Goal: Information Seeking & Learning: Learn about a topic

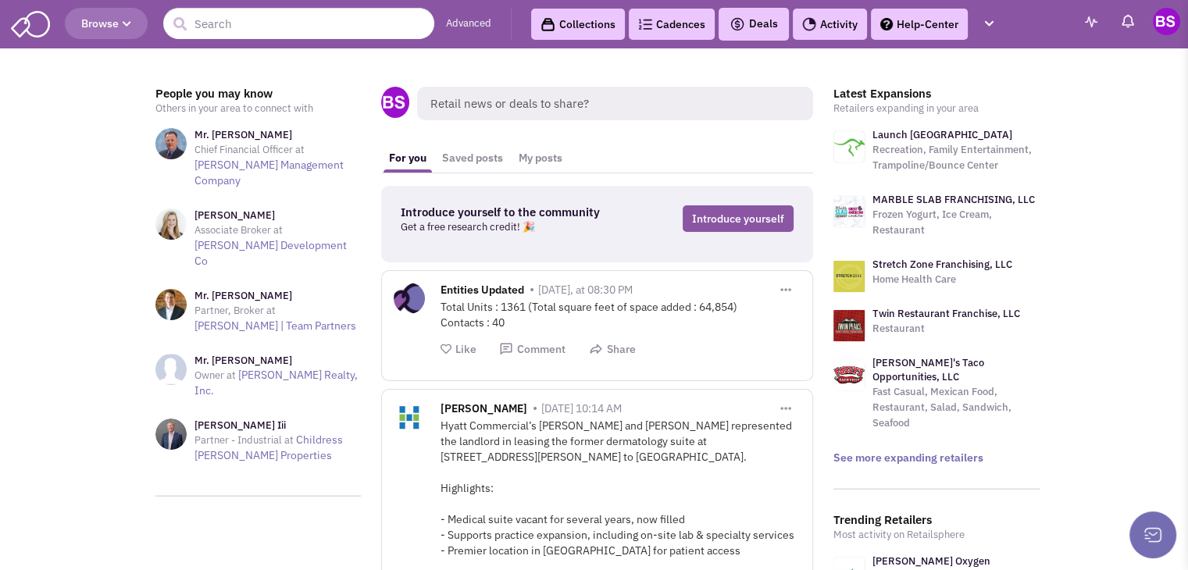
click at [99, 30] on span "Browse" at bounding box center [106, 23] width 50 height 14
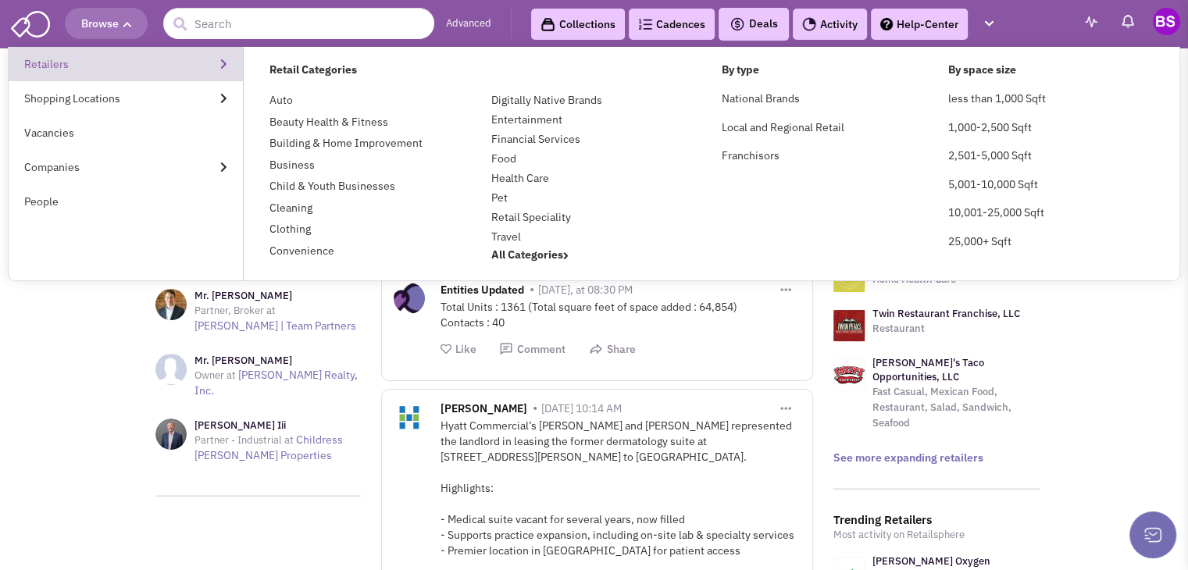
click at [38, 65] on link "Retailers" at bounding box center [126, 64] width 234 height 34
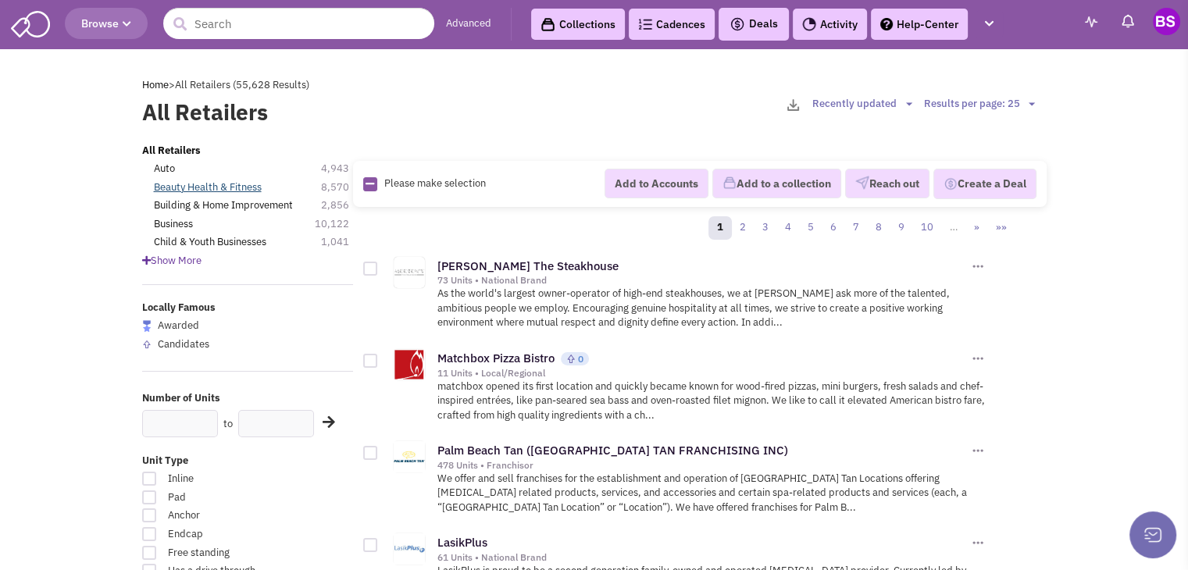
click at [257, 191] on link "Beauty Health & Fitness" at bounding box center [208, 187] width 108 height 15
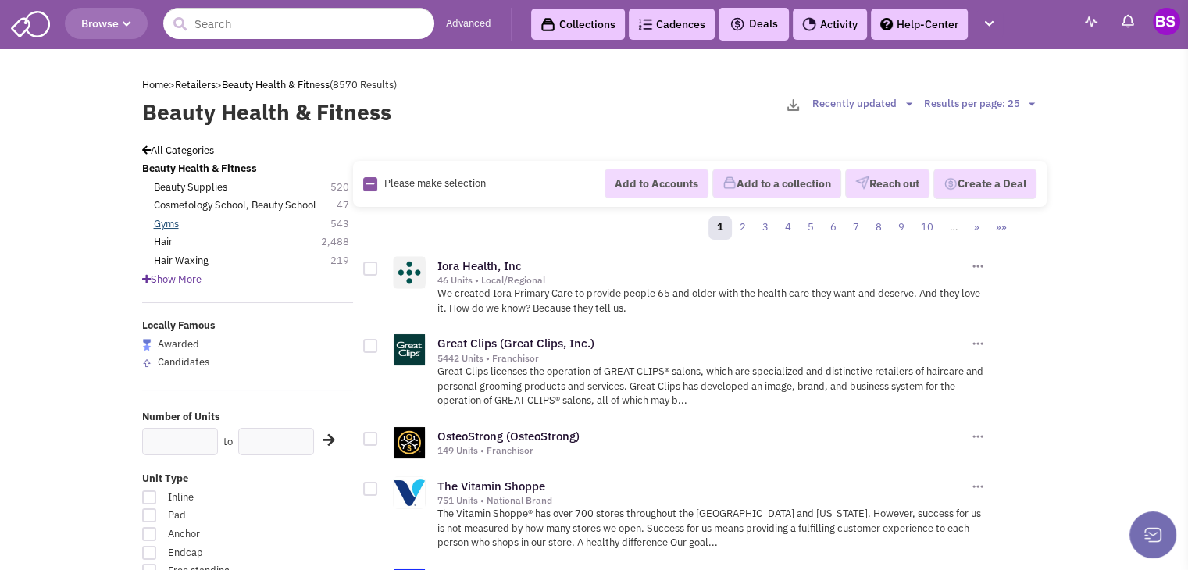
click at [170, 225] on link "Gyms" at bounding box center [166, 224] width 25 height 15
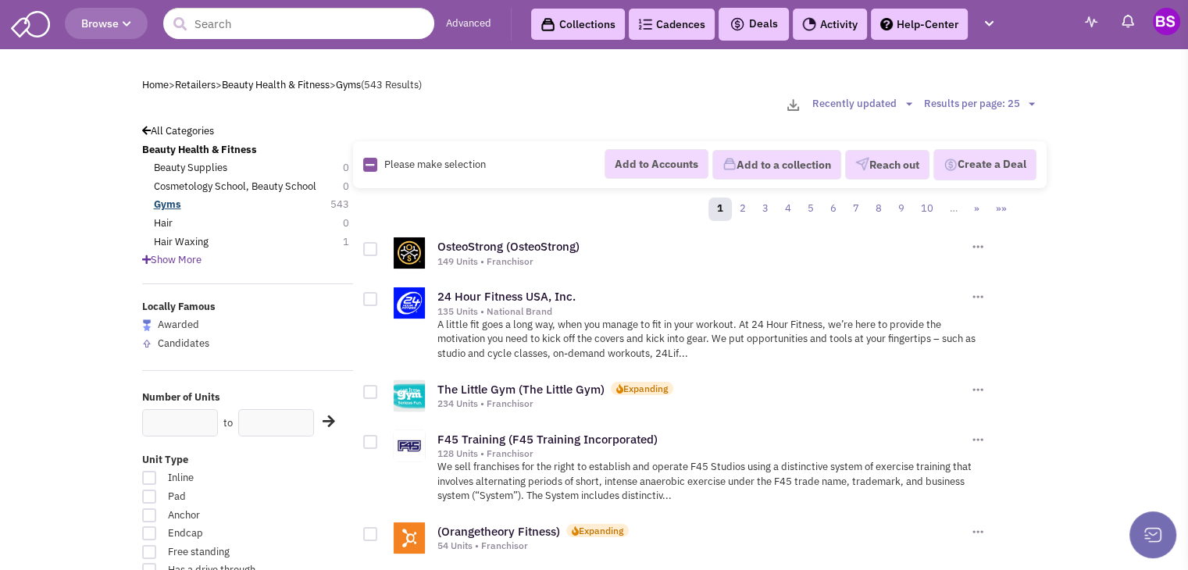
click at [175, 202] on b "Gyms" at bounding box center [167, 204] width 27 height 13
click at [183, 137] on div "All Categories" at bounding box center [247, 131] width 231 height 15
click at [182, 135] on link "All Categories" at bounding box center [178, 130] width 72 height 13
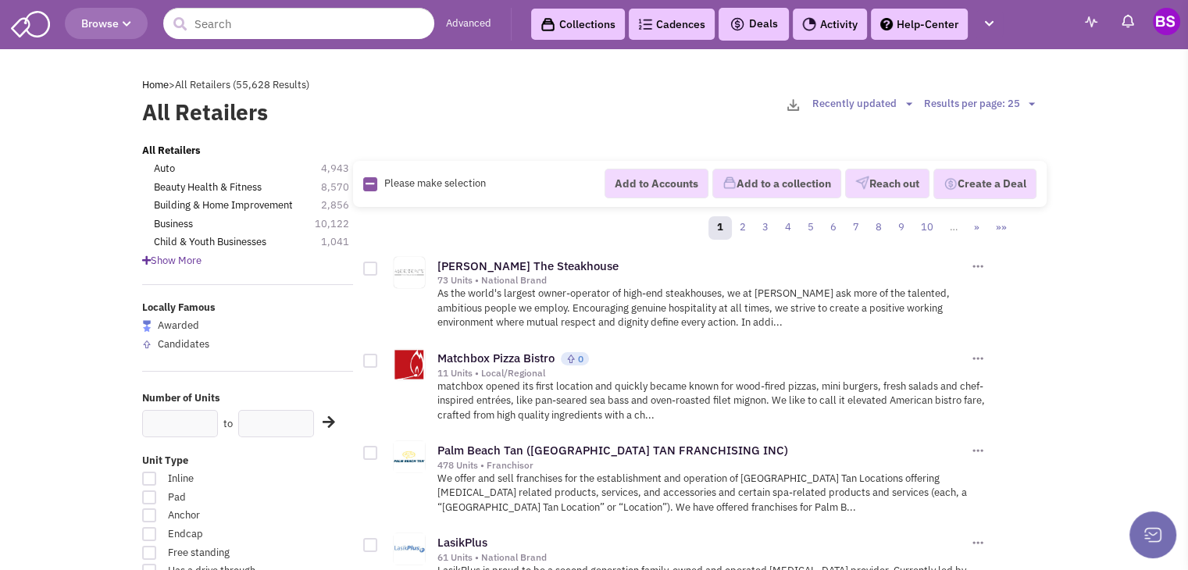
click at [194, 260] on span "Show More" at bounding box center [171, 260] width 59 height 13
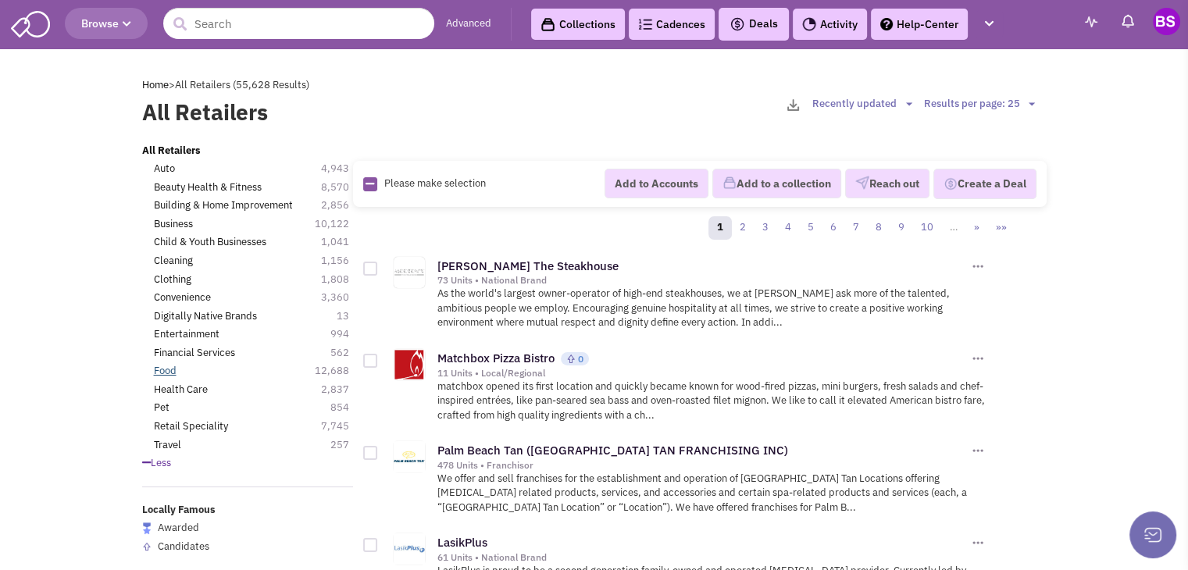
click at [169, 369] on link "Food" at bounding box center [165, 371] width 23 height 15
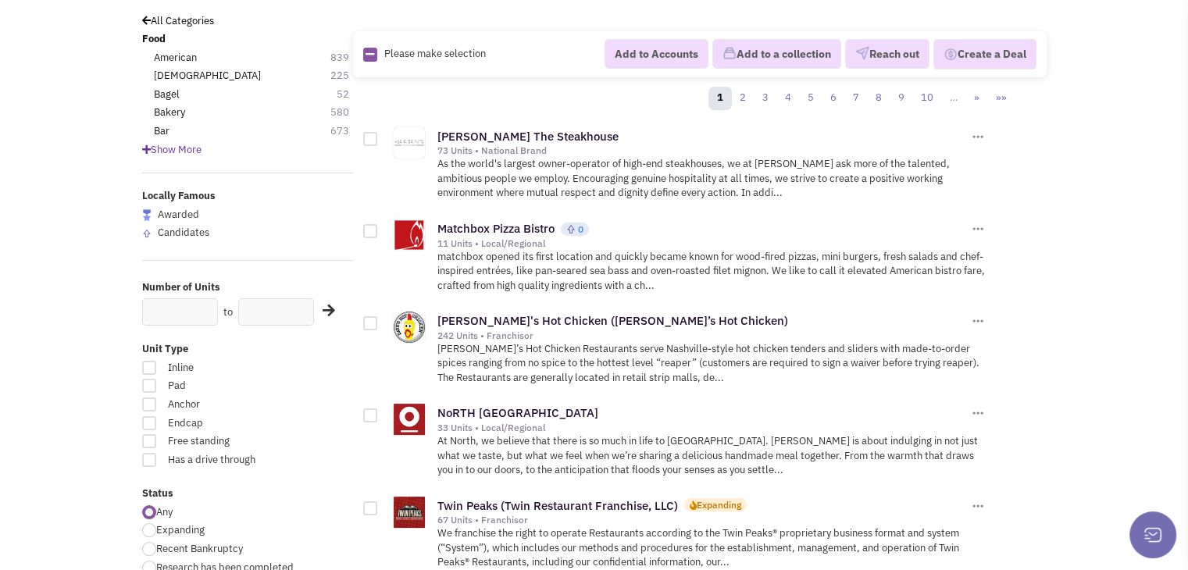
scroll to position [156, 0]
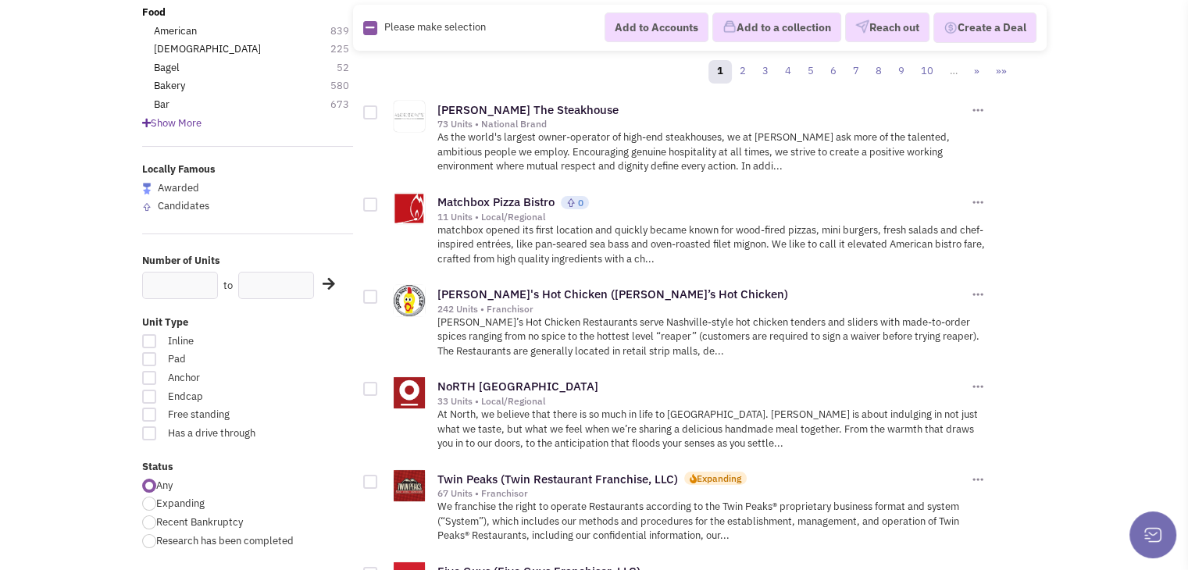
click at [146, 344] on div at bounding box center [149, 341] width 14 height 14
click at [287, 344] on input "Inline" at bounding box center [292, 342] width 10 height 10
checkbox input "true"
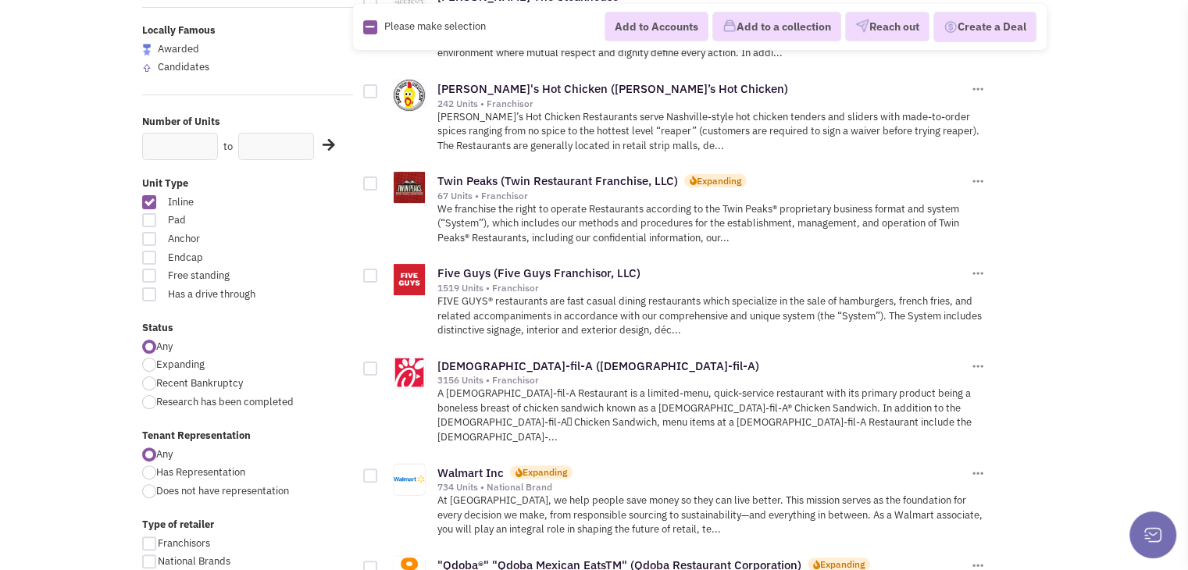
scroll to position [312, 0]
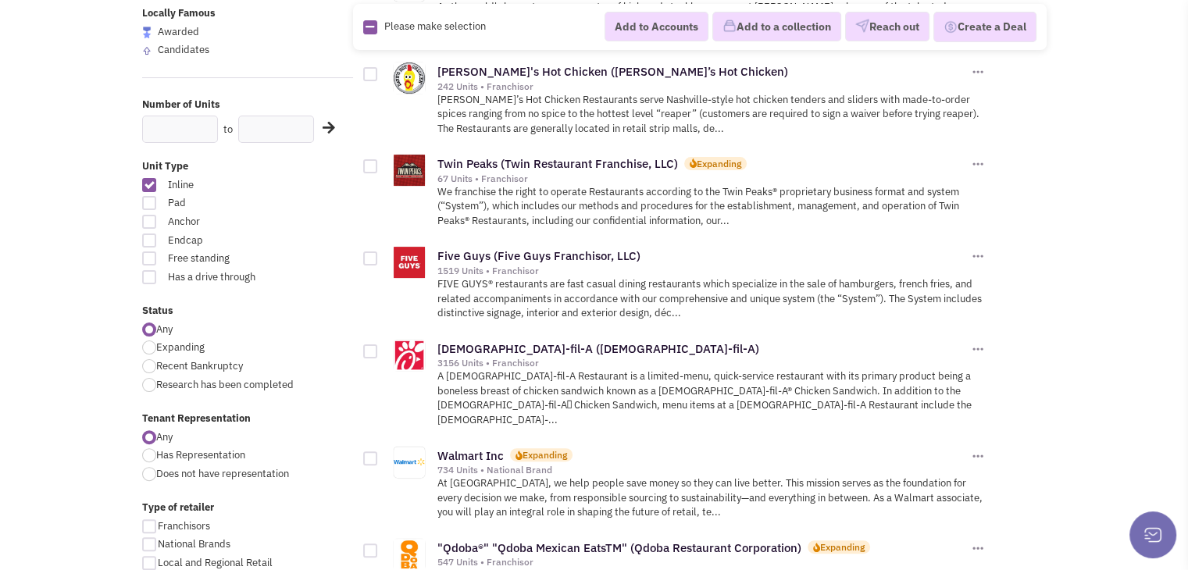
click at [148, 347] on div at bounding box center [149, 347] width 14 height 14
click at [156, 347] on input "Expanding" at bounding box center [161, 349] width 10 height 10
radio input "true"
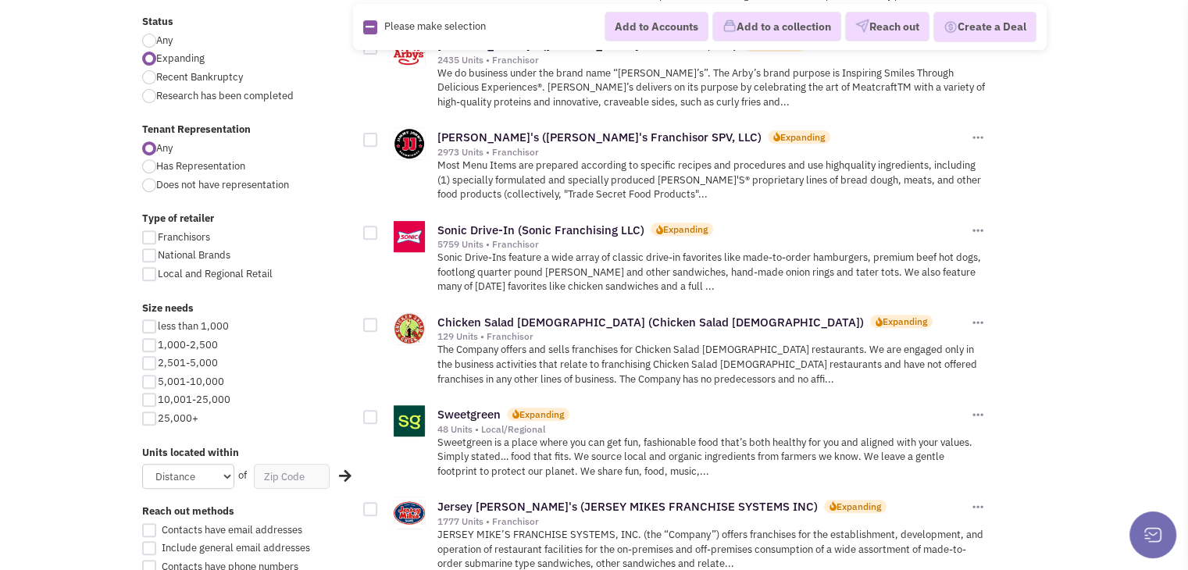
scroll to position [625, 0]
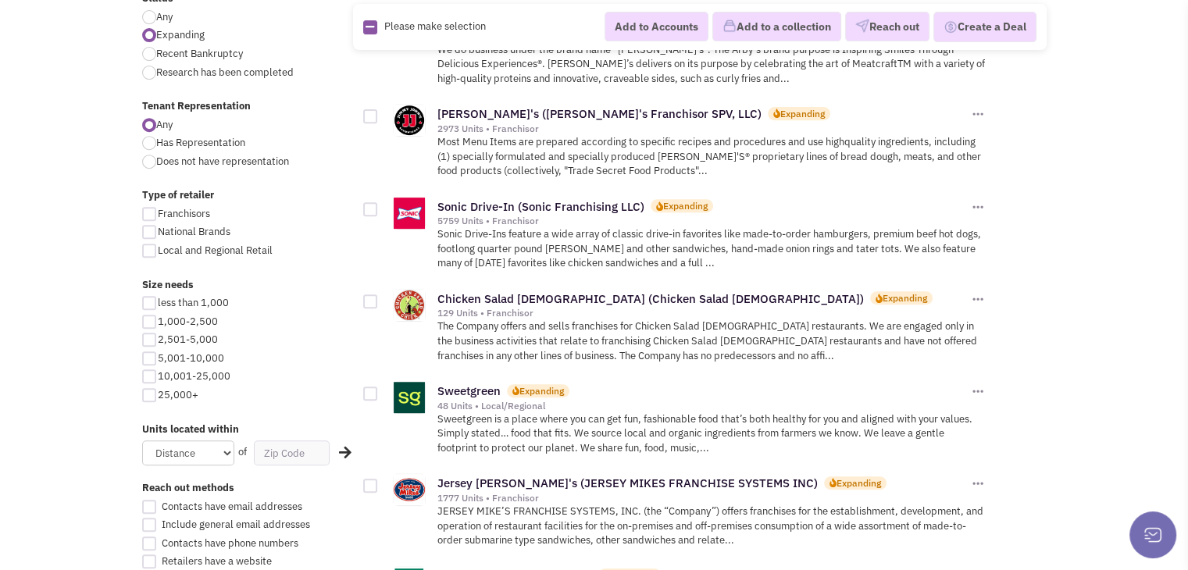
click at [149, 379] on div at bounding box center [149, 376] width 14 height 14
click at [158, 379] on input "10,001-25,000" at bounding box center [163, 377] width 10 height 10
checkbox input "true"
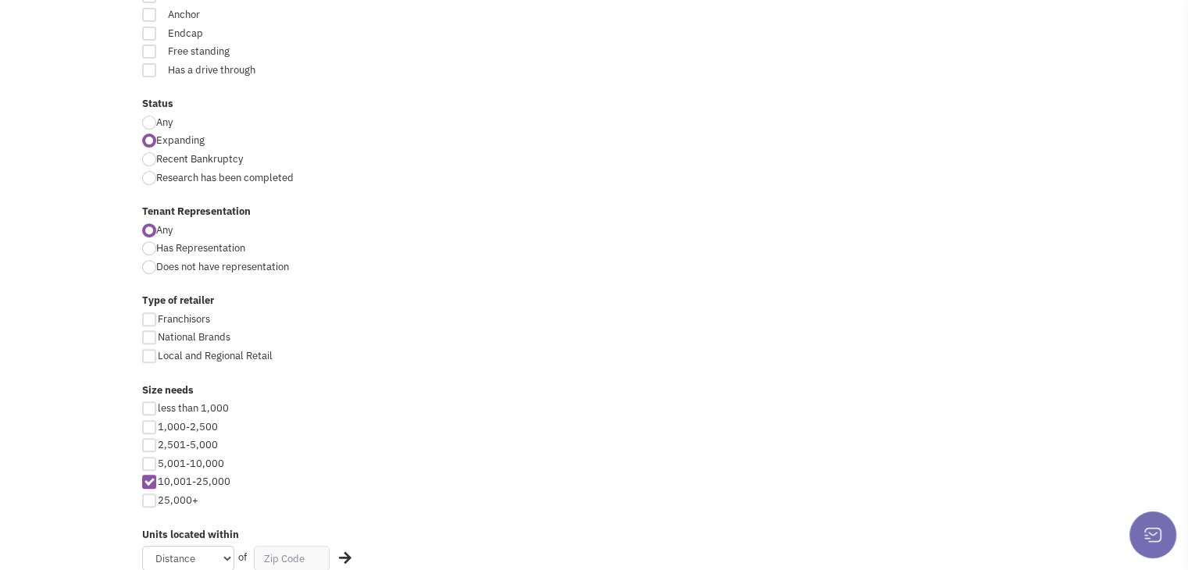
scroll to position [547, 0]
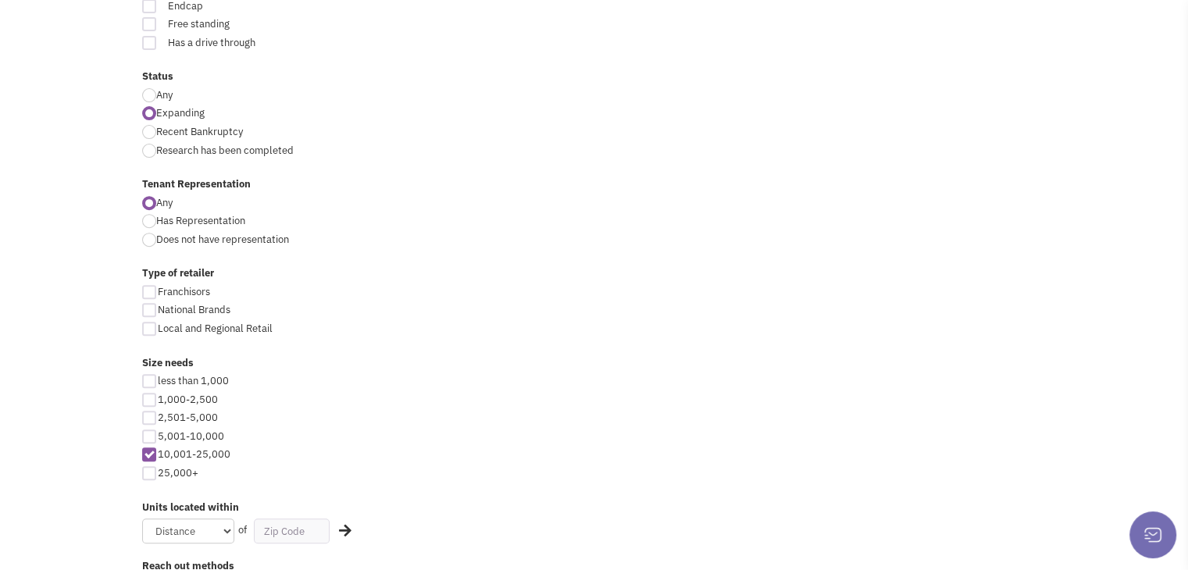
click at [151, 436] on div at bounding box center [149, 436] width 14 height 14
click at [158, 436] on input "5,001-10,000" at bounding box center [163, 438] width 10 height 10
checkbox input "true"
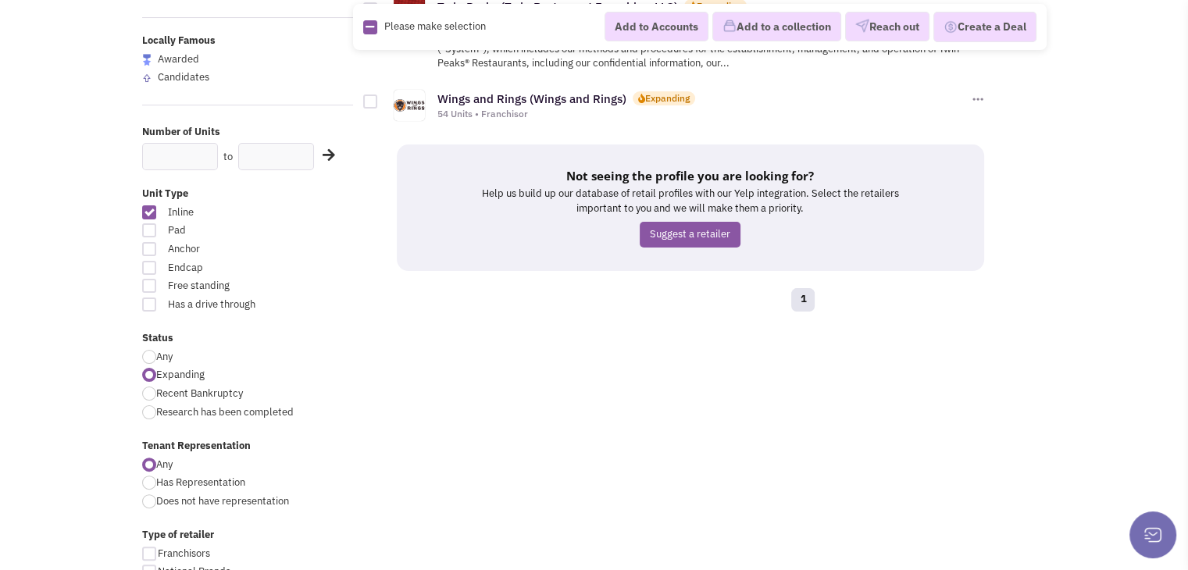
scroll to position [312, 0]
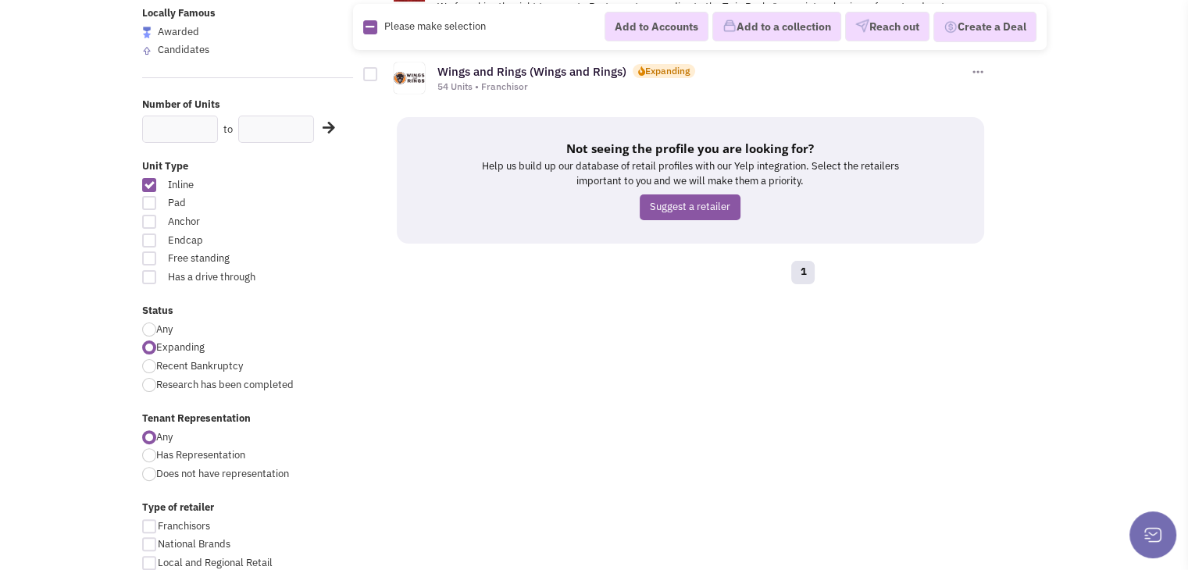
click at [147, 325] on div at bounding box center [149, 329] width 14 height 14
click at [156, 326] on input "Any" at bounding box center [161, 331] width 10 height 10
radio input "true"
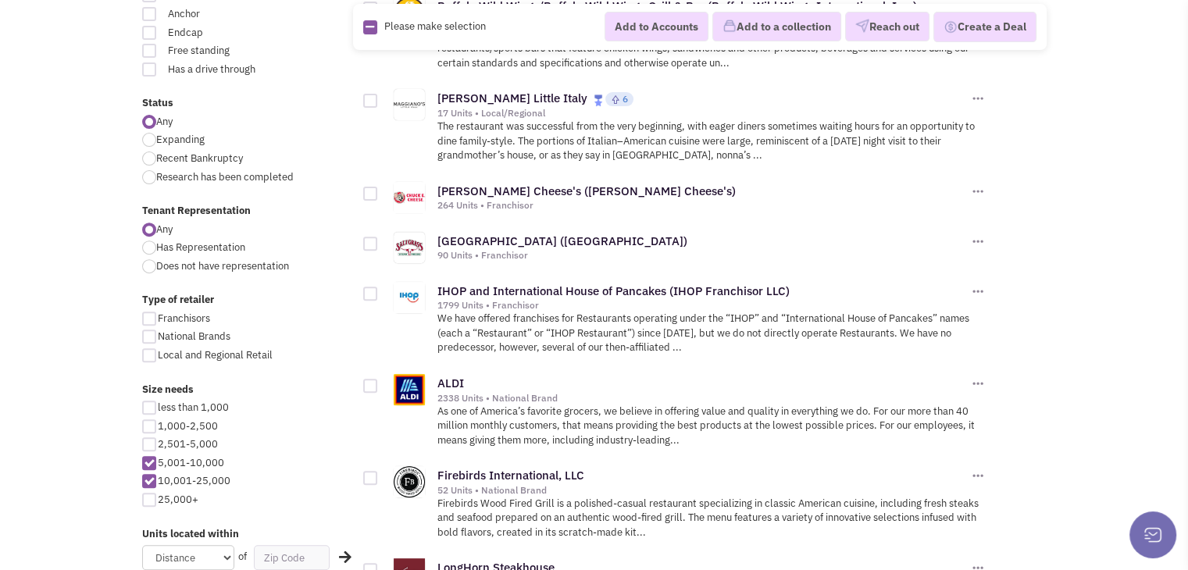
scroll to position [547, 0]
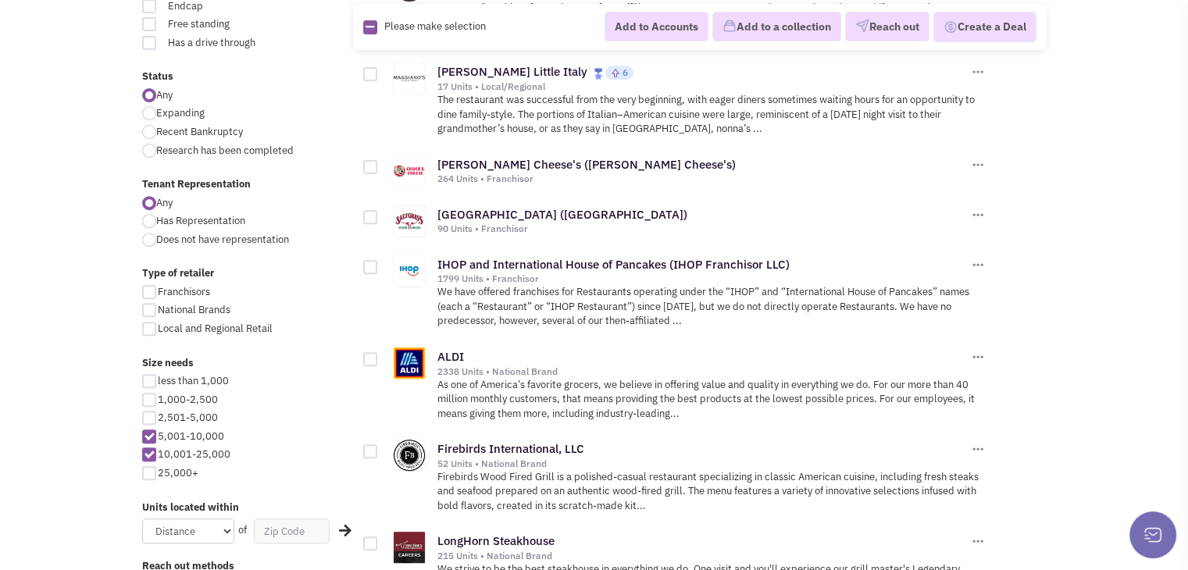
click at [151, 454] on div at bounding box center [149, 454] width 14 height 14
click at [158, 454] on input "10,001-25,000" at bounding box center [163, 456] width 10 height 10
checkbox input "false"
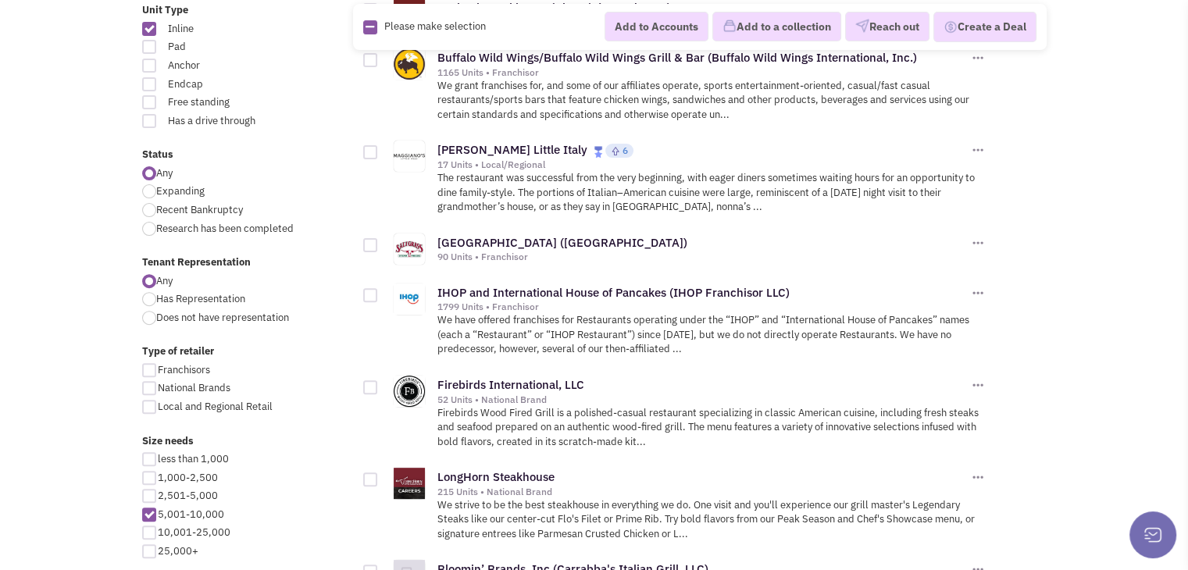
scroll to position [547, 0]
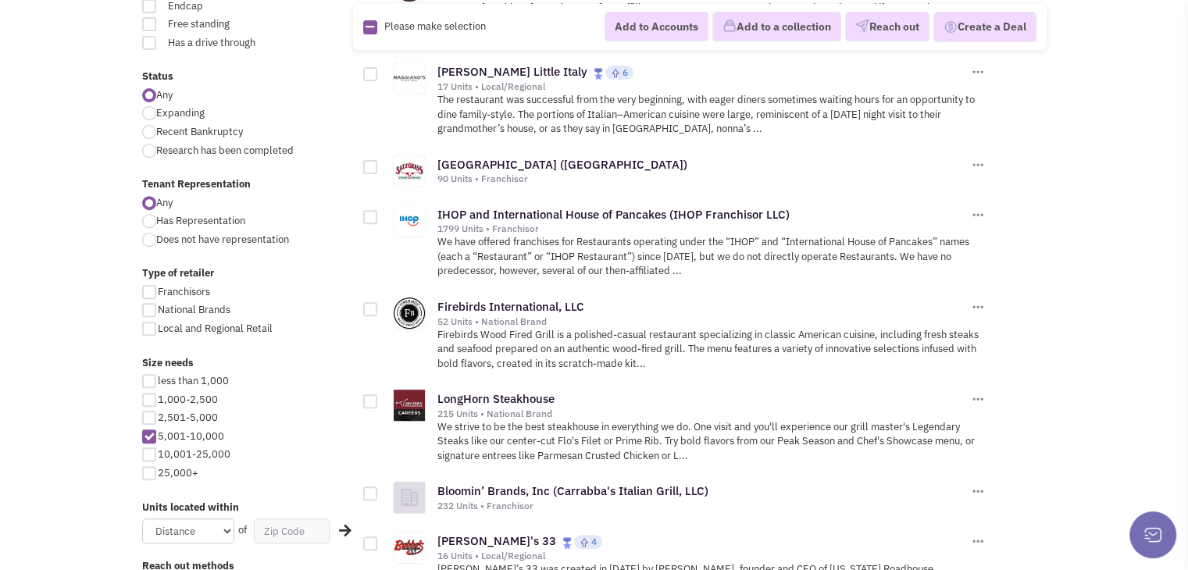
click at [148, 452] on div at bounding box center [149, 454] width 14 height 14
click at [158, 452] on input "10,001-25,000" at bounding box center [163, 456] width 10 height 10
checkbox input "true"
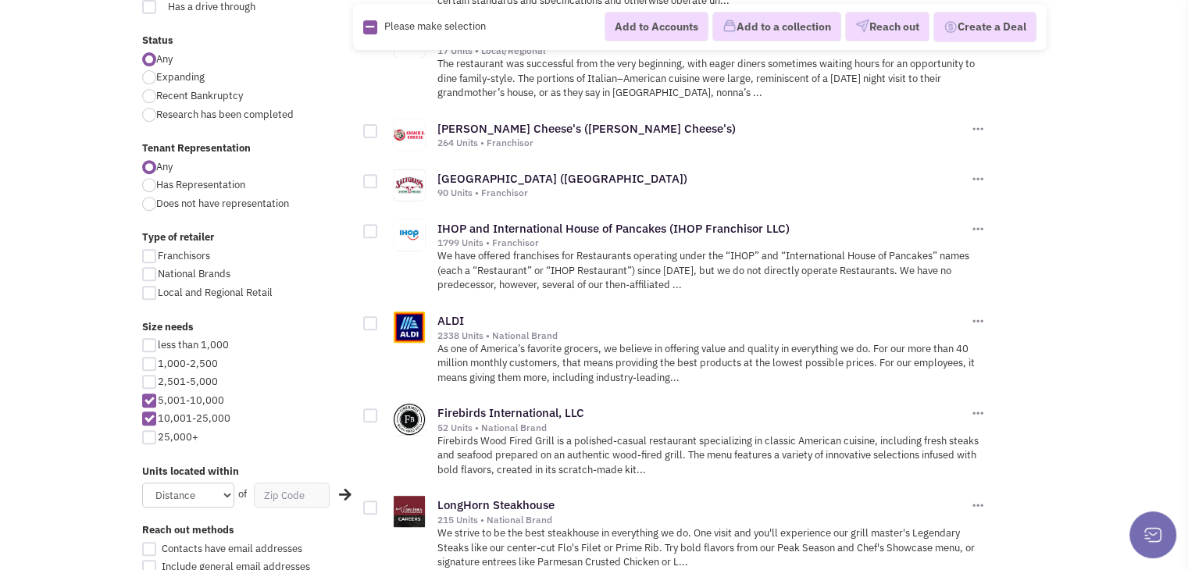
scroll to position [625, 0]
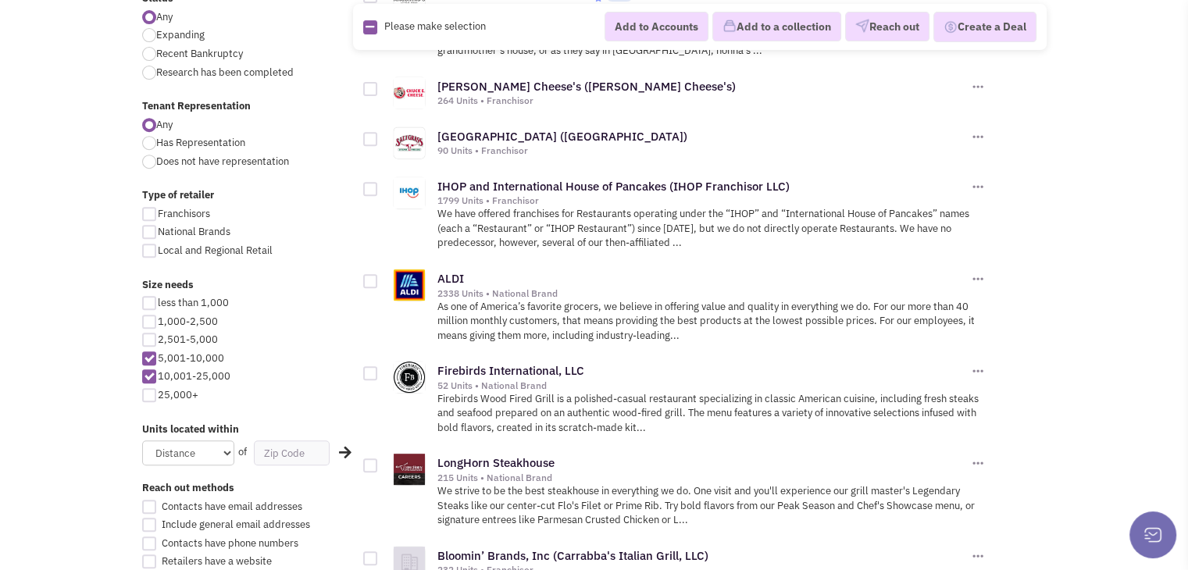
click at [148, 360] on div at bounding box center [149, 358] width 14 height 14
click at [158, 360] on input "5,001-10,000" at bounding box center [163, 359] width 10 height 10
checkbox input "false"
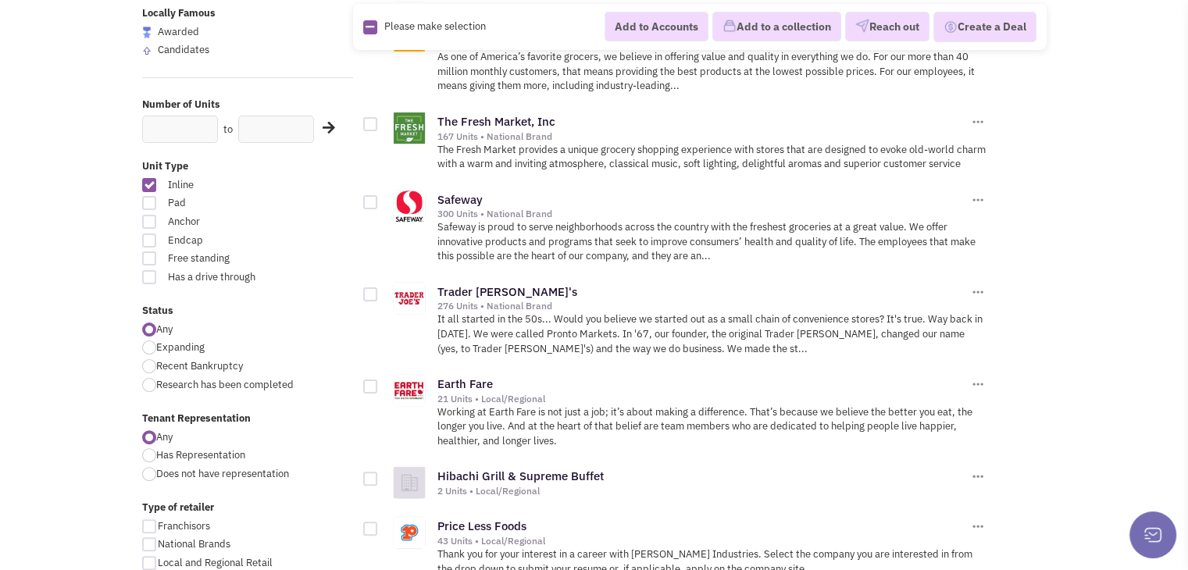
scroll to position [234, 0]
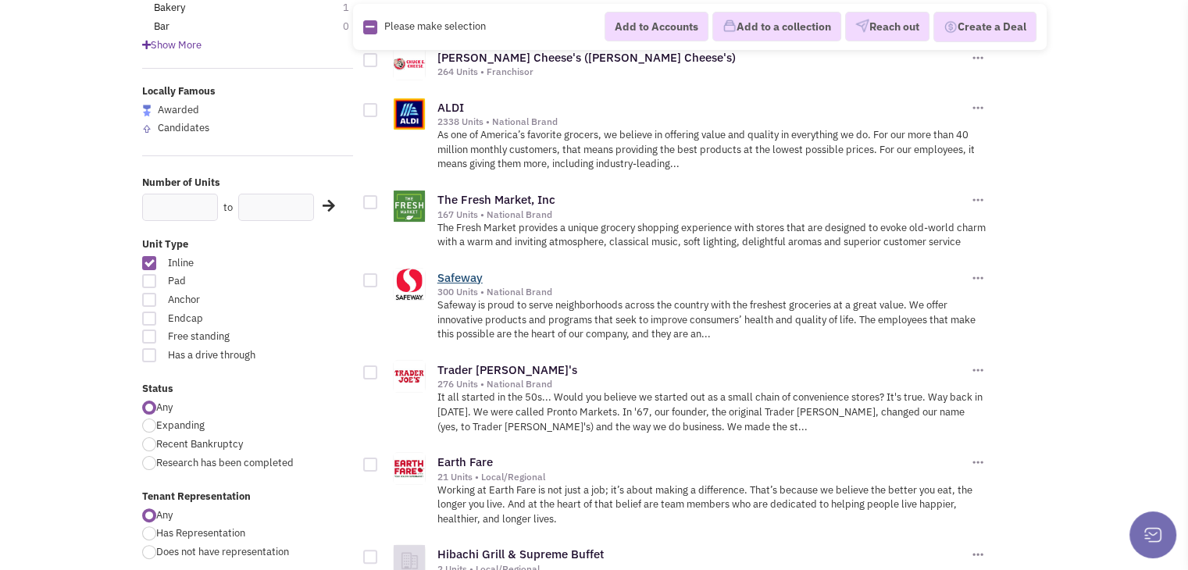
click at [450, 275] on link "Safeway" at bounding box center [459, 277] width 45 height 15
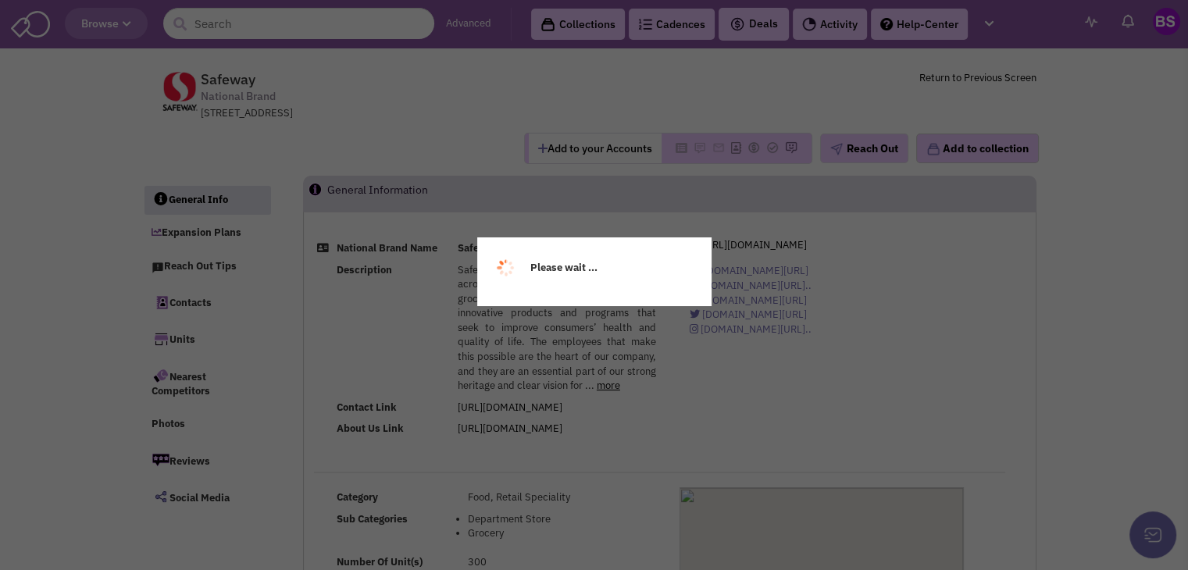
select select
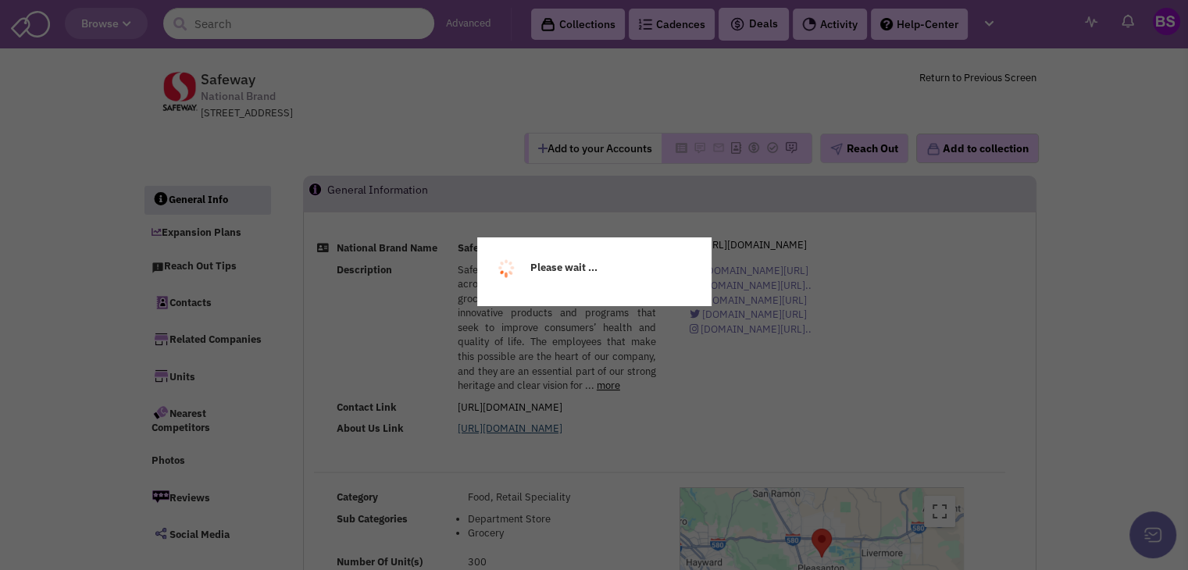
select select
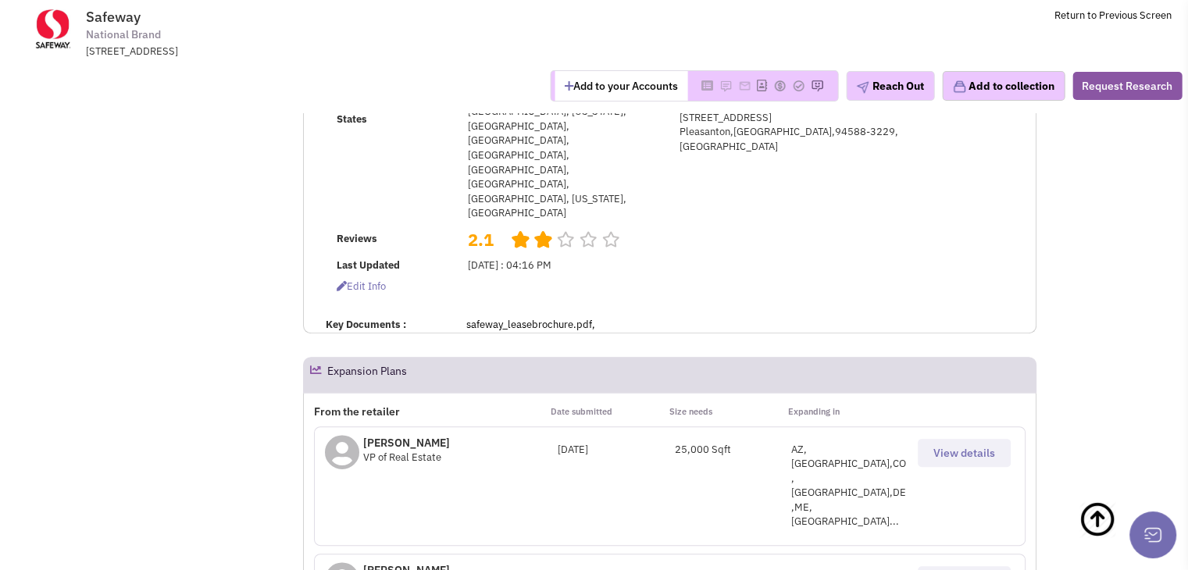
scroll to position [468, 0]
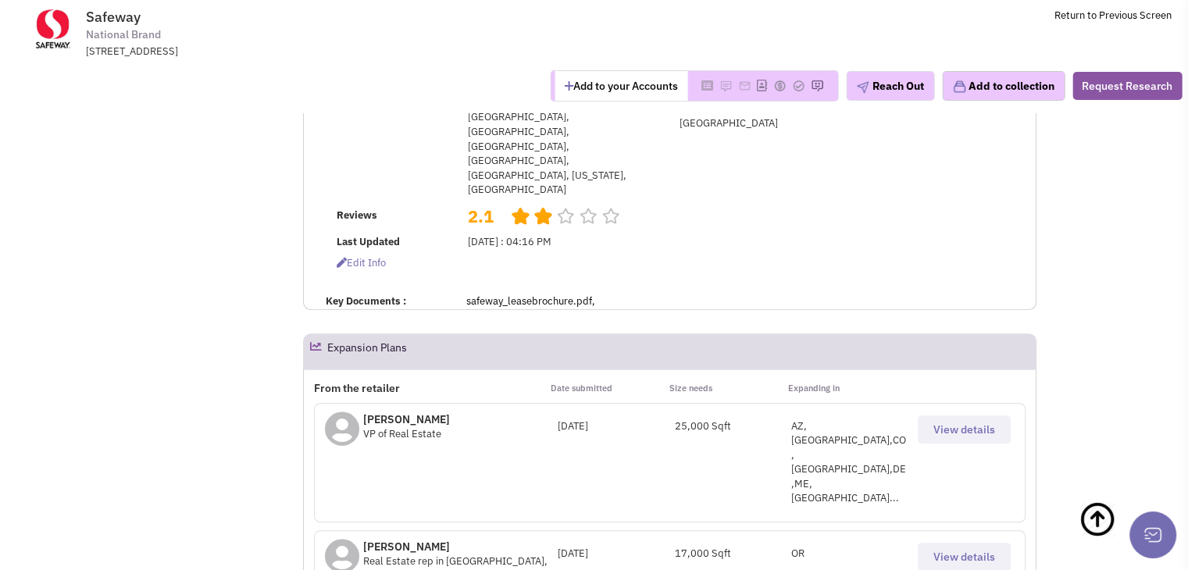
click at [970, 422] on span "View details" at bounding box center [964, 429] width 62 height 14
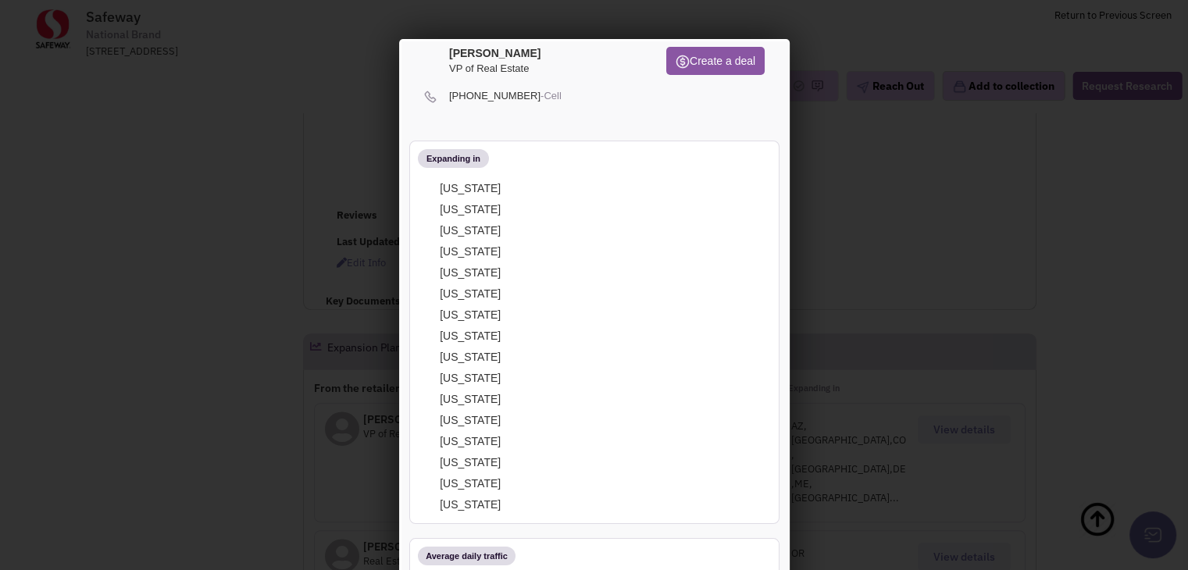
scroll to position [0, 0]
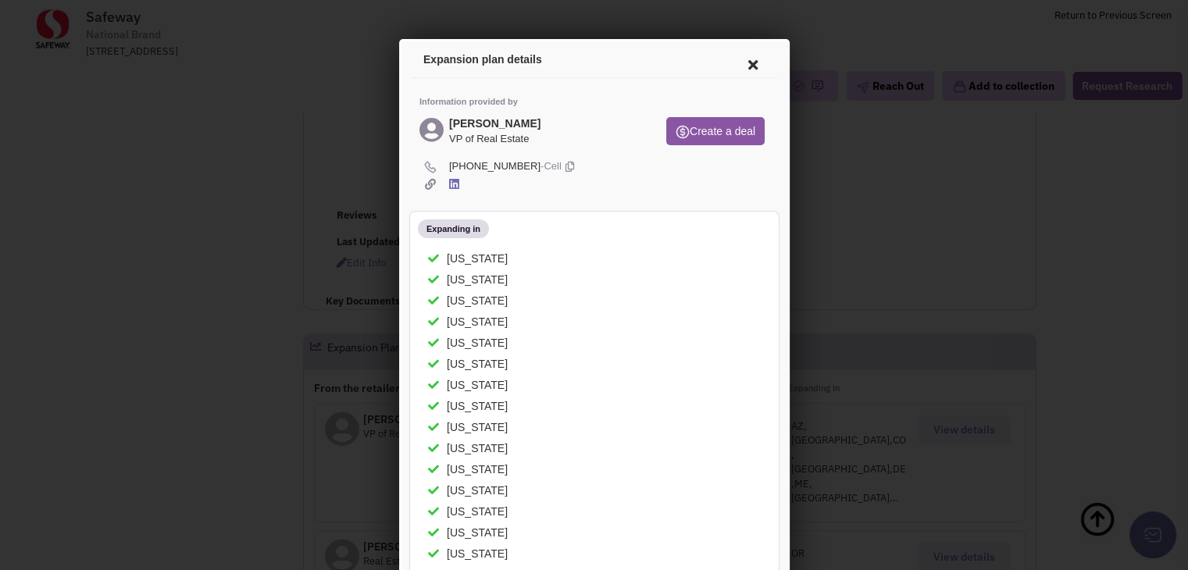
click at [738, 63] on icon at bounding box center [749, 62] width 33 height 37
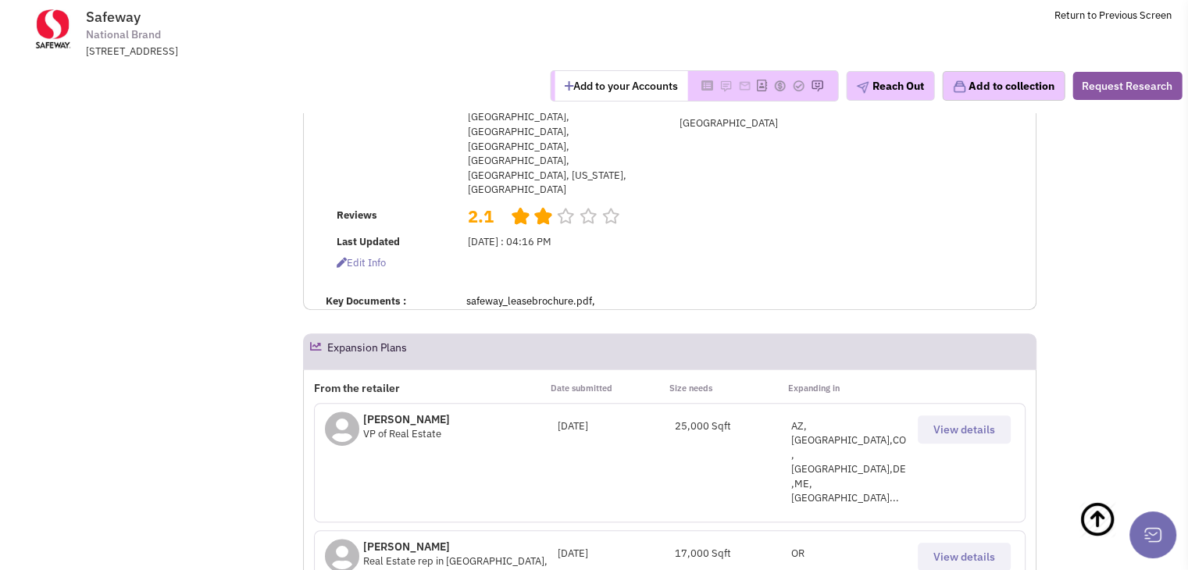
click at [957, 550] on span "View details" at bounding box center [964, 557] width 62 height 14
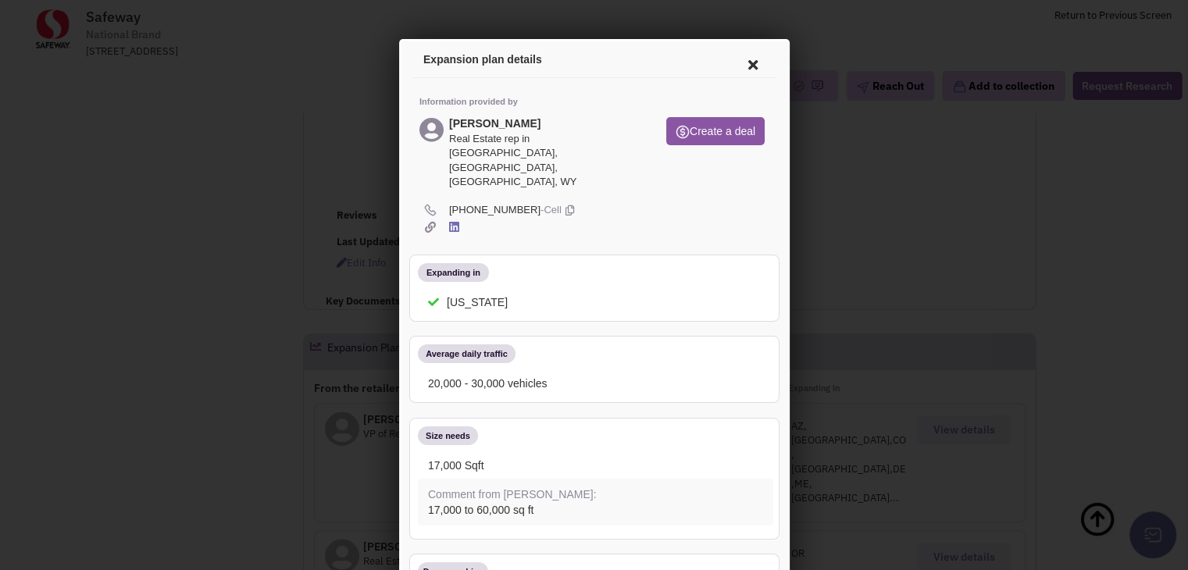
click at [741, 59] on icon at bounding box center [749, 62] width 33 height 37
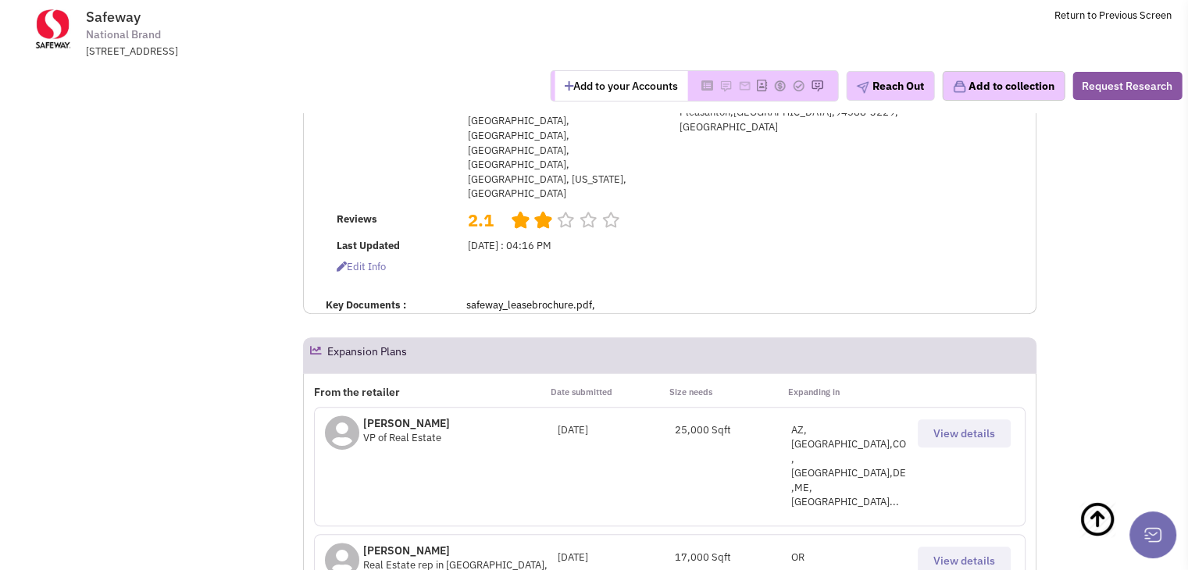
scroll to position [462, 0]
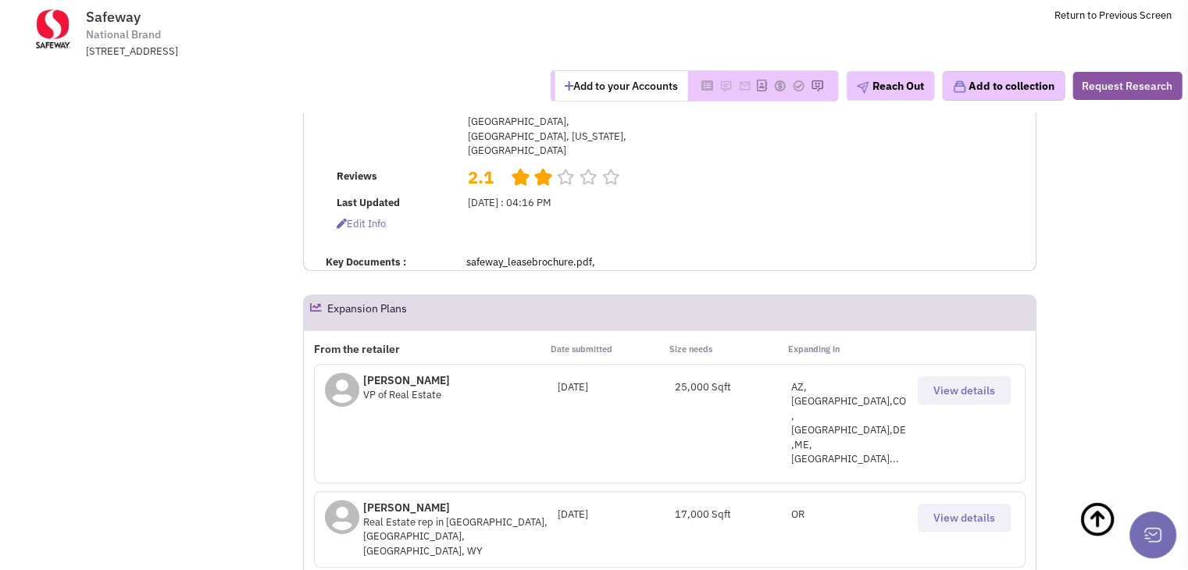
scroll to position [507, 0]
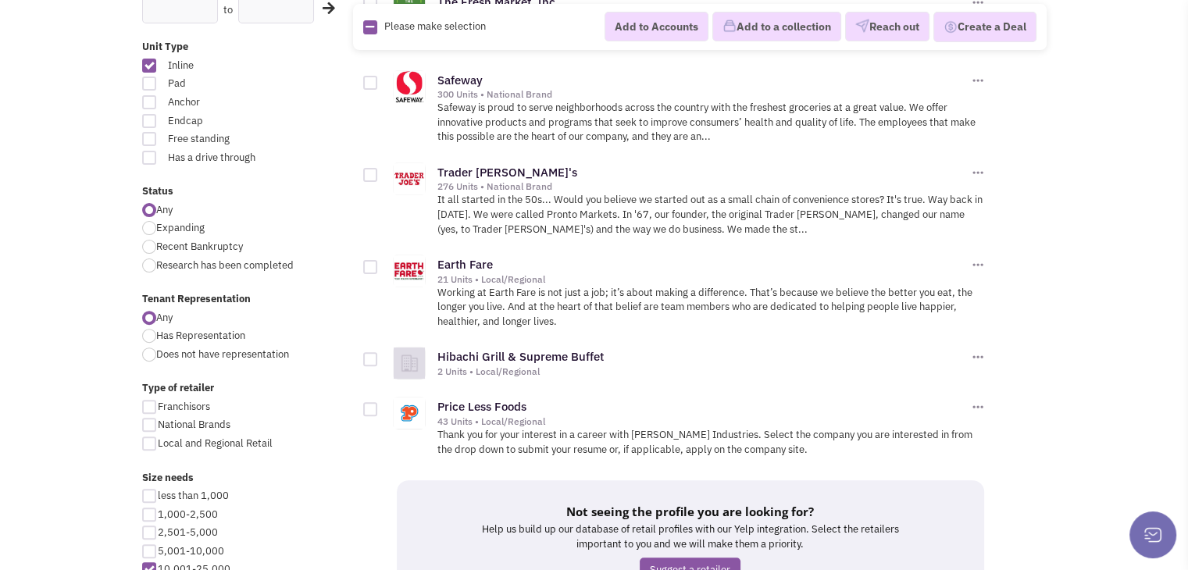
scroll to position [468, 0]
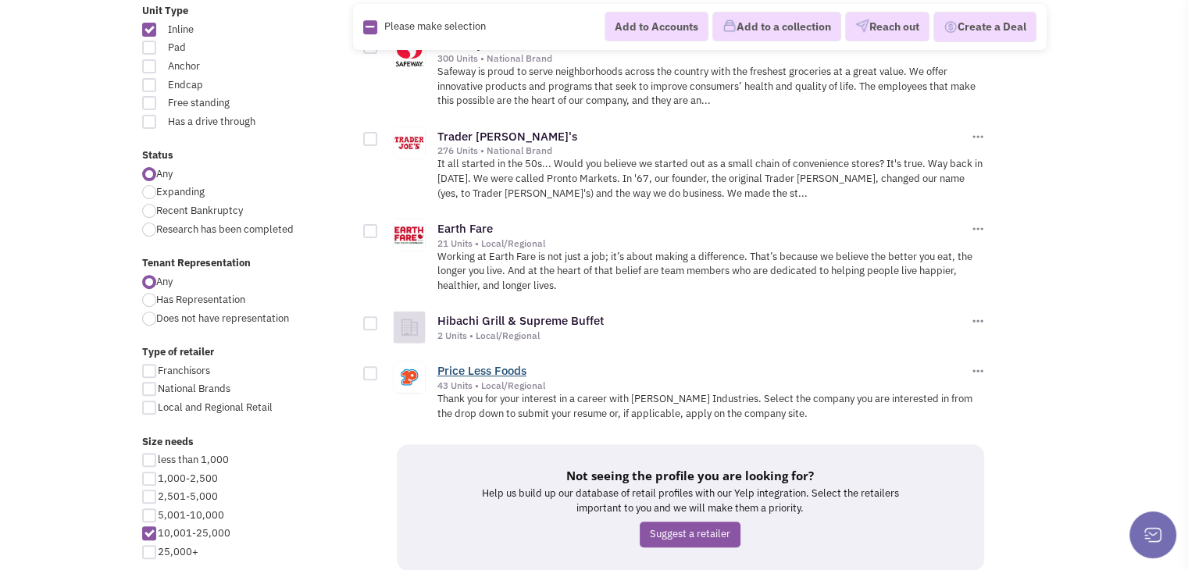
click at [482, 370] on link "Price Less Foods" at bounding box center [481, 370] width 89 height 15
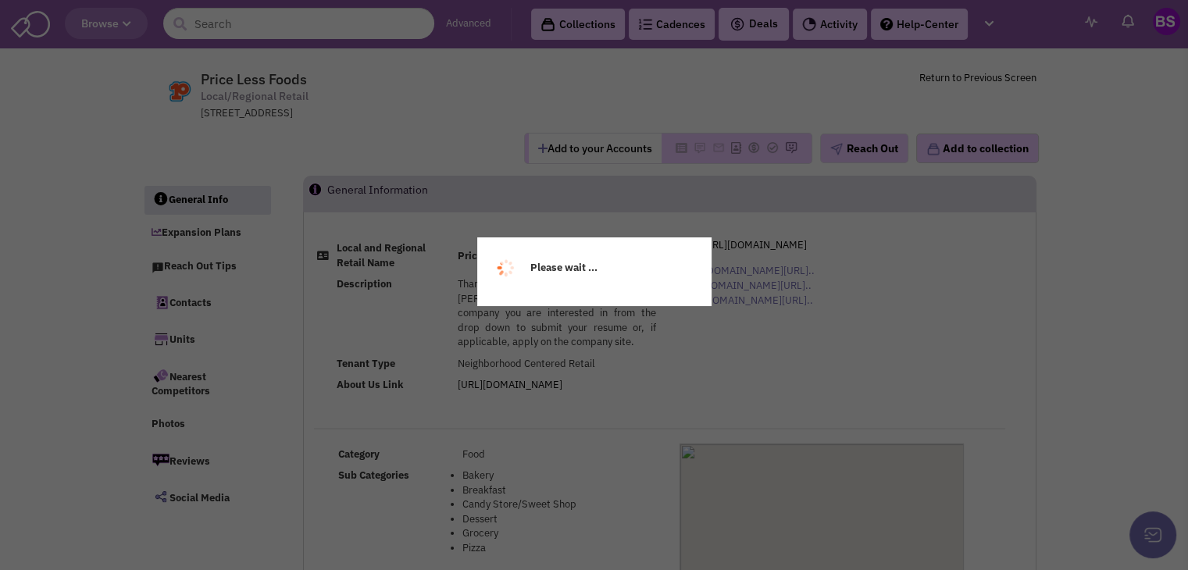
select select
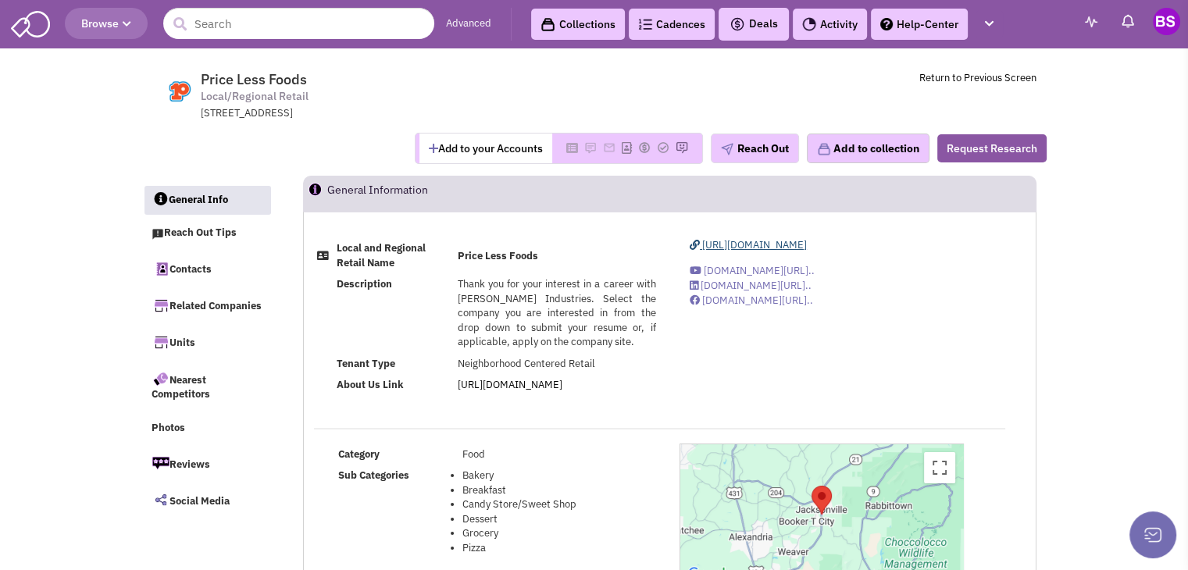
click at [779, 245] on span "[URL][DOMAIN_NAME]" at bounding box center [754, 244] width 105 height 13
click at [106, 20] on span "Browse" at bounding box center [106, 23] width 50 height 14
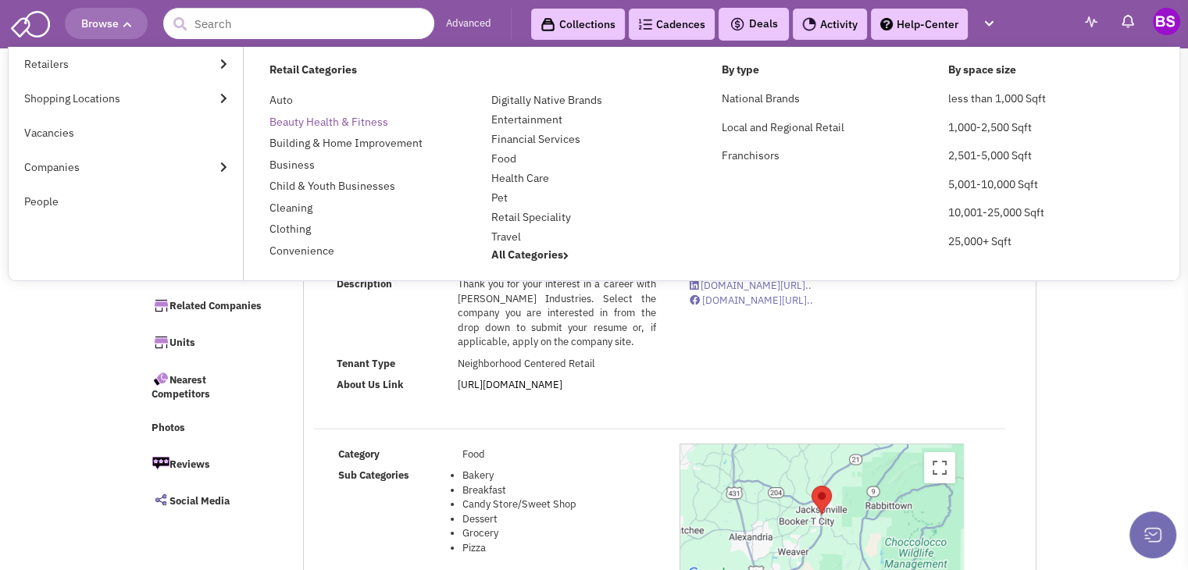
click at [321, 123] on link "Beauty Health & Fitness" at bounding box center [328, 122] width 119 height 14
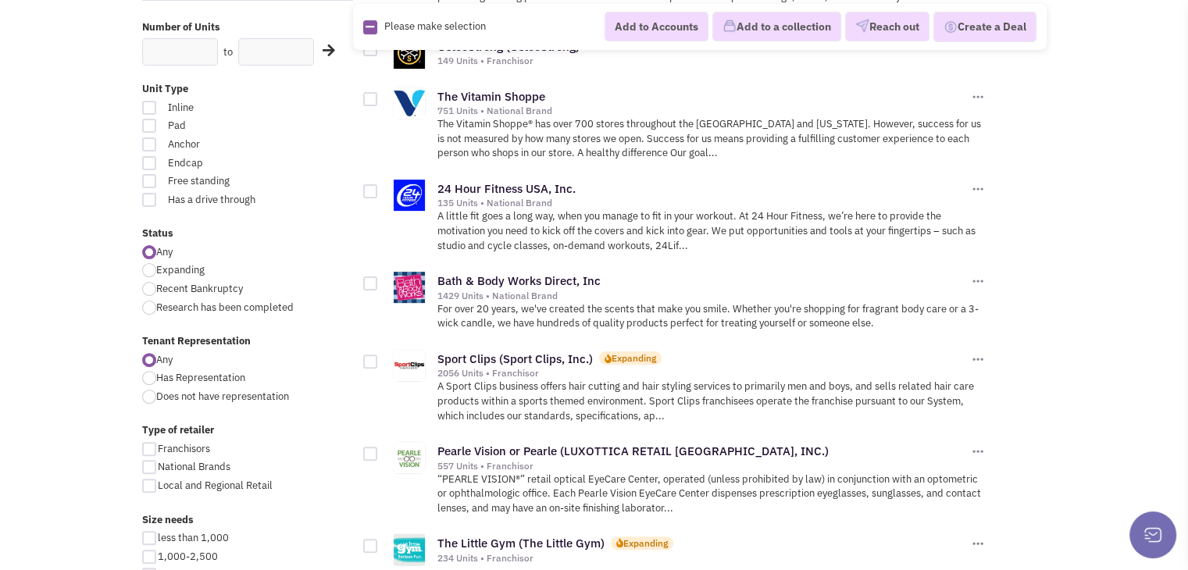
scroll to position [390, 0]
click at [146, 268] on div at bounding box center [149, 269] width 14 height 14
click at [156, 268] on input "Expanding" at bounding box center [161, 270] width 10 height 10
radio input "true"
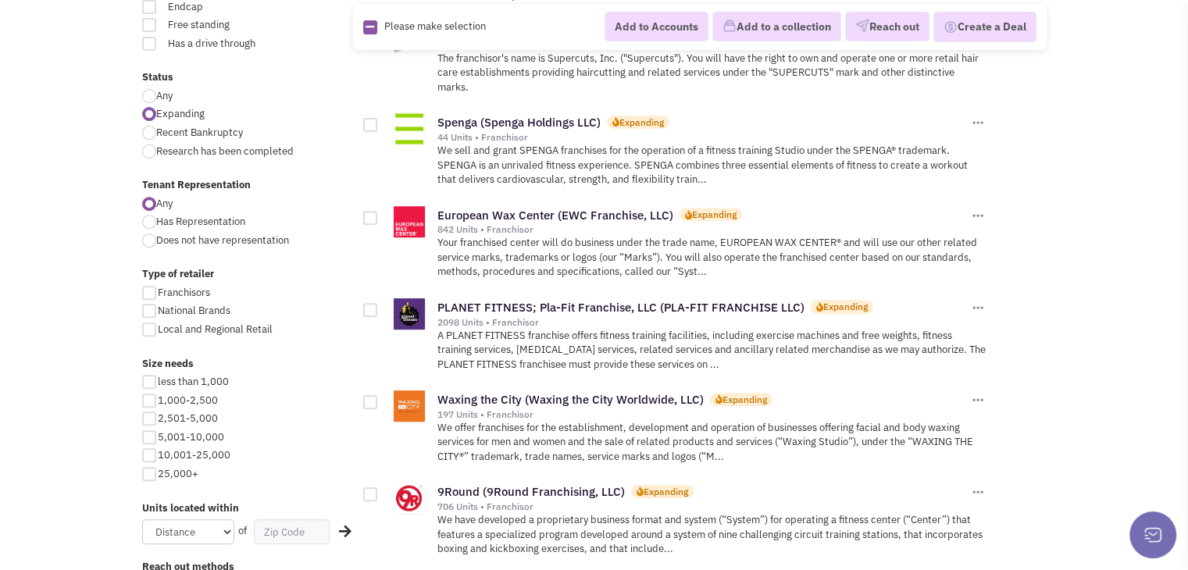
scroll to position [625, 0]
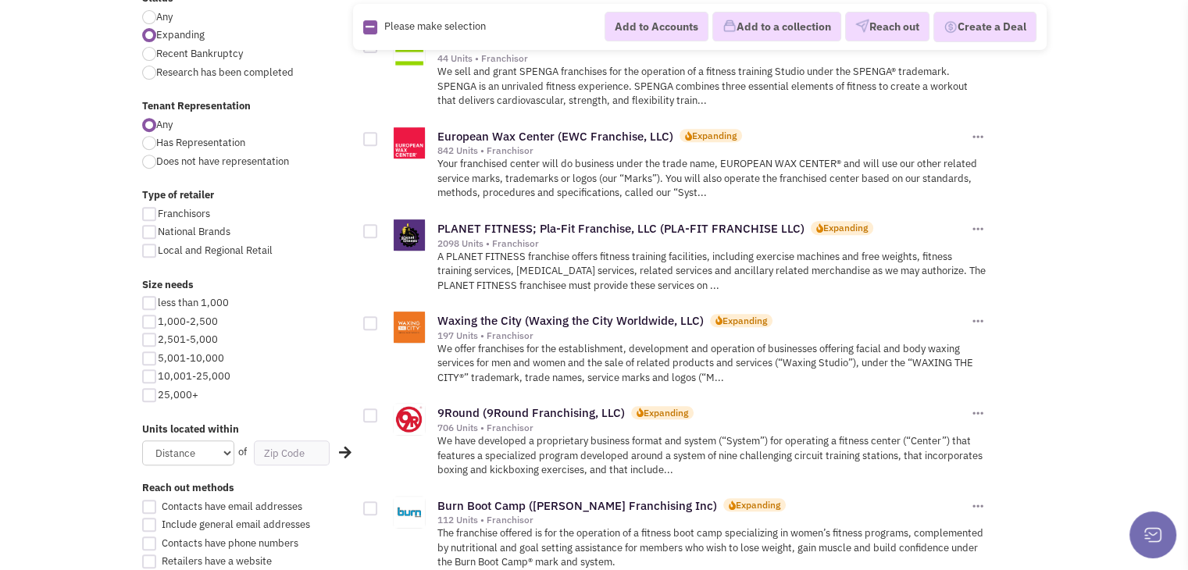
click at [151, 361] on div at bounding box center [149, 358] width 14 height 14
click at [158, 361] on input "5,001-10,000" at bounding box center [163, 359] width 10 height 10
checkbox input "true"
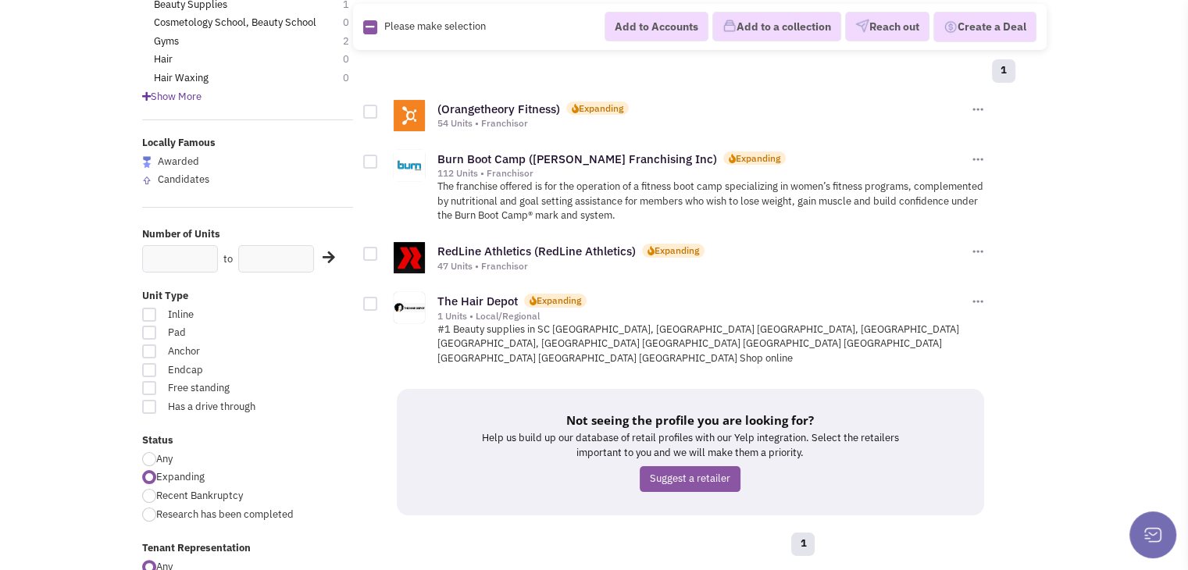
scroll to position [156, 0]
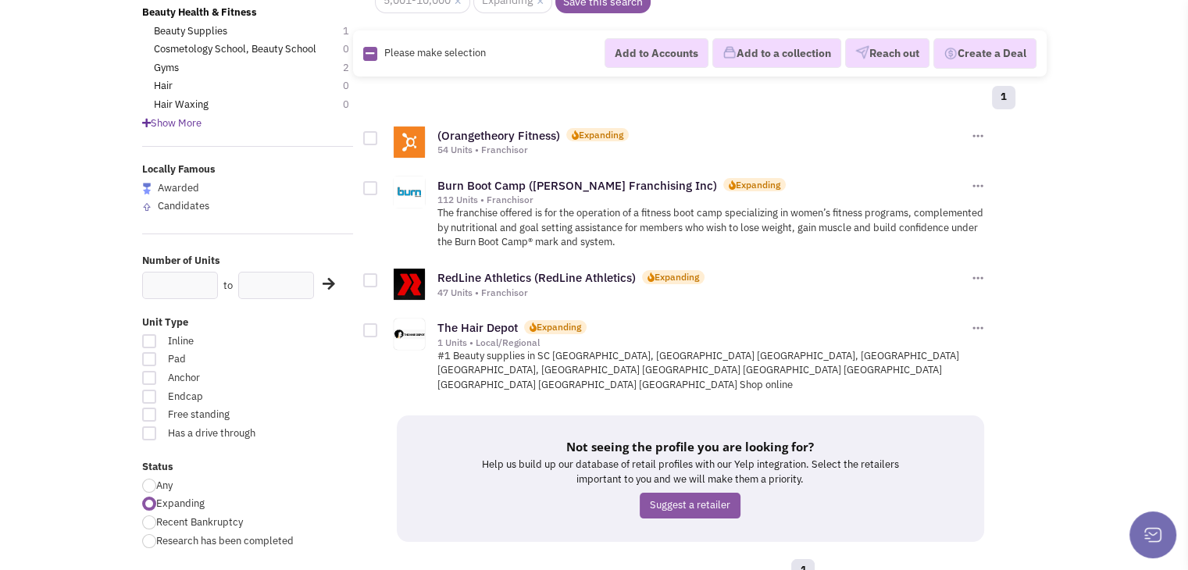
click at [153, 483] on div at bounding box center [149, 486] width 14 height 14
click at [156, 483] on input "Any" at bounding box center [161, 487] width 10 height 10
radio input "true"
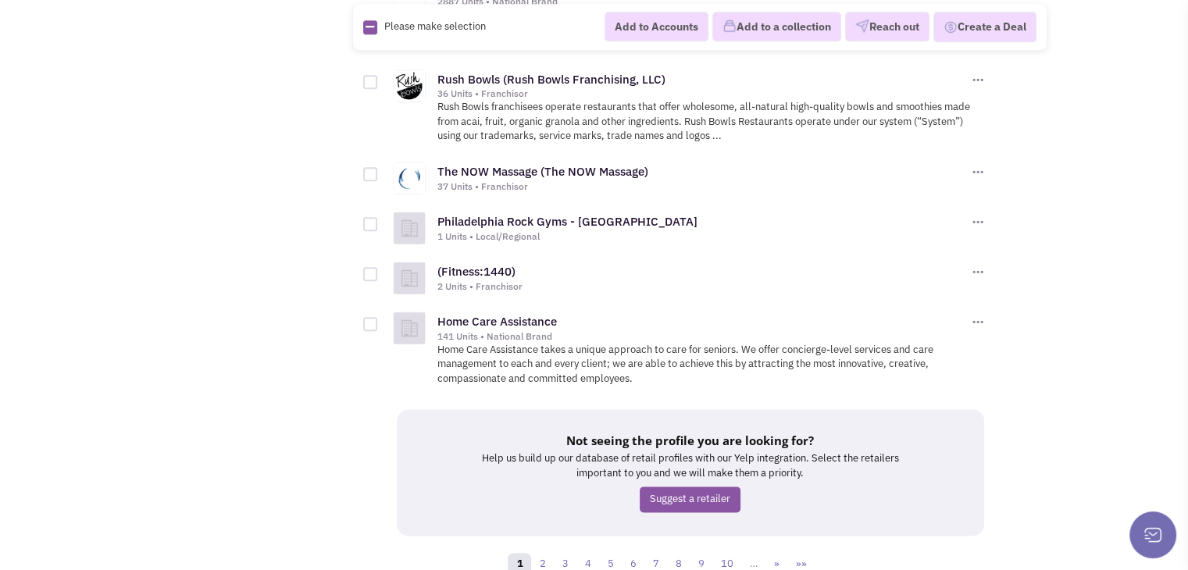
scroll to position [1938, 0]
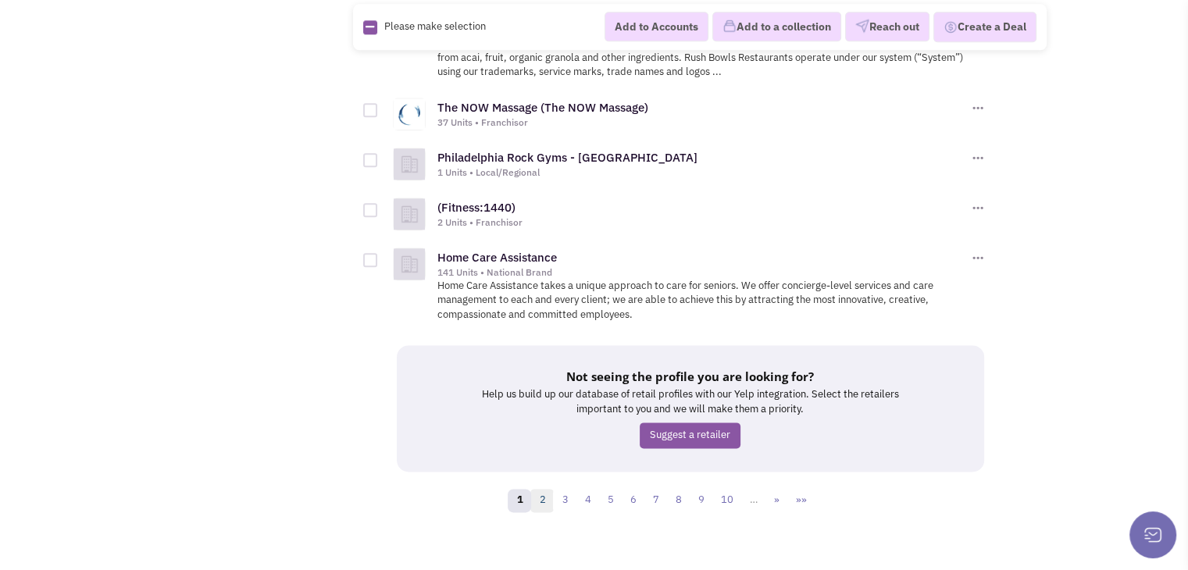
click at [544, 489] on link "2" at bounding box center [541, 500] width 23 height 23
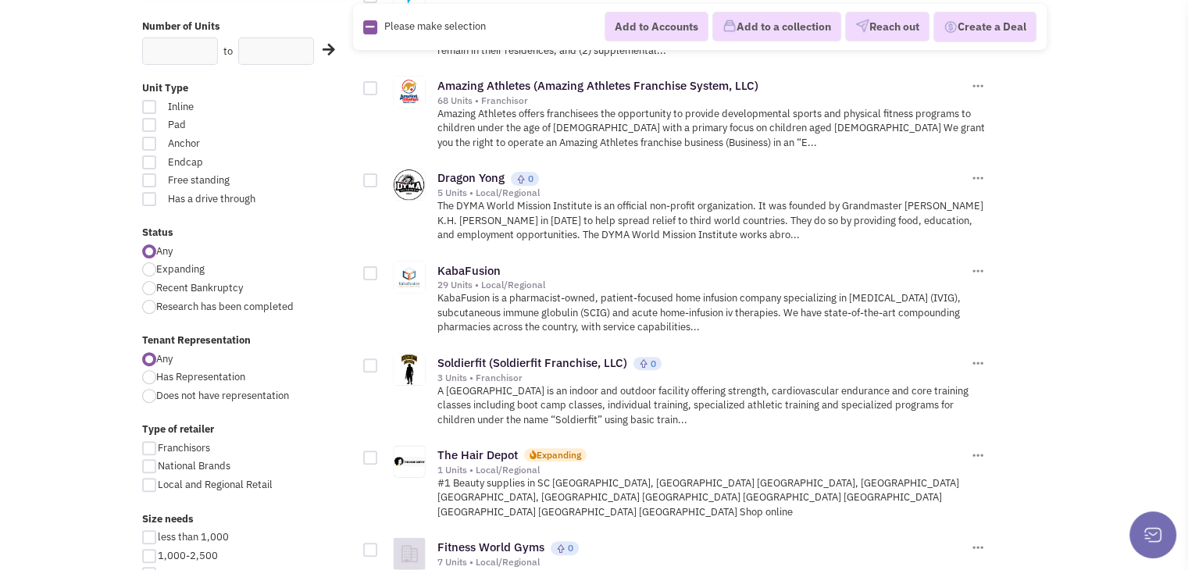
scroll to position [468, 0]
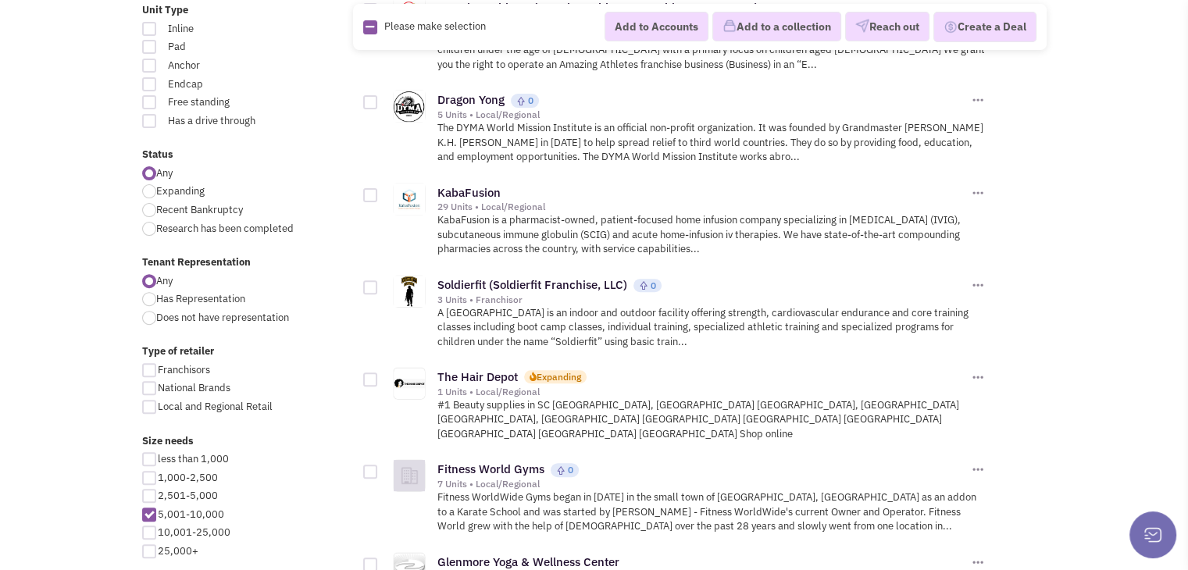
click at [146, 535] on div at bounding box center [149, 532] width 14 height 14
click at [158, 535] on input "10,001-25,000" at bounding box center [163, 534] width 10 height 10
checkbox input "true"
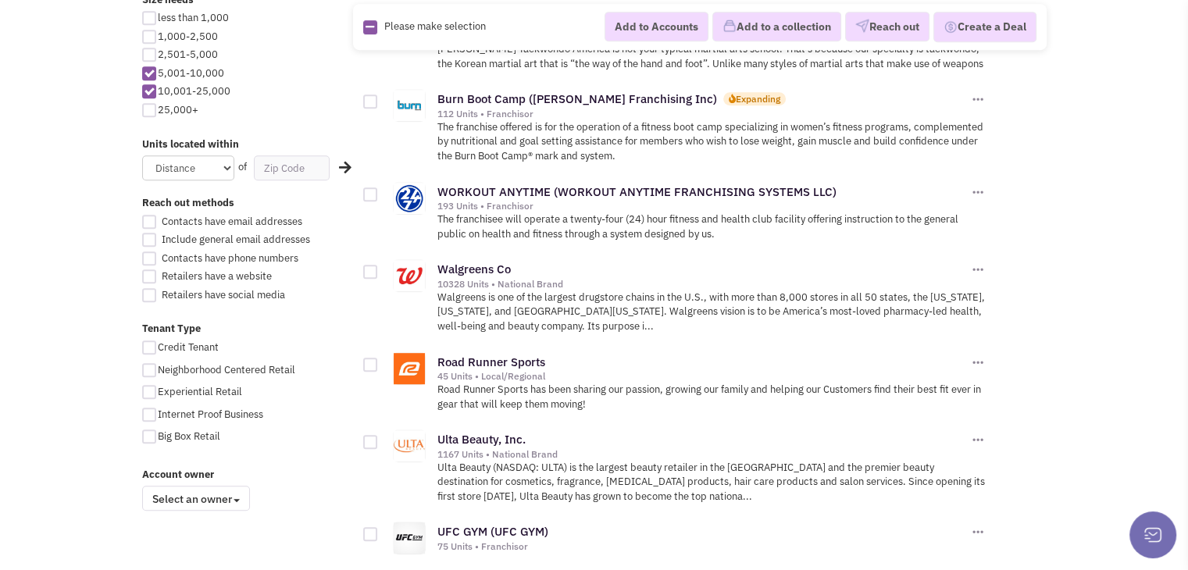
scroll to position [937, 0]
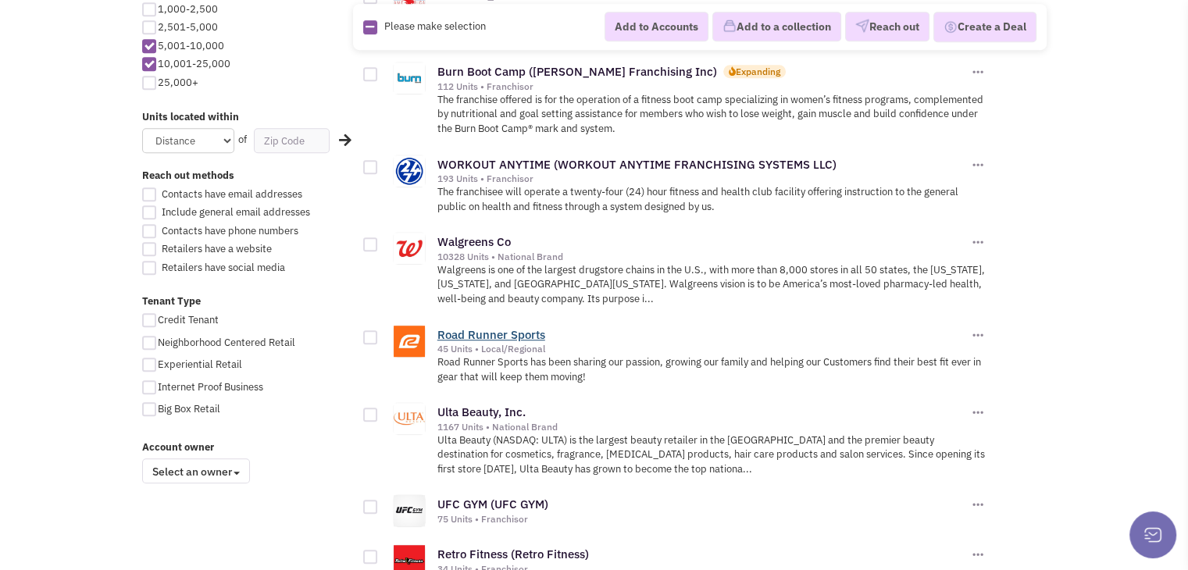
click at [485, 330] on link "Road Runner Sports" at bounding box center [491, 334] width 108 height 15
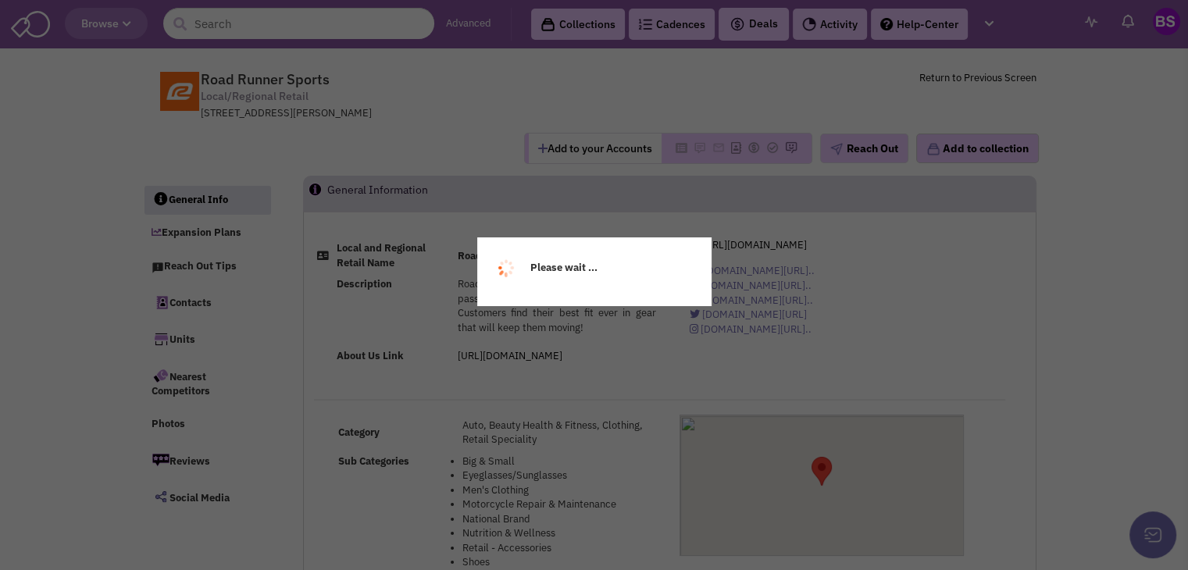
select select
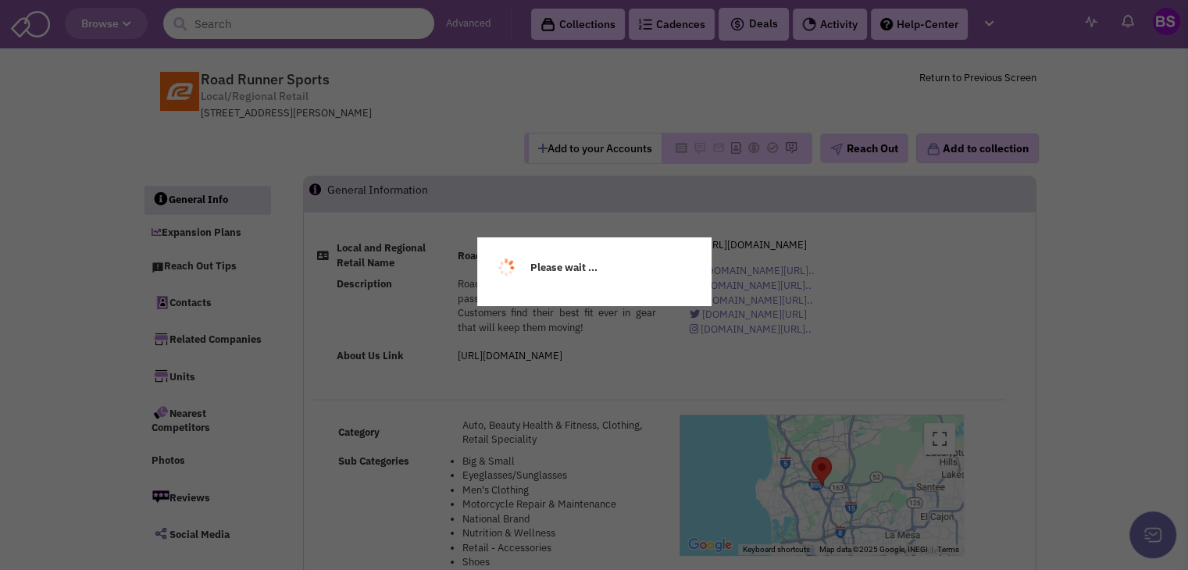
select select
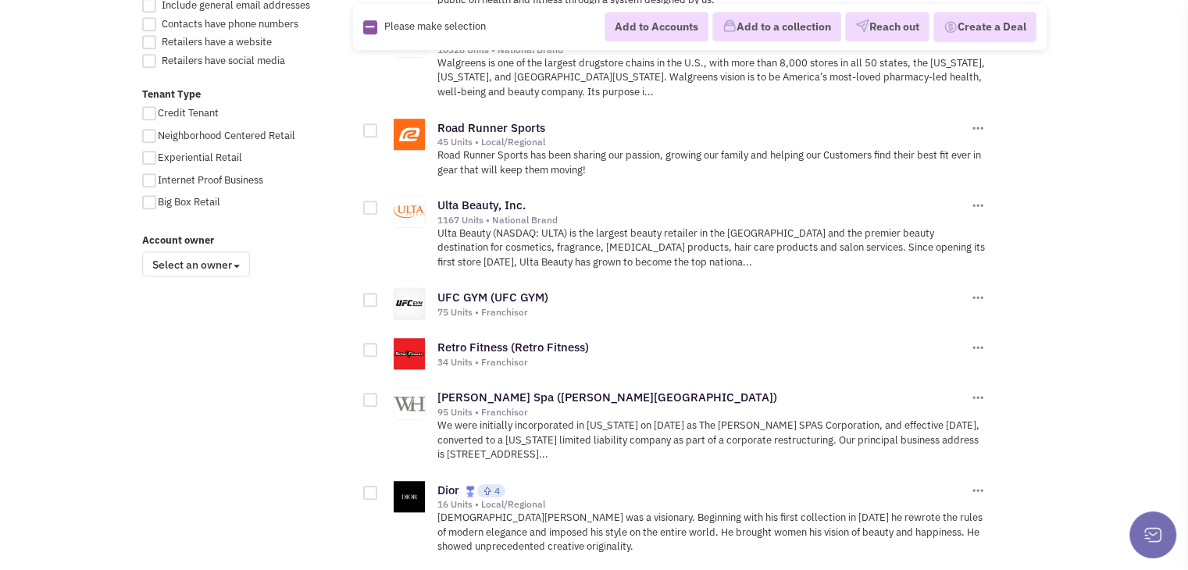
scroll to position [1171, 0]
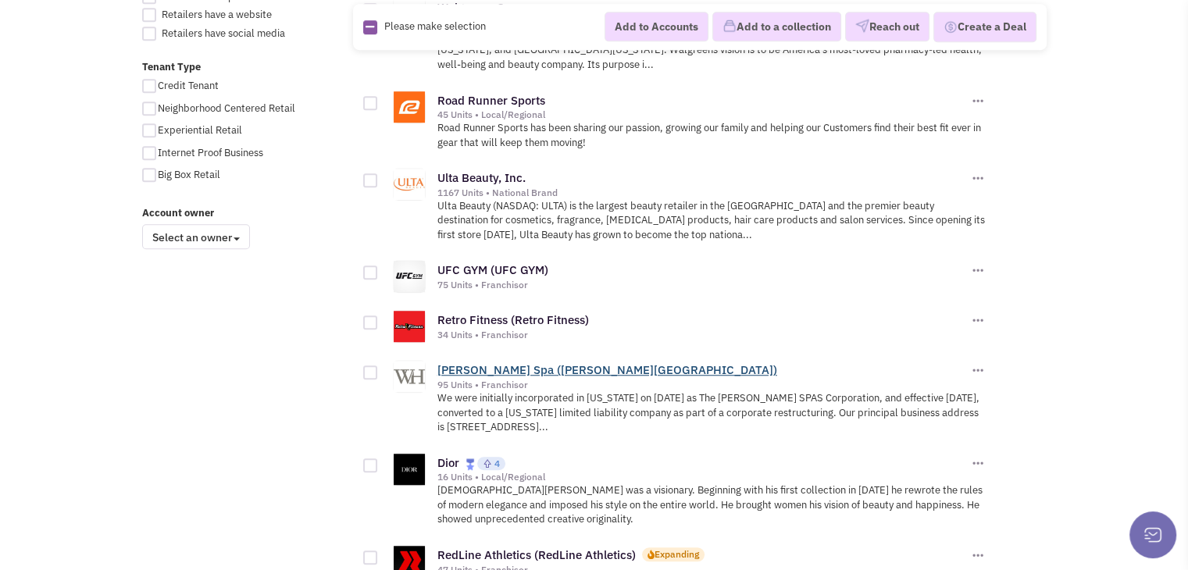
click at [506, 362] on link "Woodhouse Spa (Woodhouse Spa)" at bounding box center [607, 369] width 340 height 15
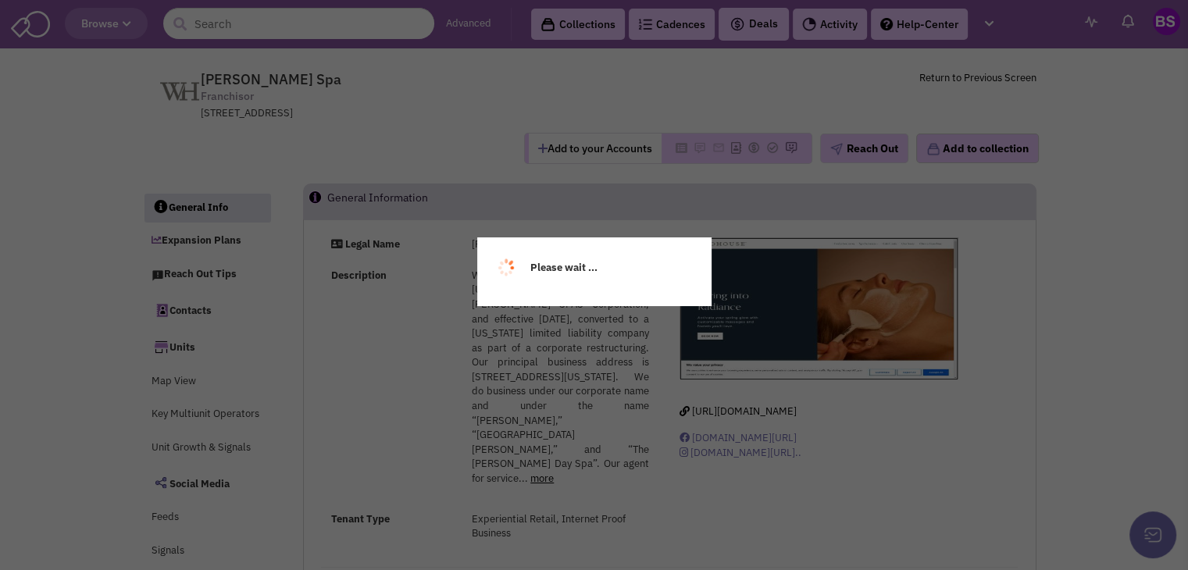
select select
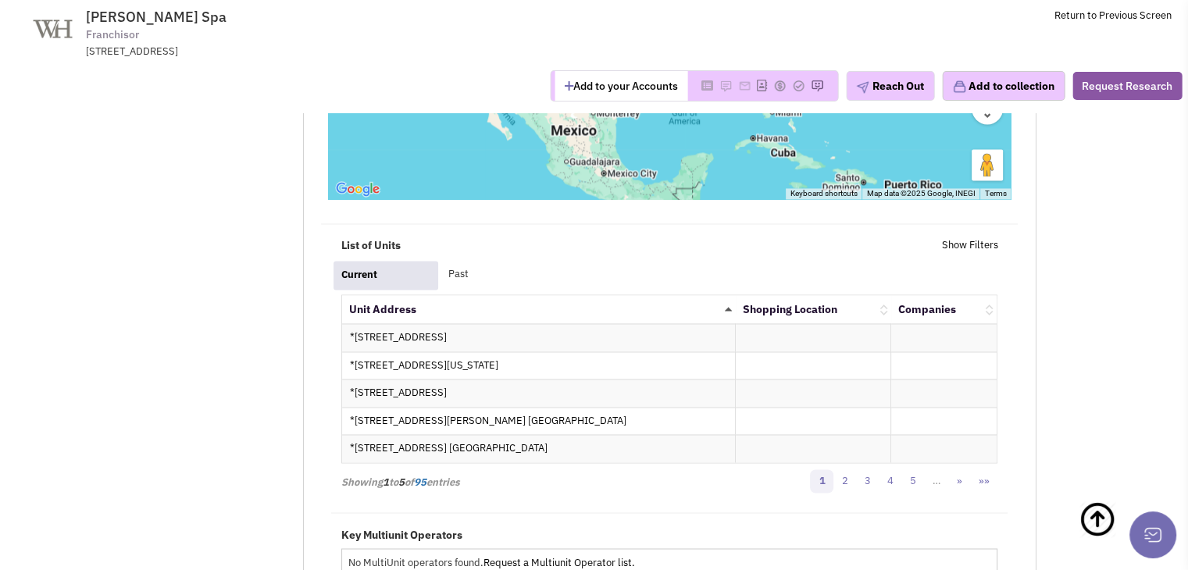
scroll to position [2499, 0]
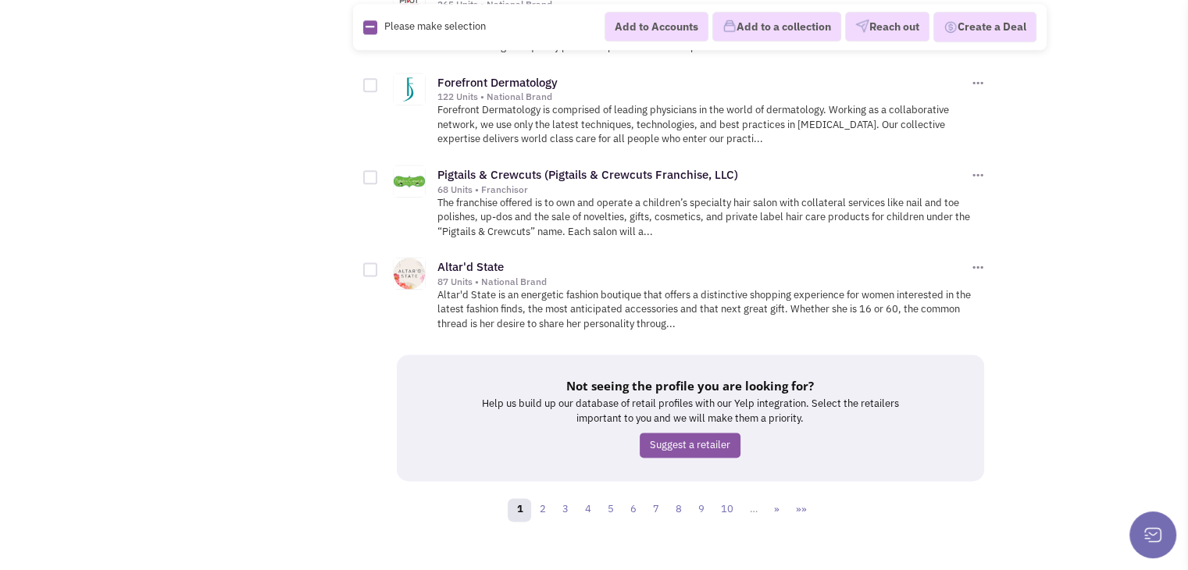
scroll to position [1980, 0]
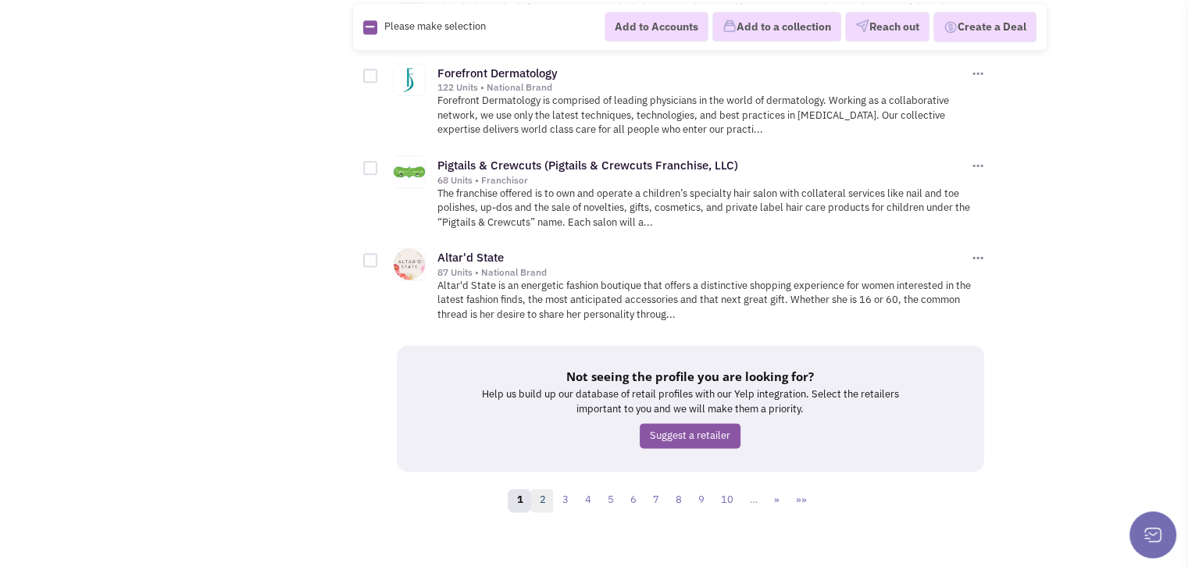
click at [544, 490] on link "2" at bounding box center [541, 500] width 23 height 23
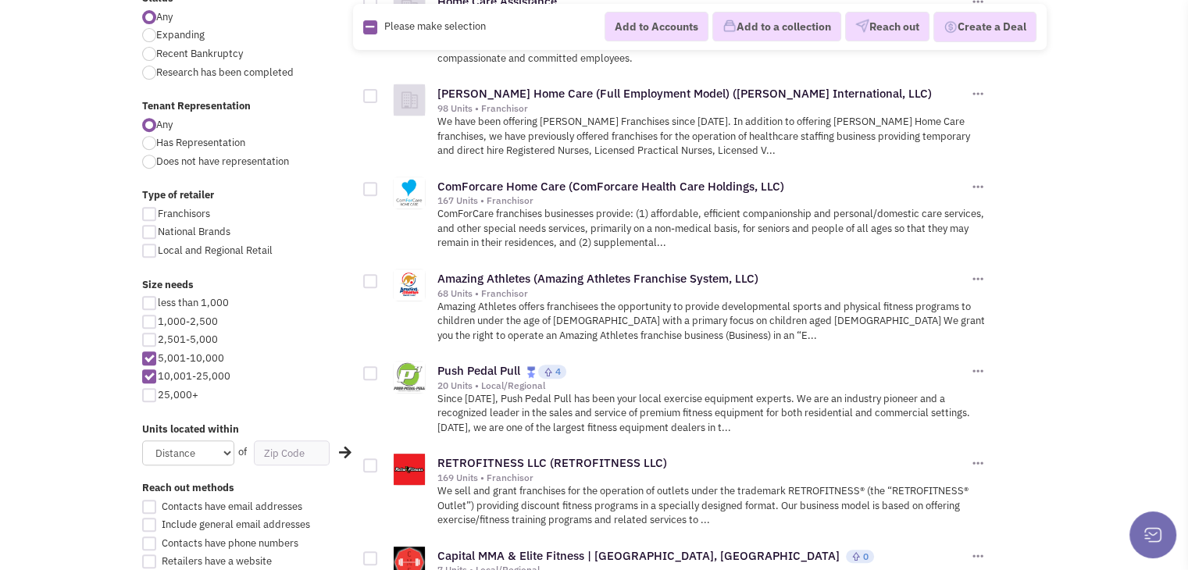
scroll to position [703, 0]
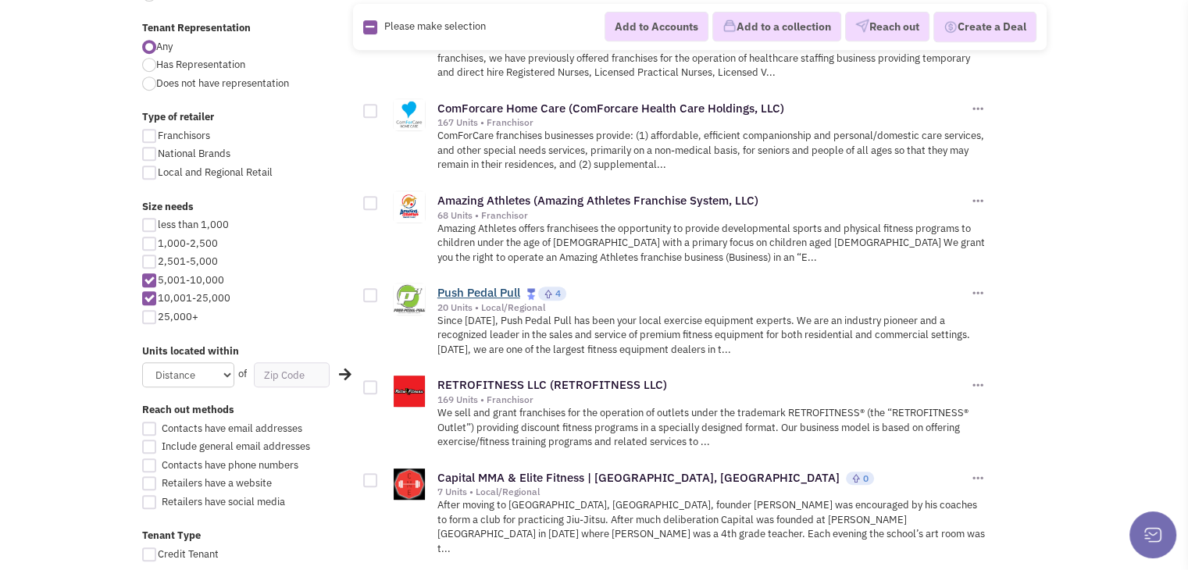
click at [495, 286] on link "Push Pedal Pull" at bounding box center [478, 292] width 83 height 15
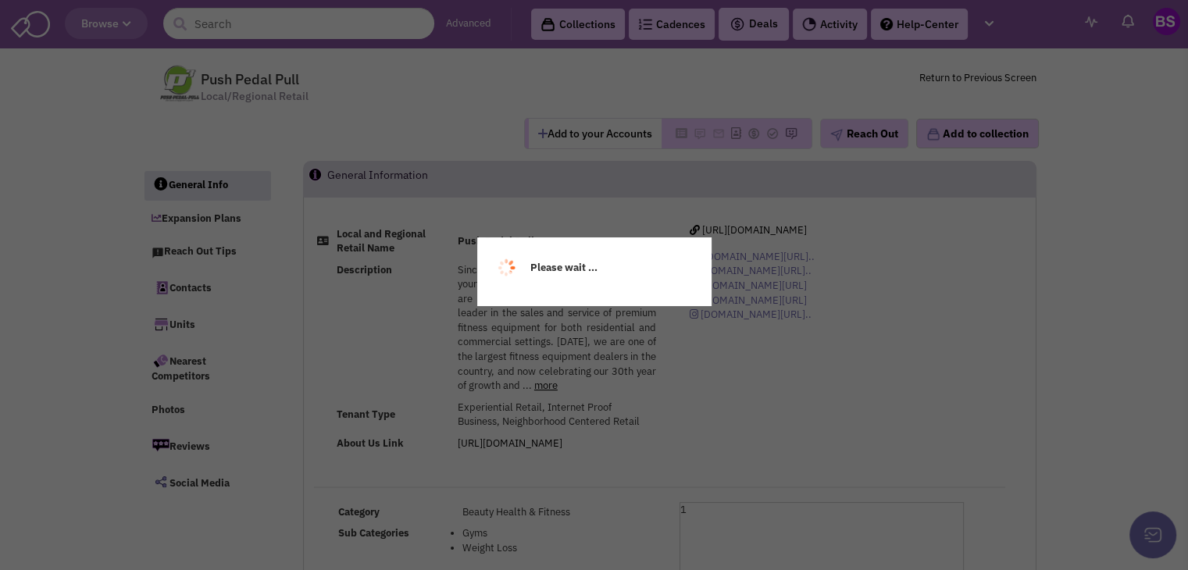
select select
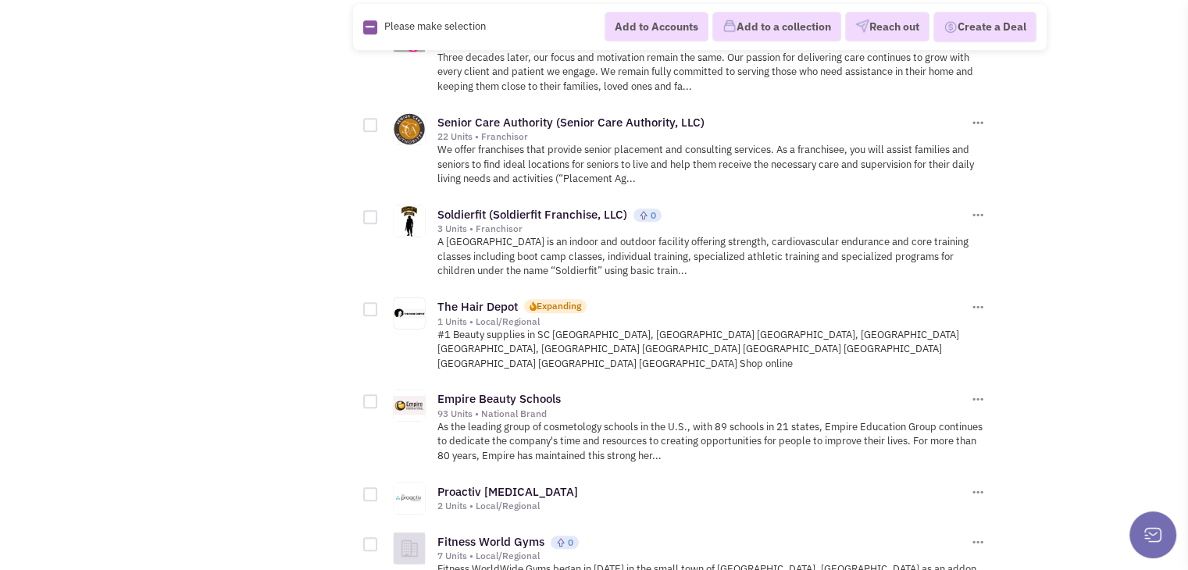
scroll to position [1562, 0]
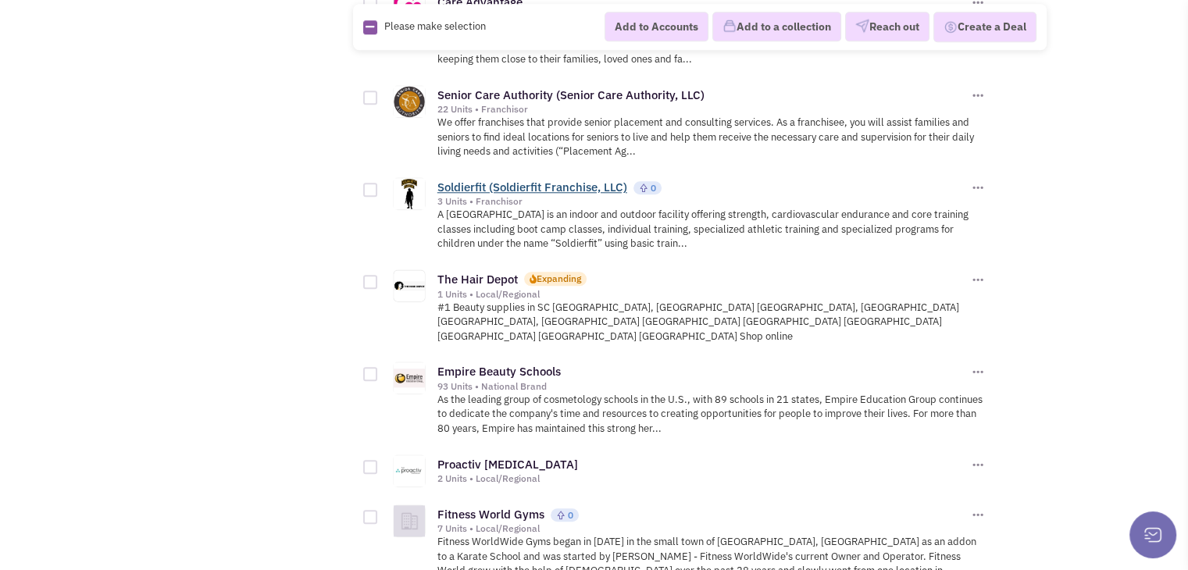
click at [493, 180] on link "Soldierfit (Soldierfit Franchise, LLC)" at bounding box center [532, 187] width 190 height 15
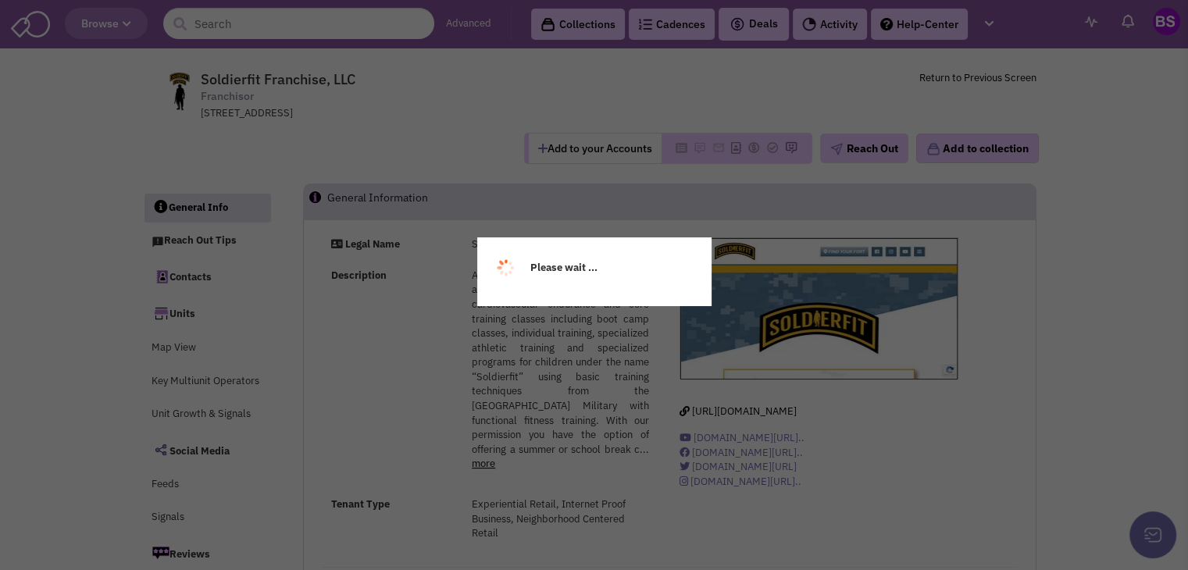
select select
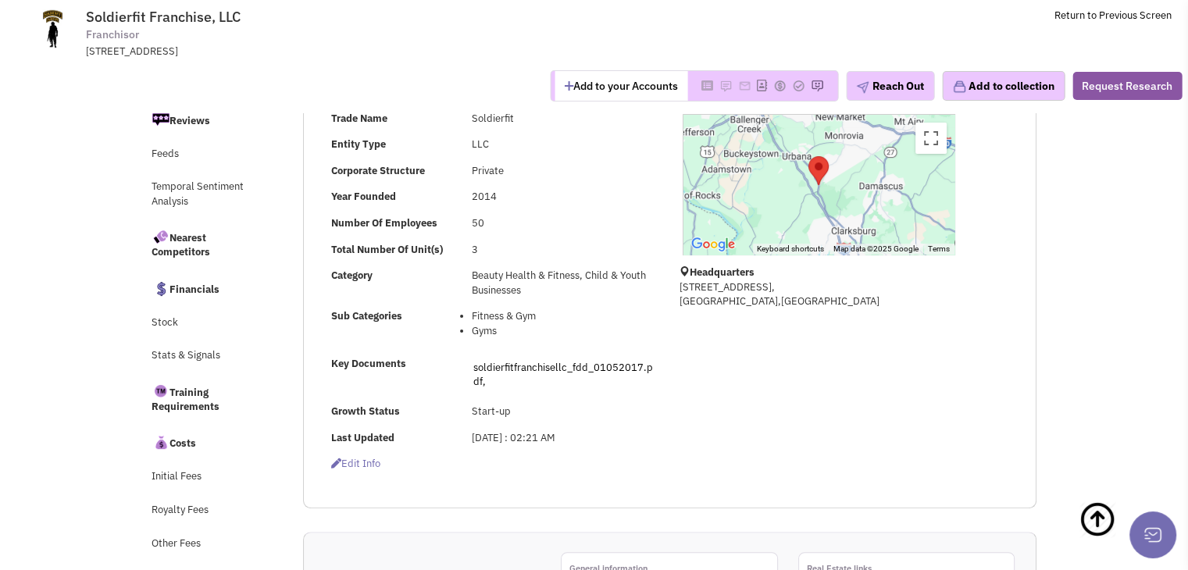
scroll to position [363, 0]
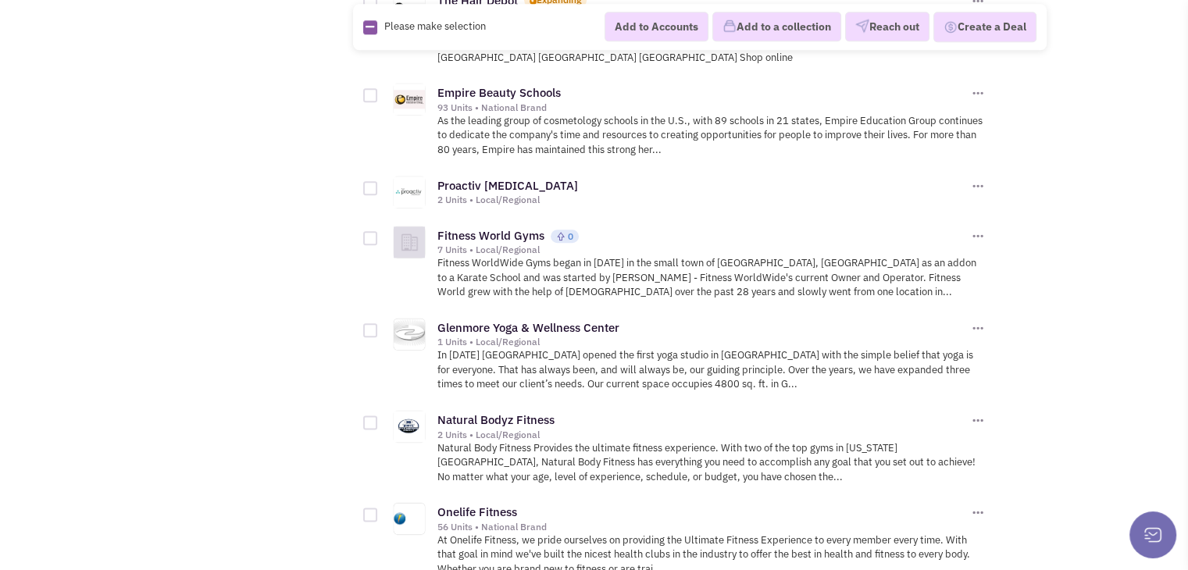
scroll to position [1874, 0]
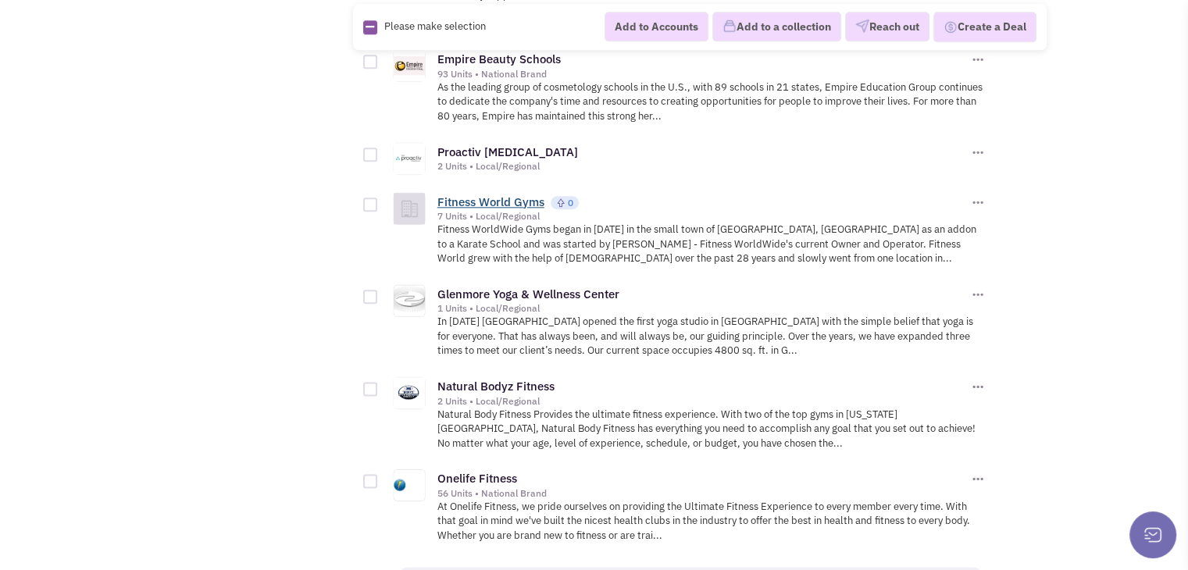
click at [485, 194] on link "Fitness World Gyms" at bounding box center [490, 201] width 107 height 15
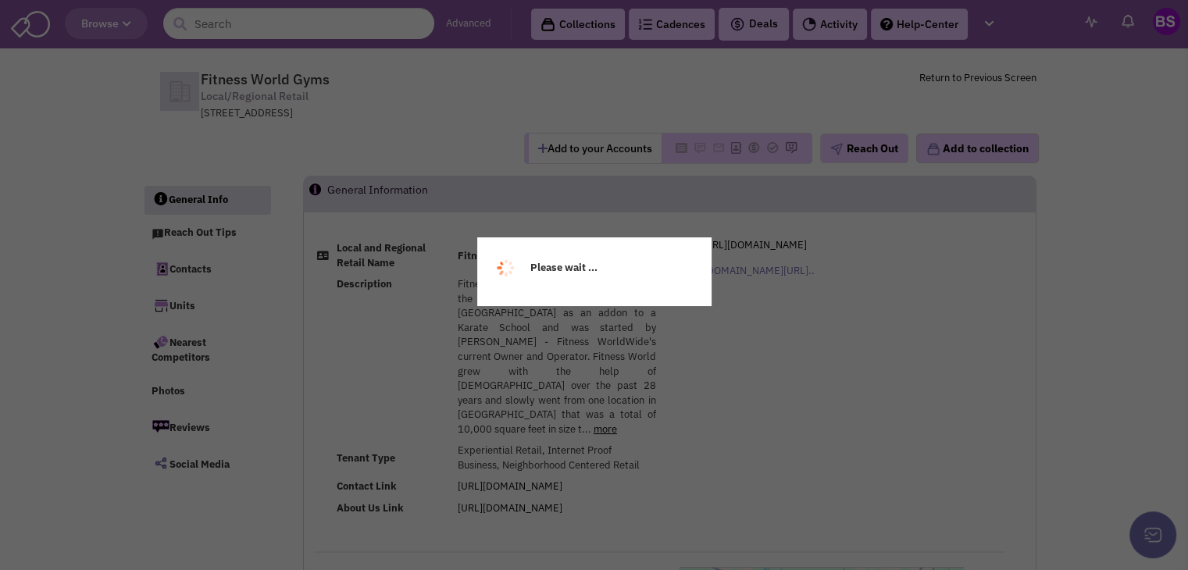
select select
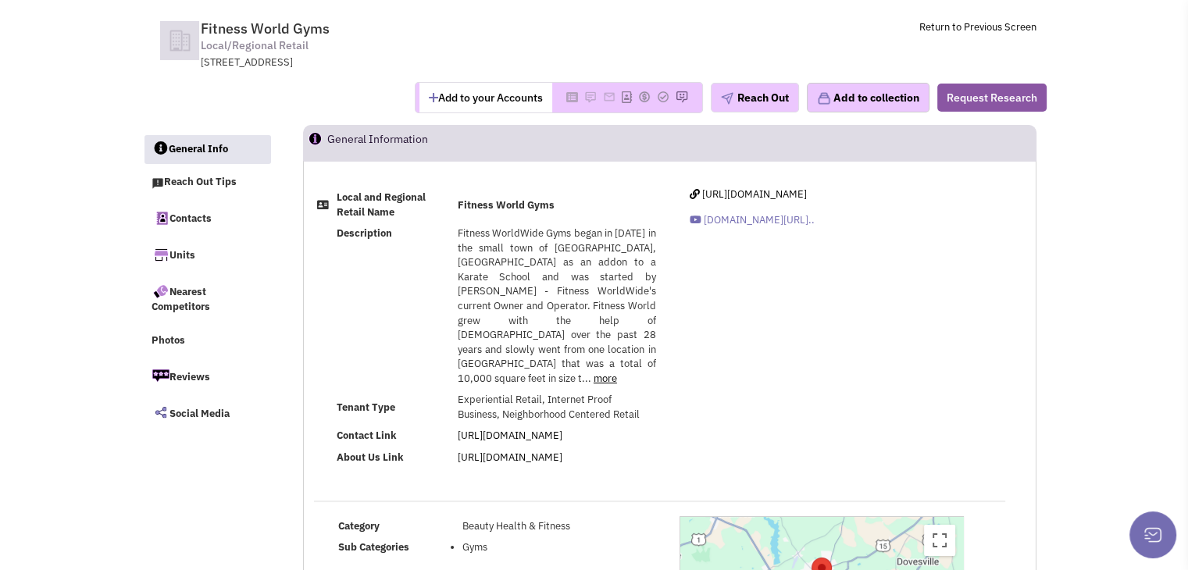
scroll to position [78, 0]
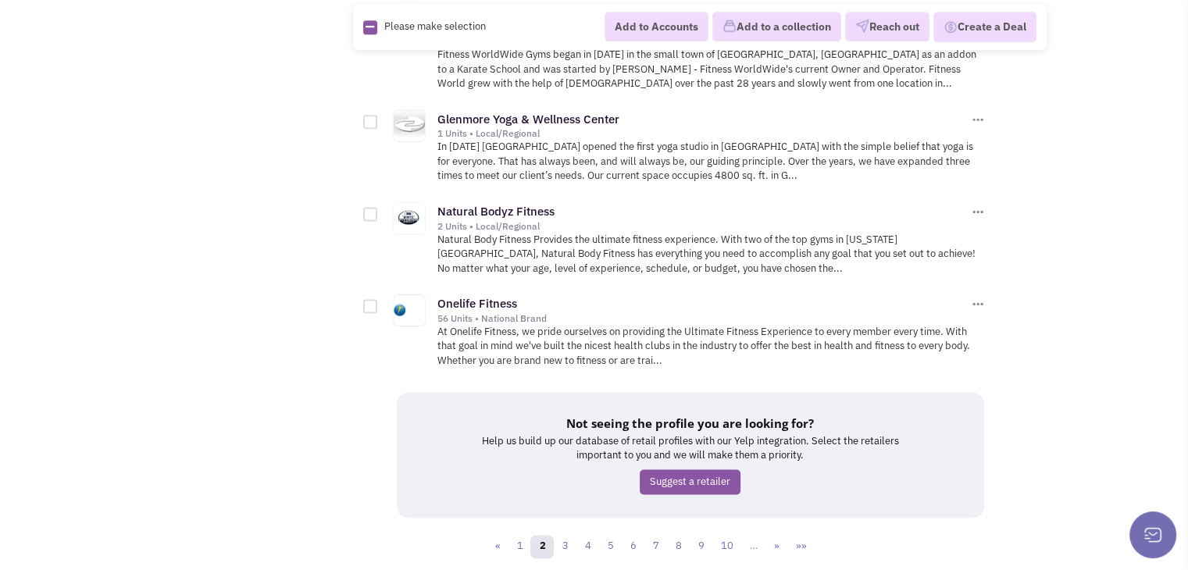
scroll to position [2065, 0]
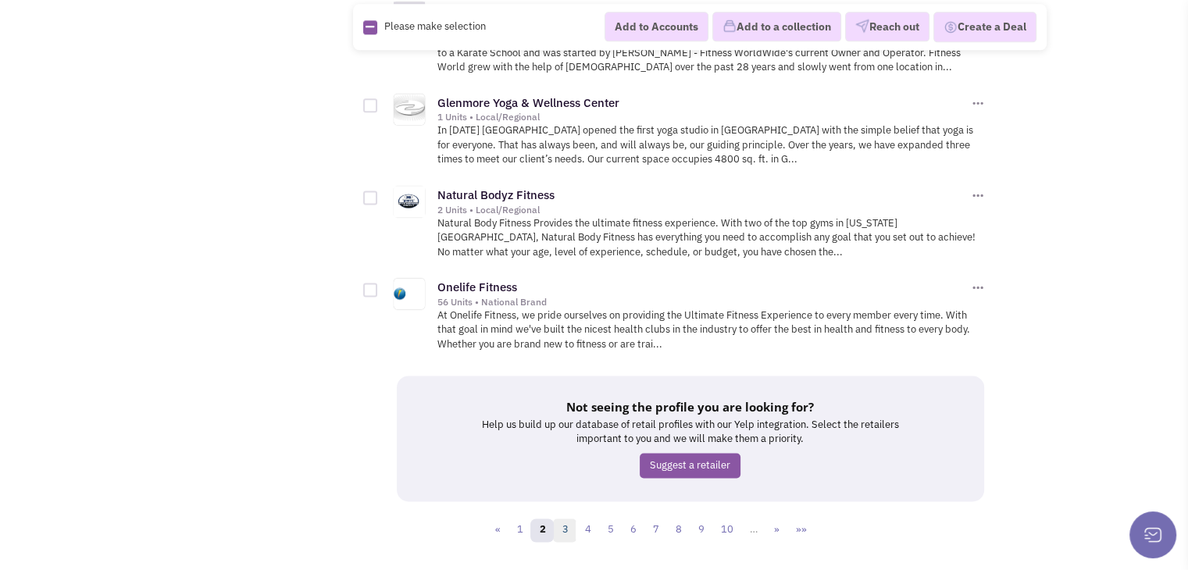
click at [570, 518] on link "3" at bounding box center [564, 529] width 23 height 23
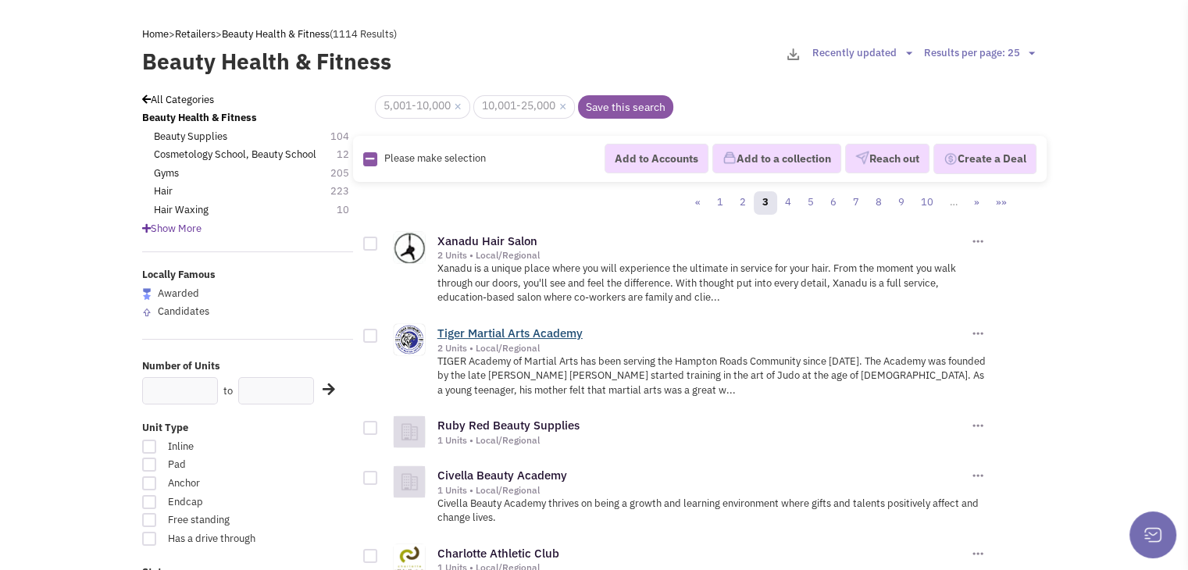
scroll to position [78, 0]
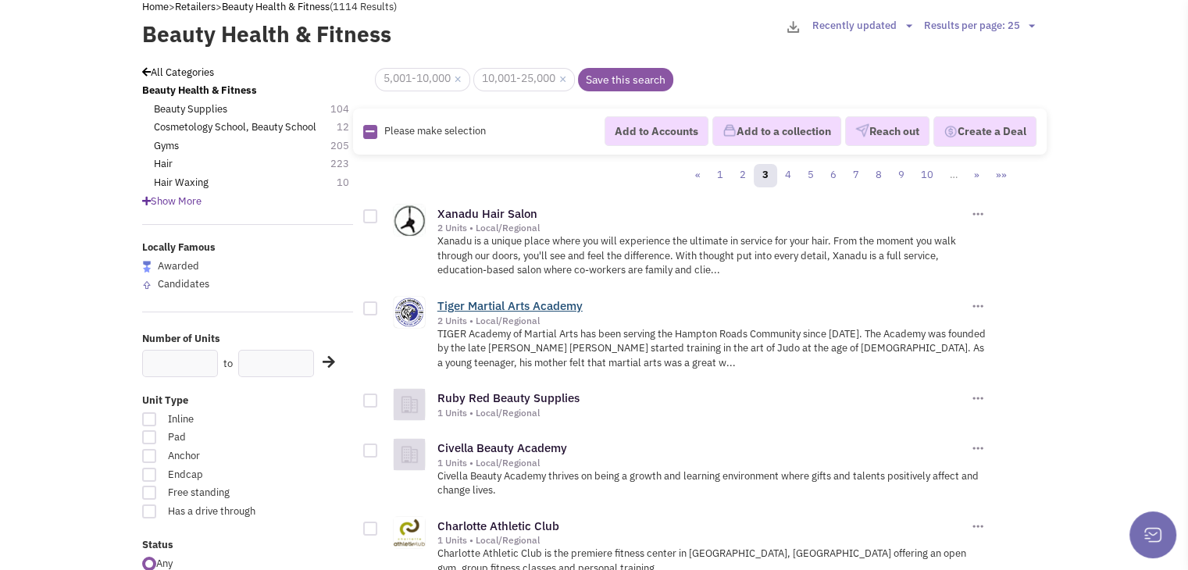
click at [517, 302] on link "Tiger Martial Arts Academy" at bounding box center [509, 305] width 145 height 15
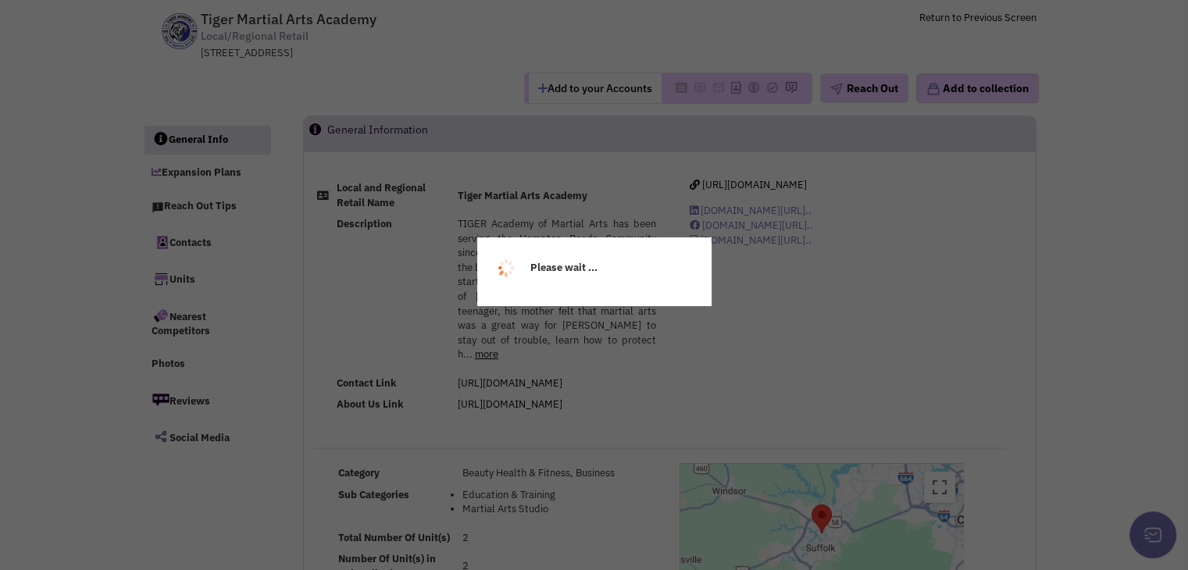
select select
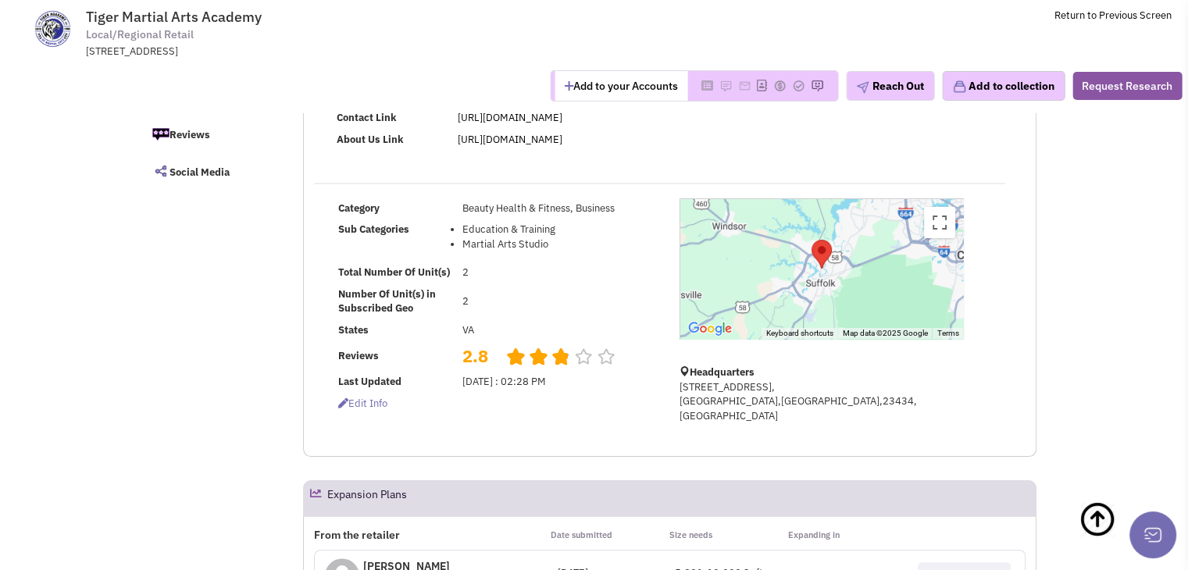
scroll to position [156, 0]
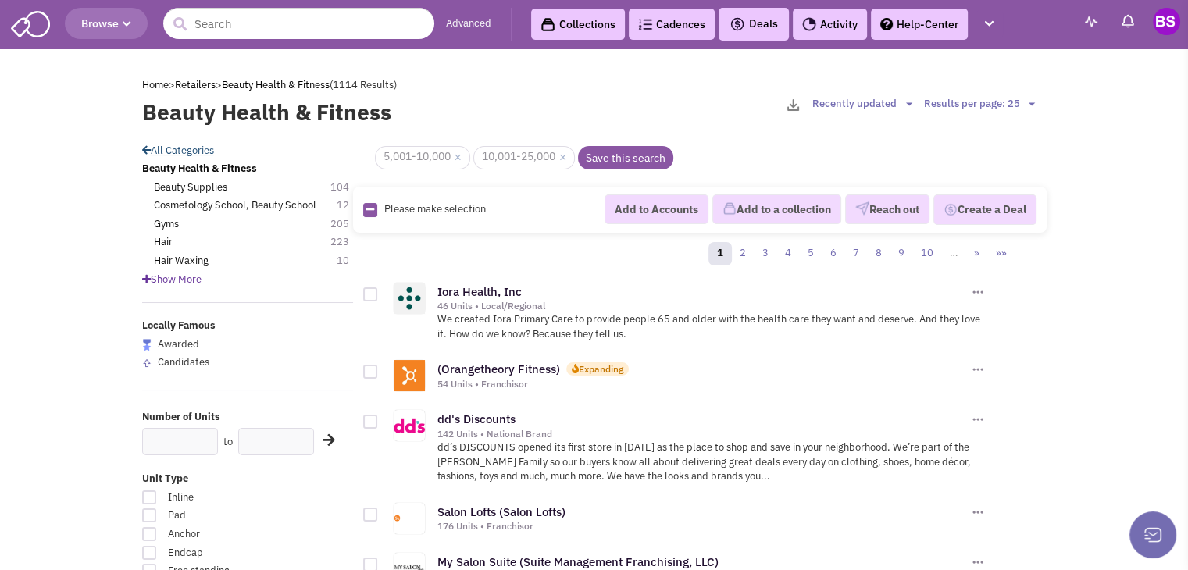
click at [187, 151] on link "All Categories" at bounding box center [178, 150] width 72 height 13
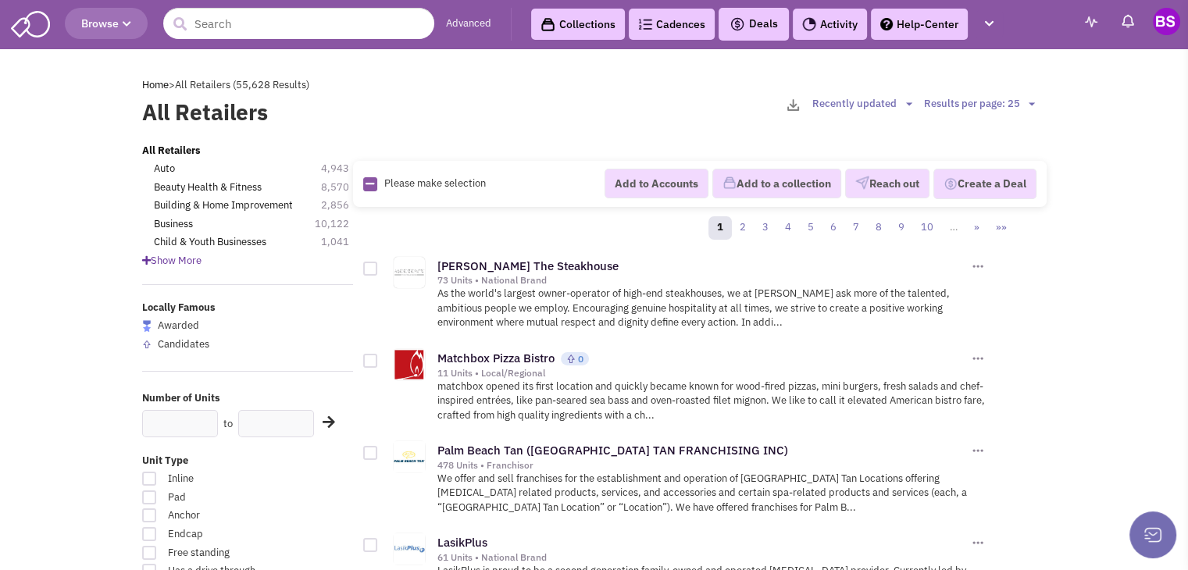
click at [179, 260] on span "Show More" at bounding box center [171, 260] width 59 height 13
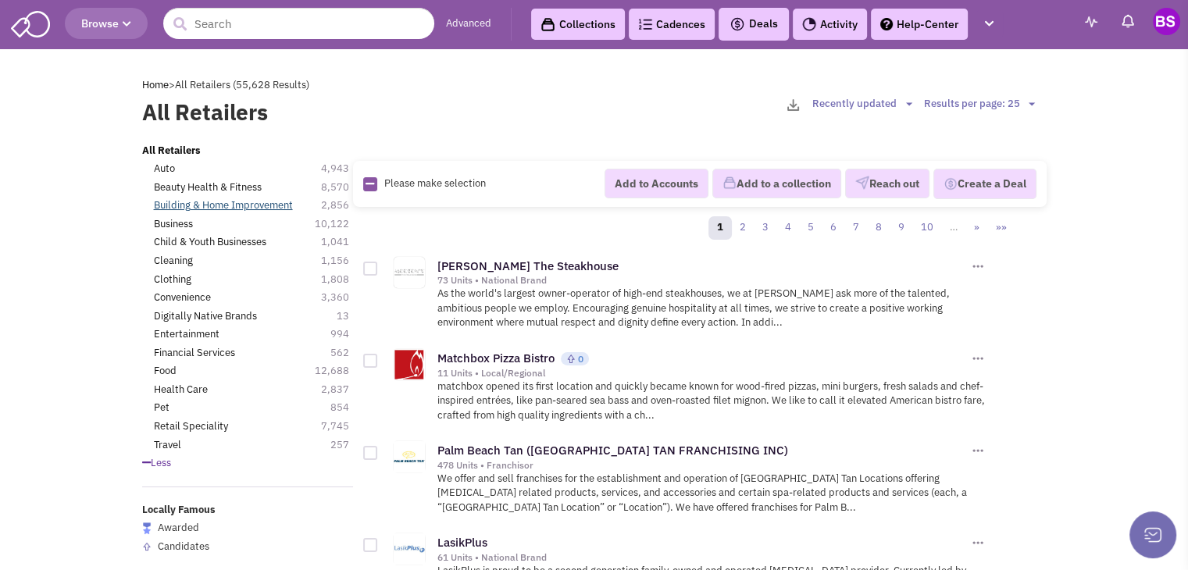
click at [218, 205] on link "Building & Home Improvement" at bounding box center [223, 205] width 139 height 15
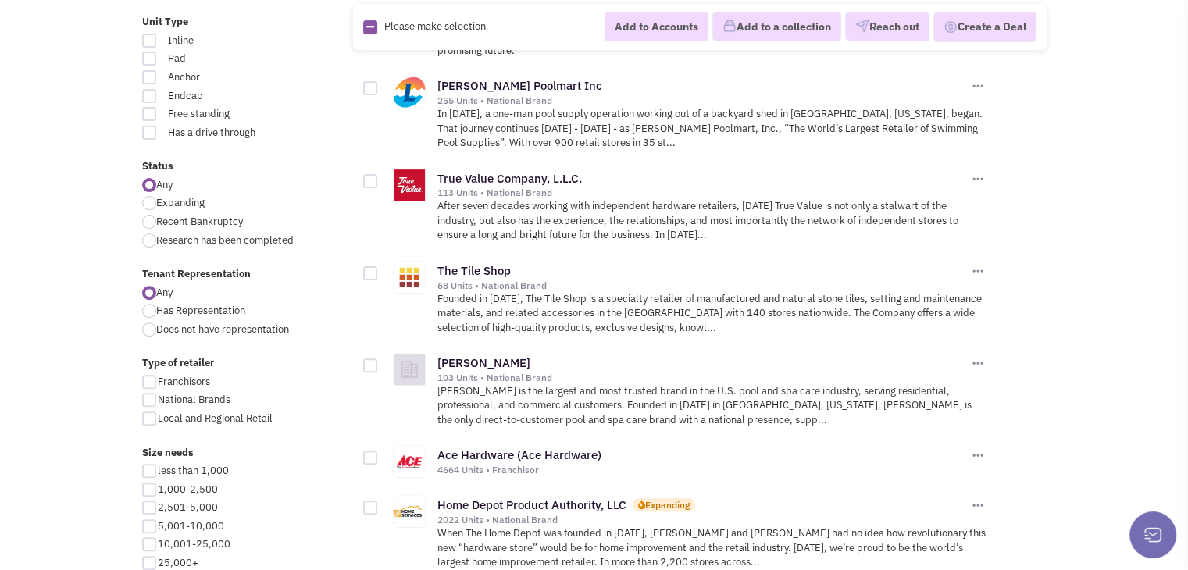
scroll to position [625, 0]
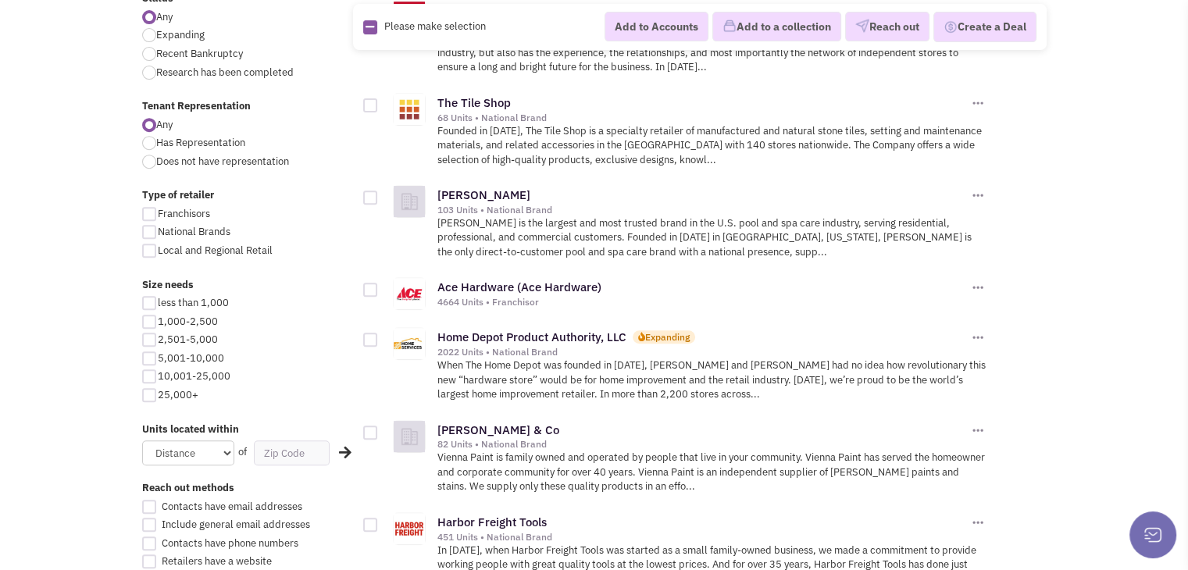
click at [148, 377] on div at bounding box center [149, 376] width 14 height 14
click at [158, 377] on input "10,001-25,000" at bounding box center [163, 377] width 10 height 10
checkbox input "true"
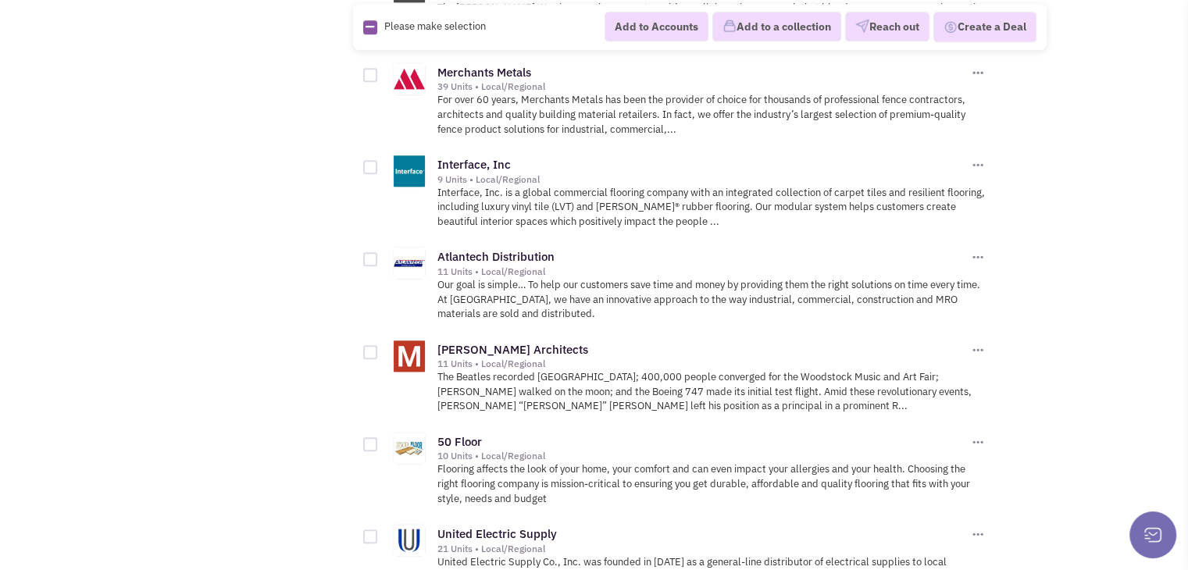
scroll to position [1718, 0]
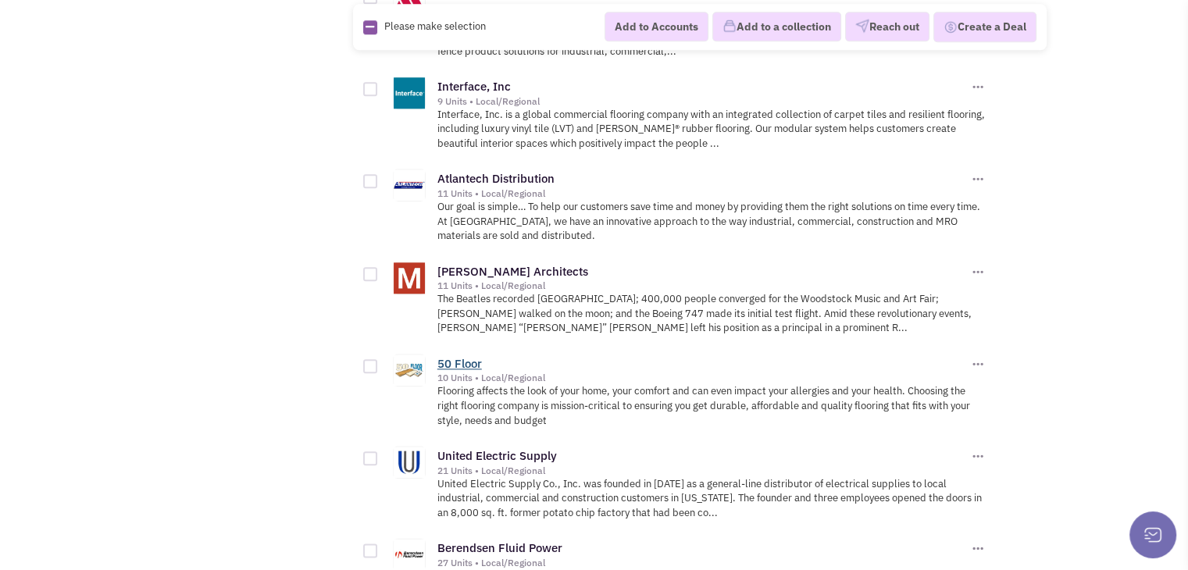
click at [458, 356] on link "50 Floor" at bounding box center [459, 363] width 45 height 15
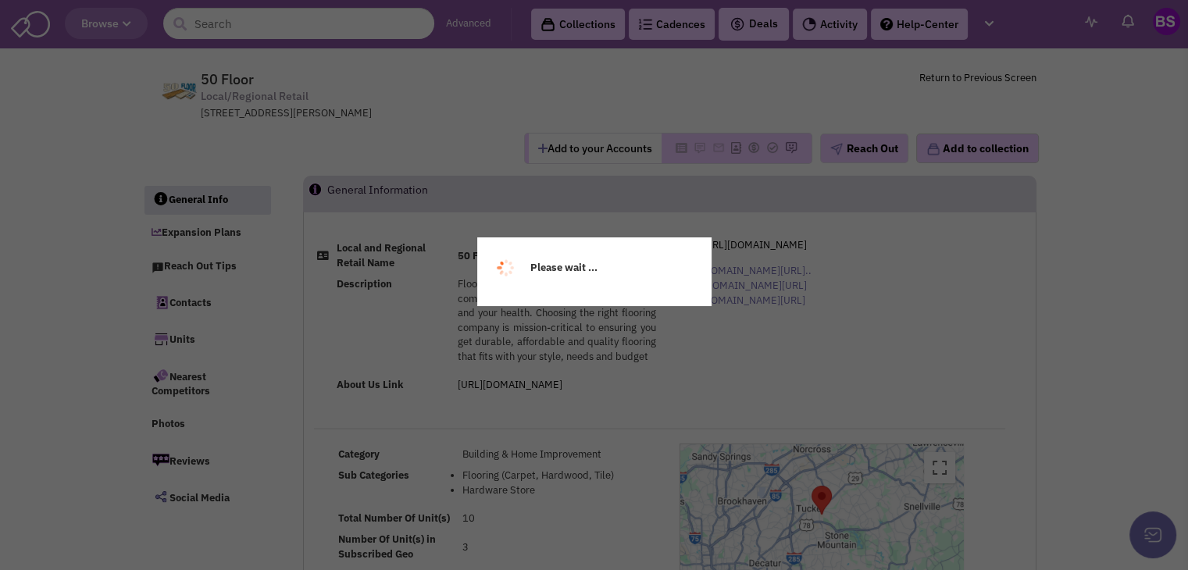
select select
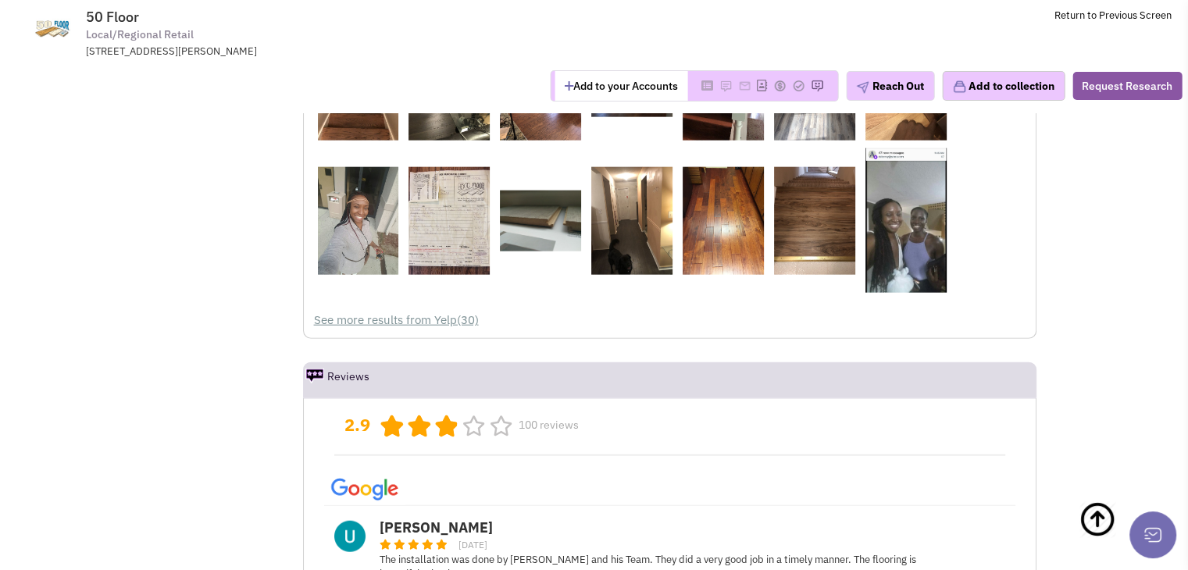
scroll to position [3904, 0]
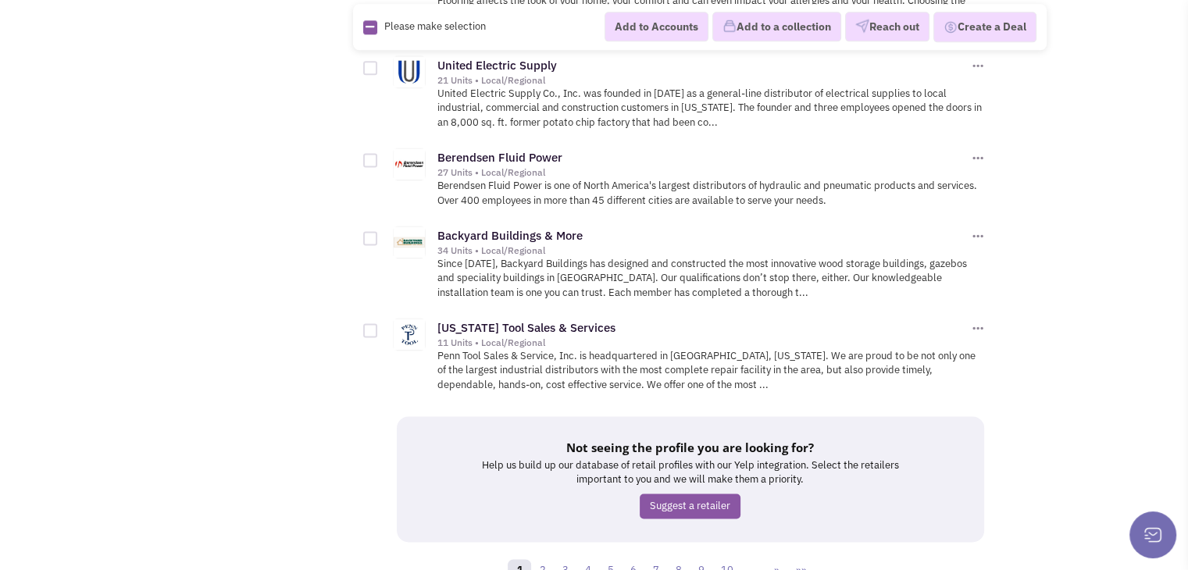
scroll to position [2133, 0]
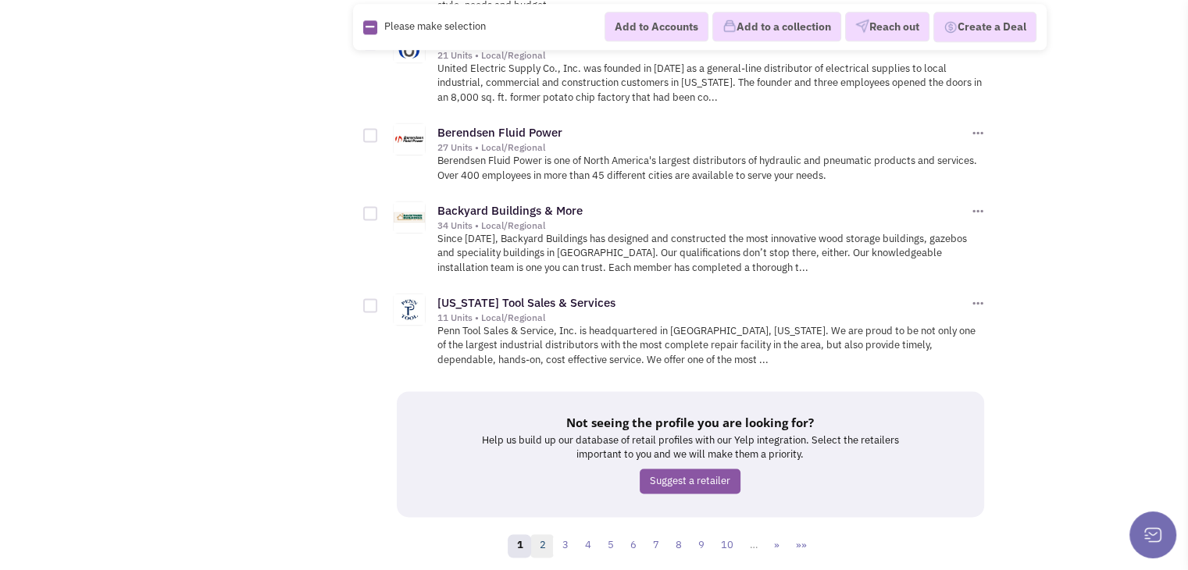
click at [542, 534] on link "2" at bounding box center [541, 545] width 23 height 23
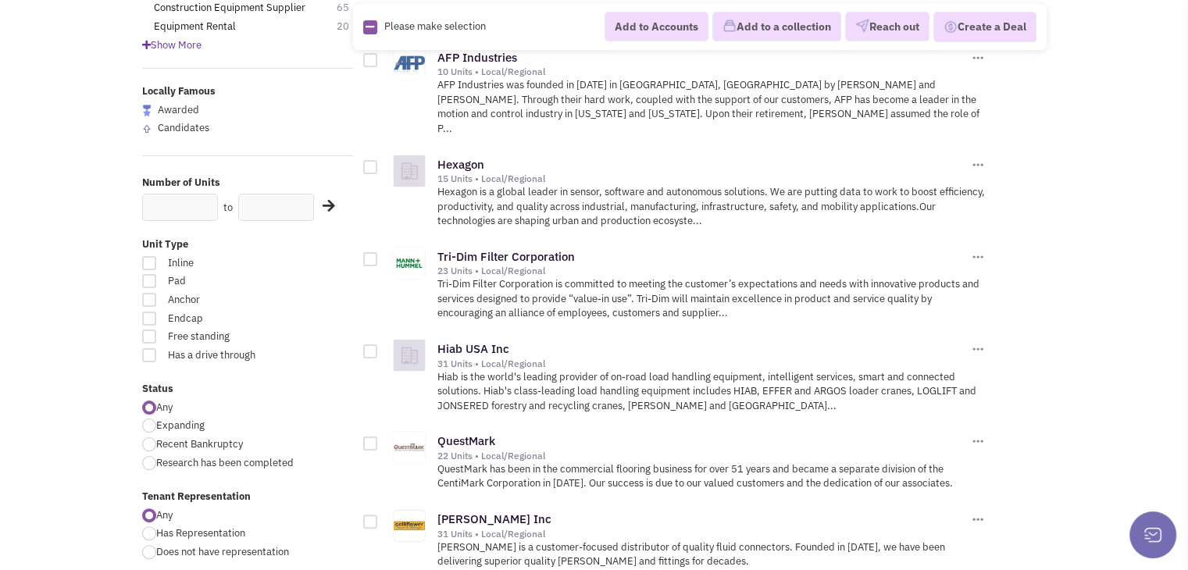
scroll to position [312, 0]
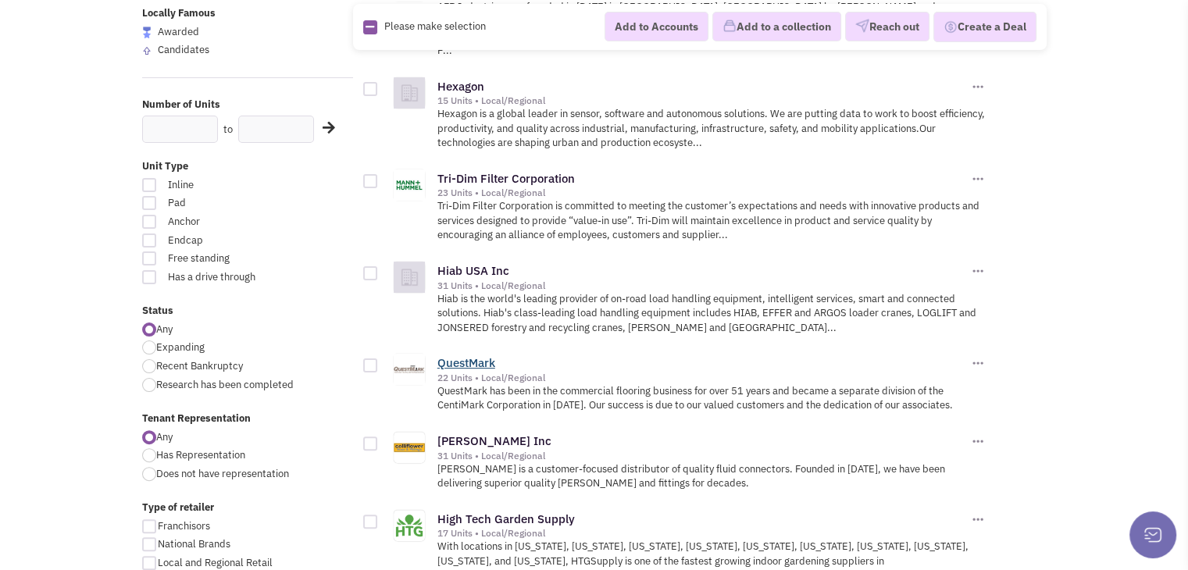
click at [468, 355] on link "QuestMark" at bounding box center [466, 362] width 58 height 15
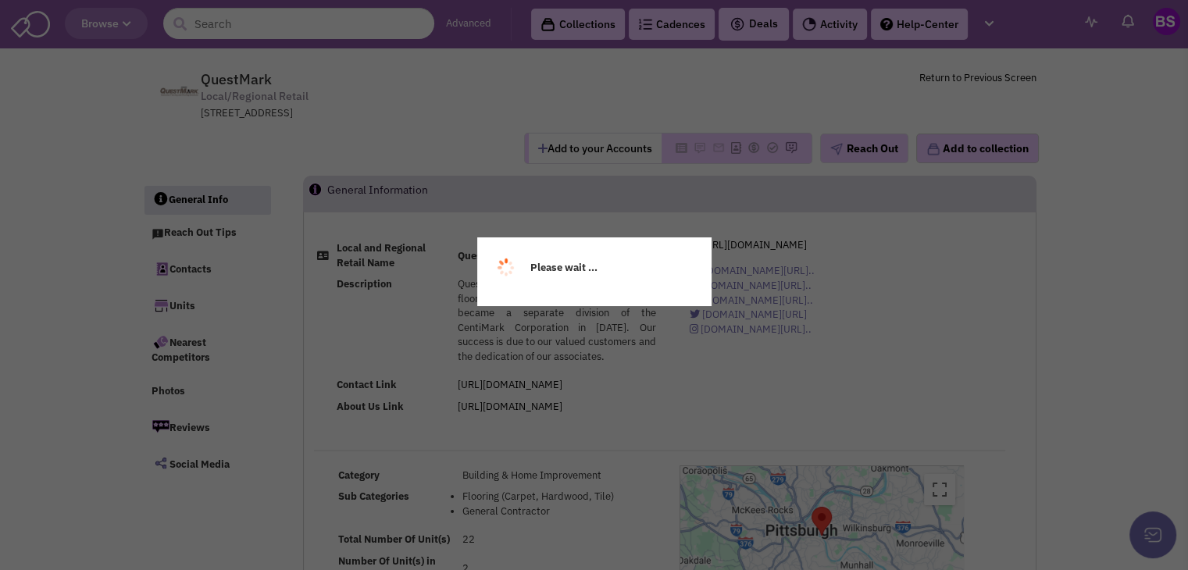
select select
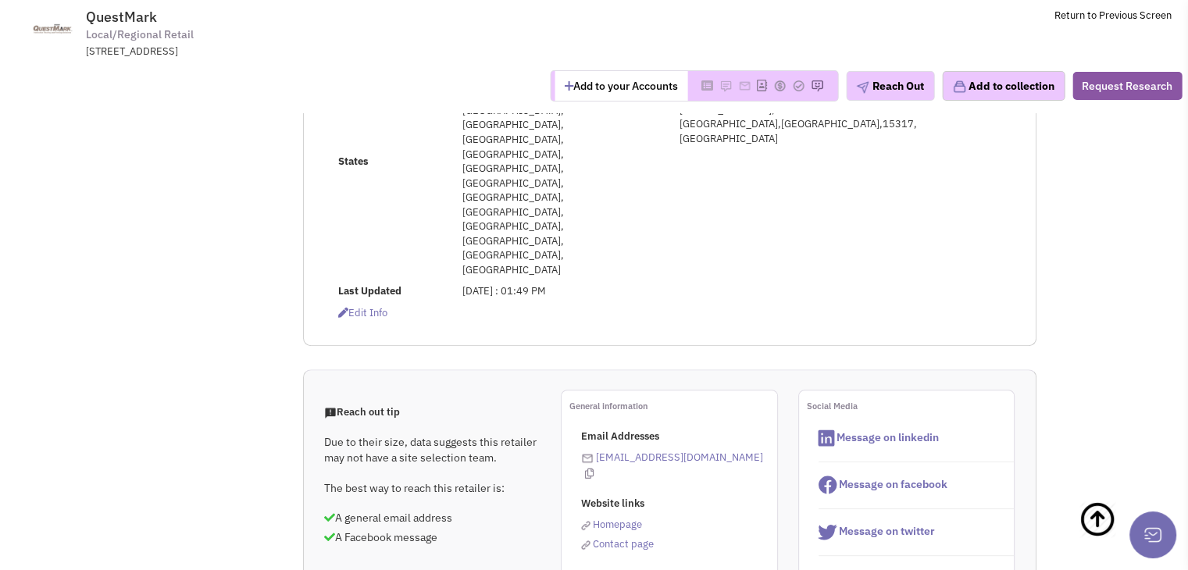
scroll to position [468, 0]
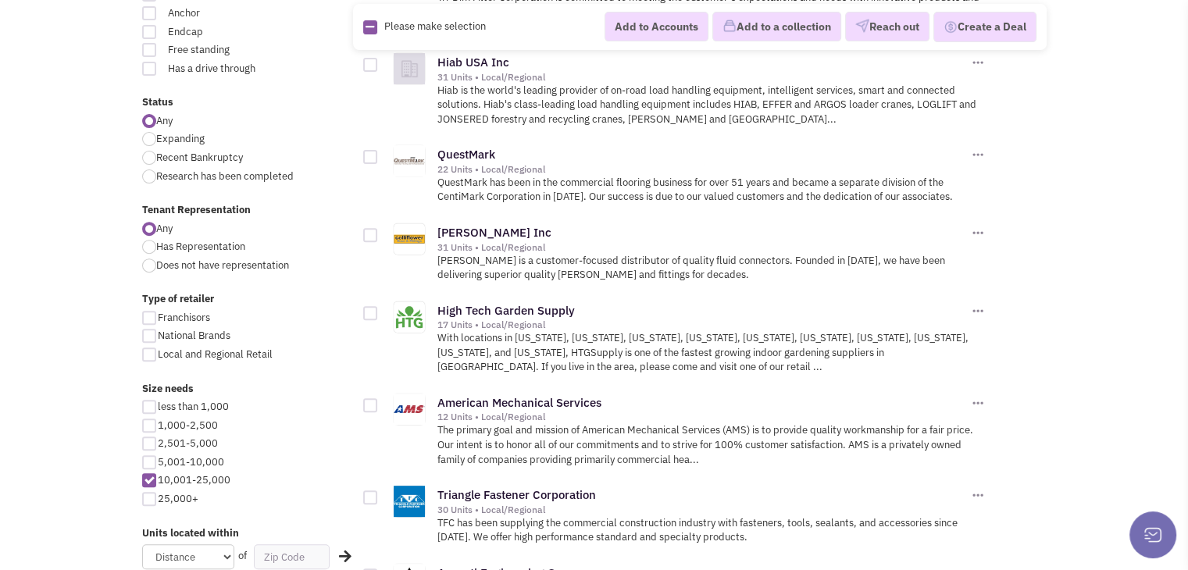
scroll to position [547, 0]
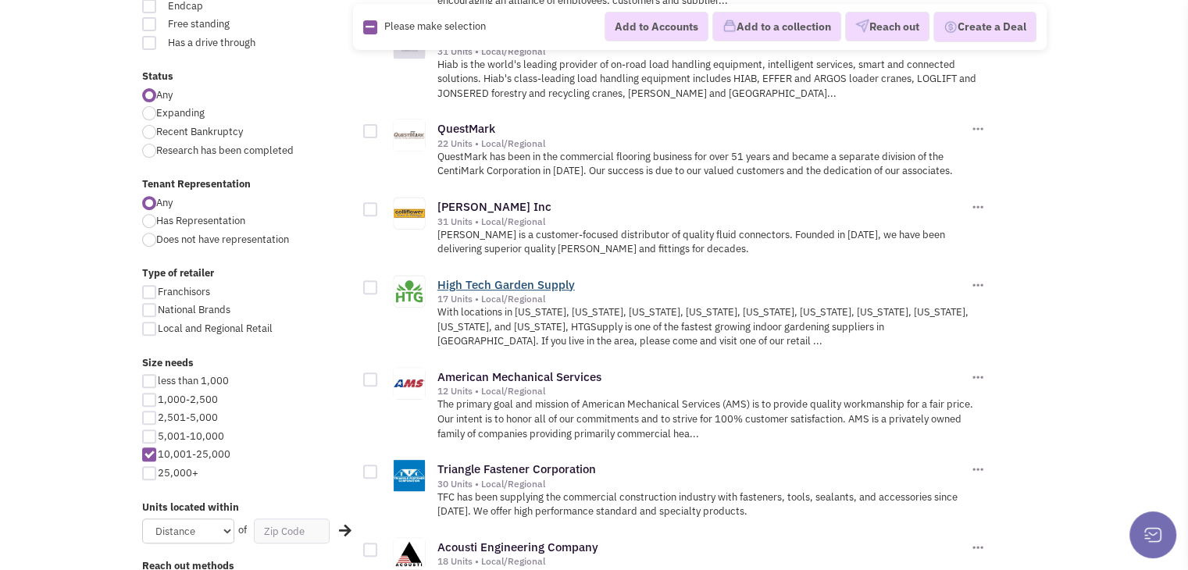
click at [506, 277] on link "High Tech Garden Supply" at bounding box center [505, 284] width 137 height 15
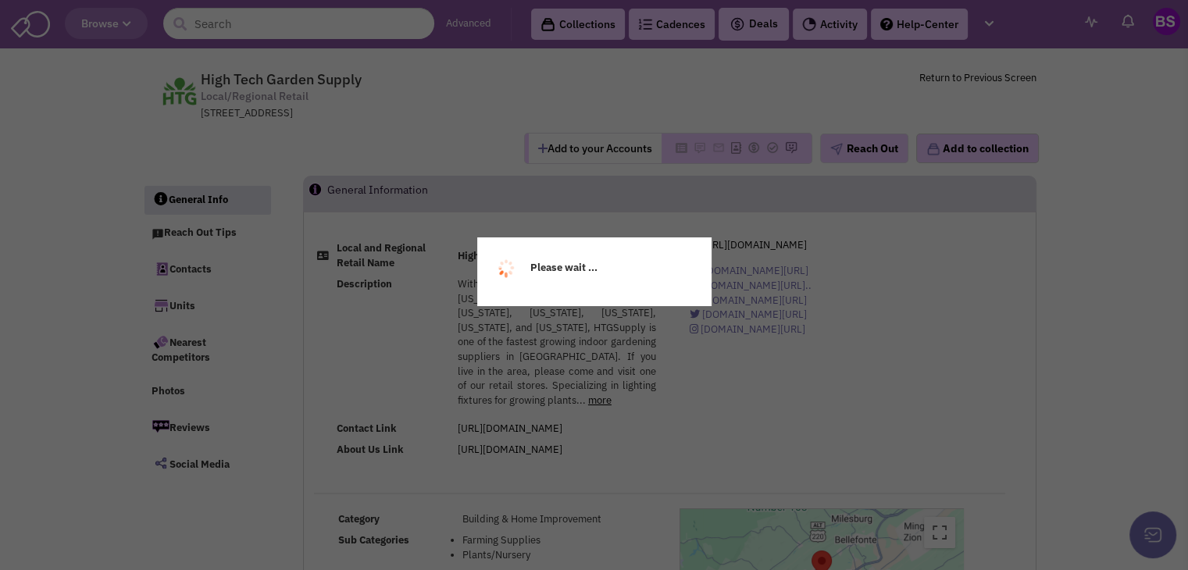
select select
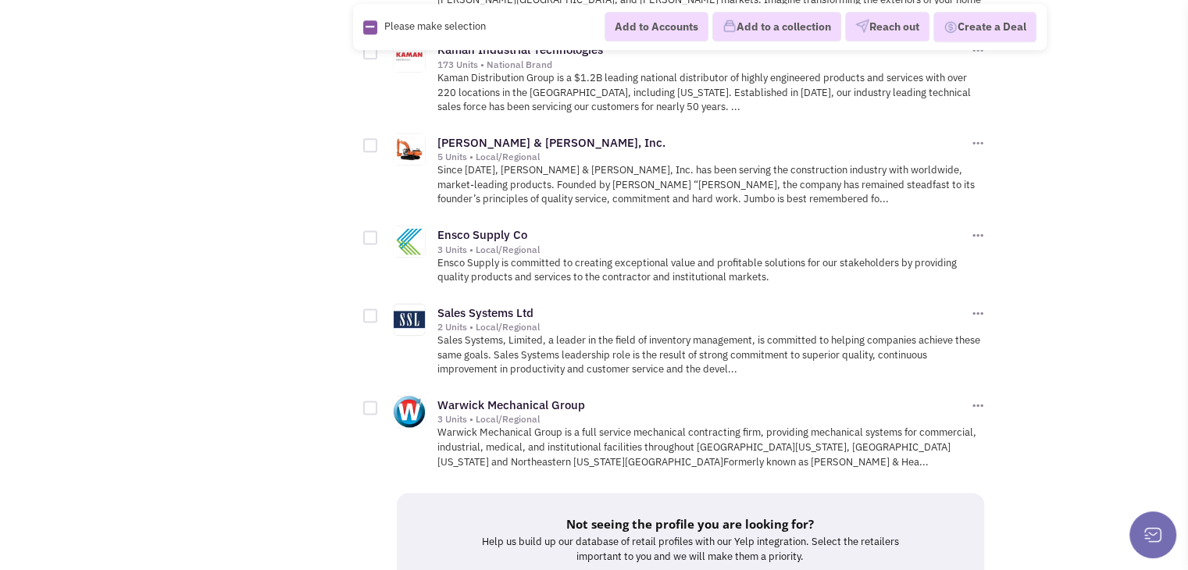
scroll to position [2108, 0]
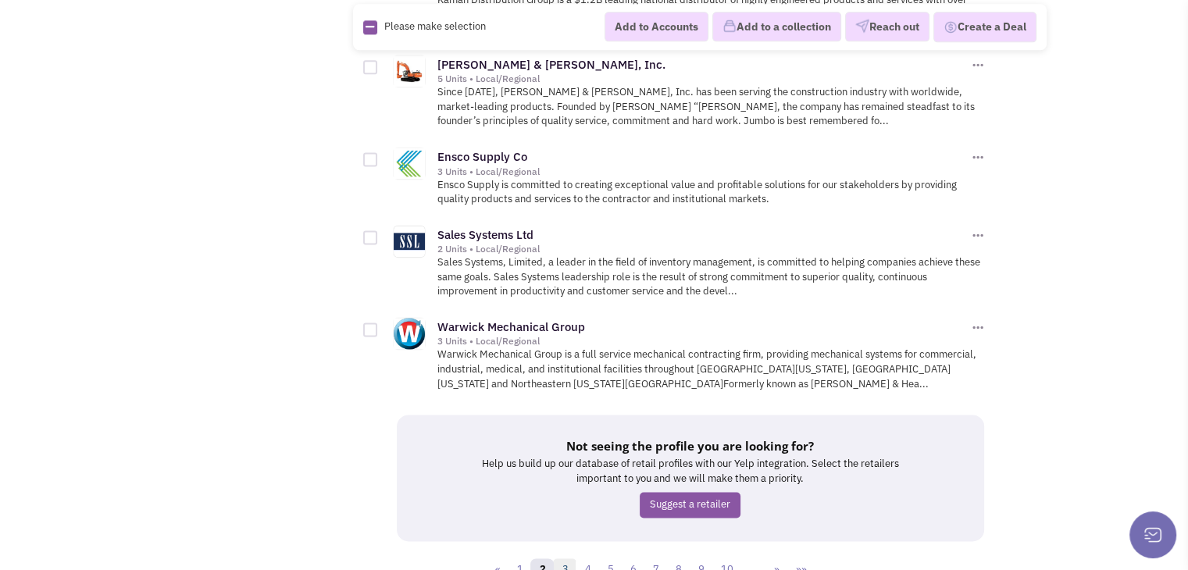
click at [565, 558] on link "3" at bounding box center [564, 569] width 23 height 23
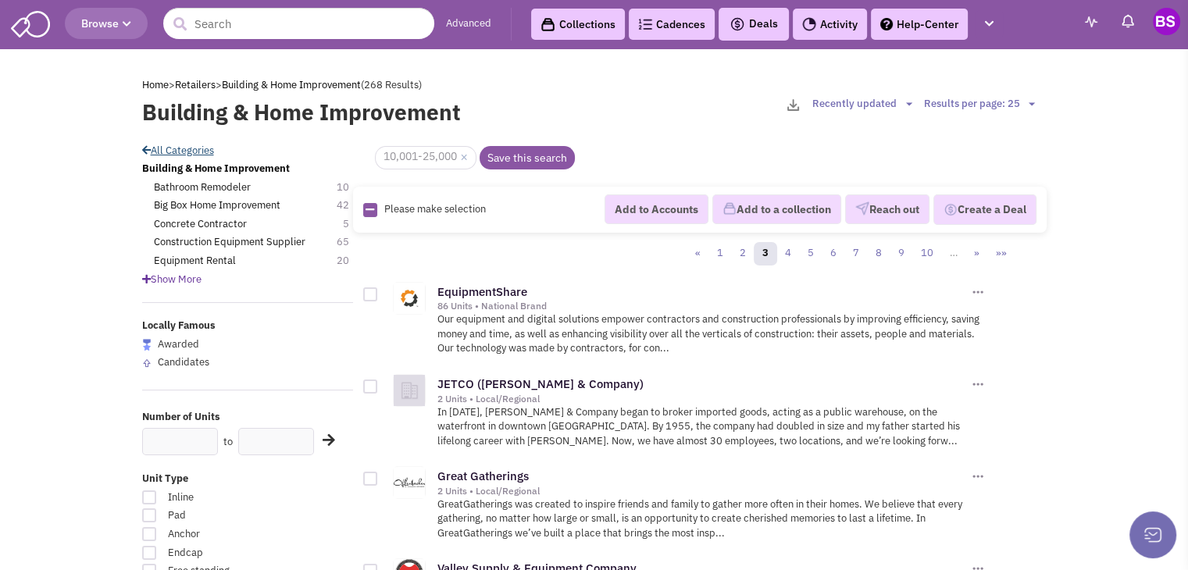
click at [179, 149] on link "All Categories" at bounding box center [178, 150] width 72 height 13
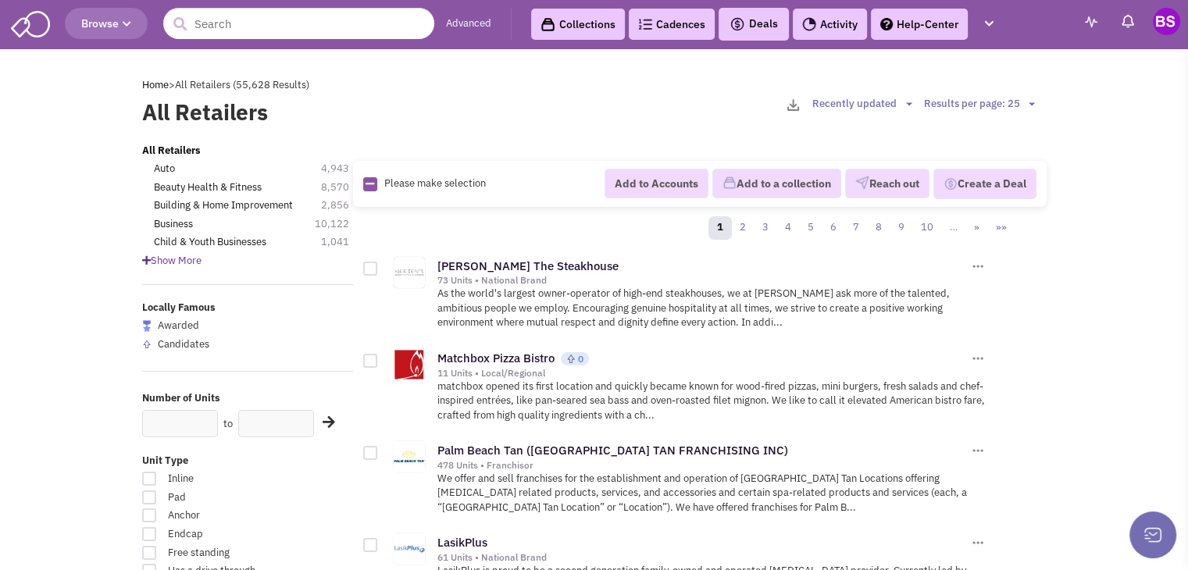
scroll to position [78, 0]
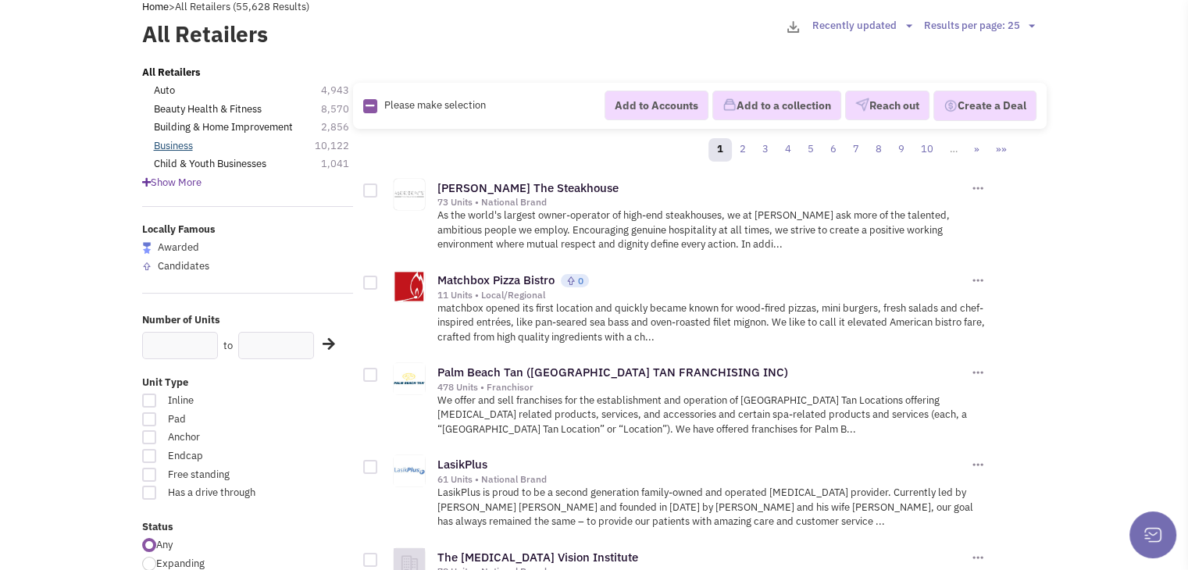
click at [176, 148] on link "Business" at bounding box center [173, 146] width 39 height 15
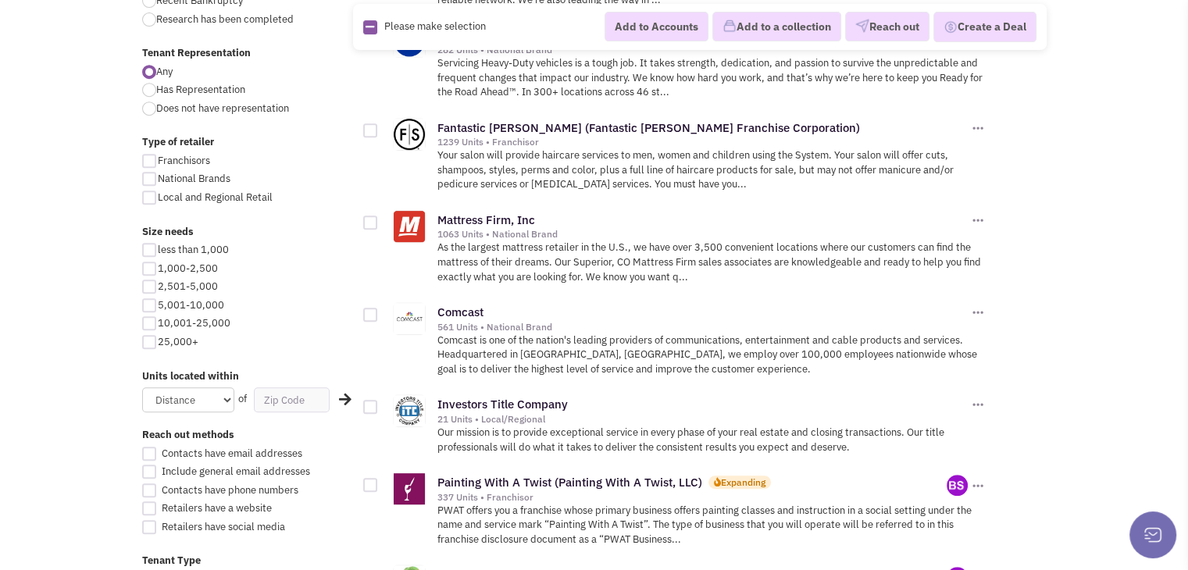
scroll to position [859, 0]
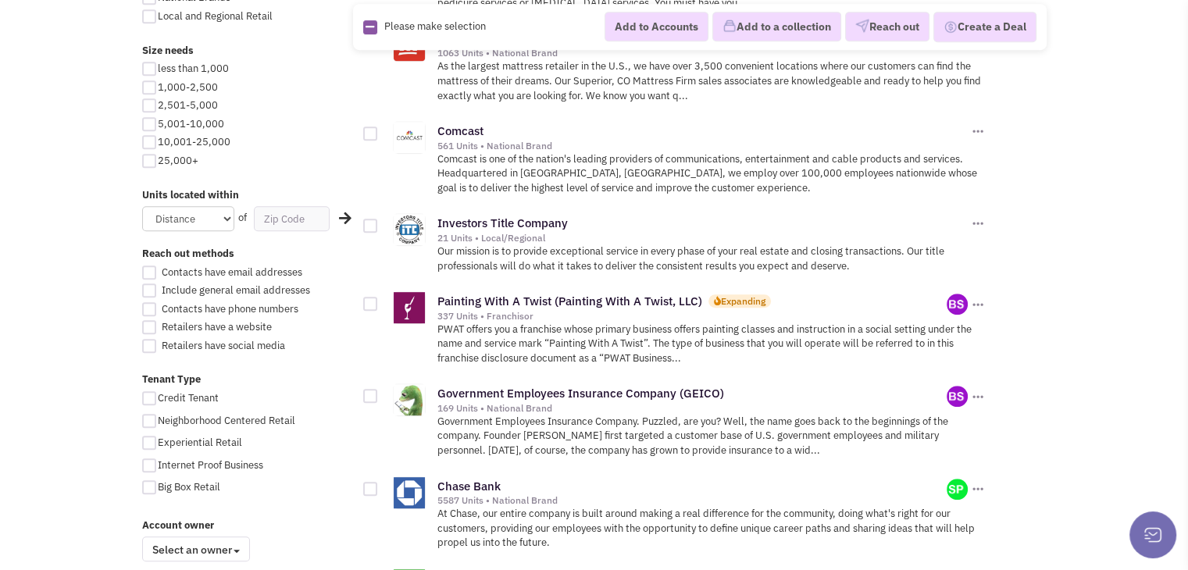
click at [151, 126] on div at bounding box center [149, 124] width 14 height 14
click at [158, 126] on input "5,001-10,000" at bounding box center [163, 125] width 10 height 10
checkbox input "true"
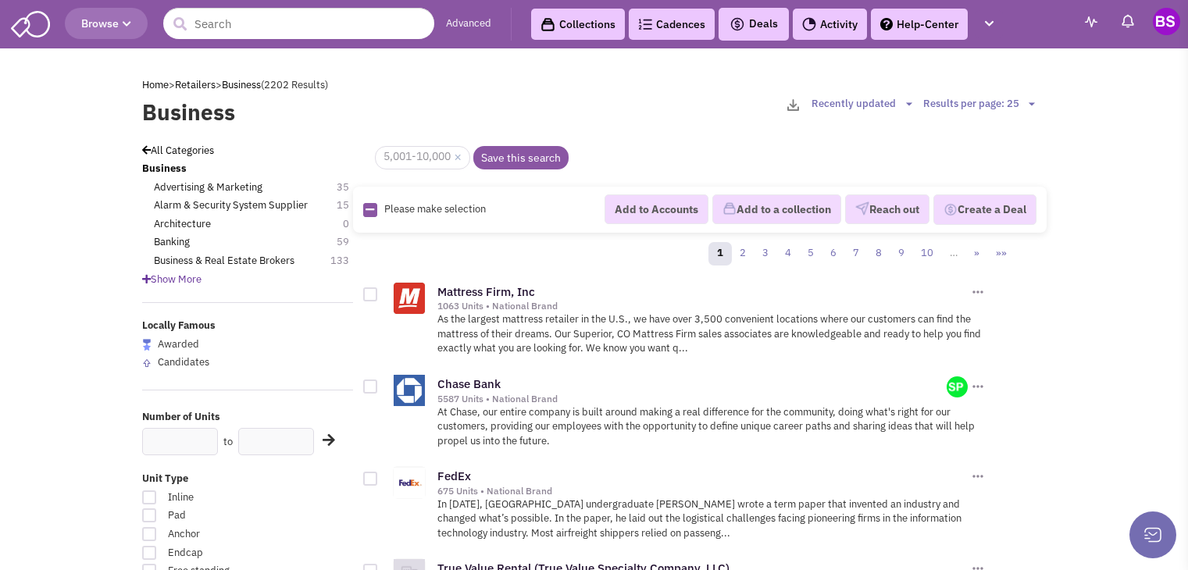
click at [150, 144] on div "All Categories" at bounding box center [247, 151] width 231 height 15
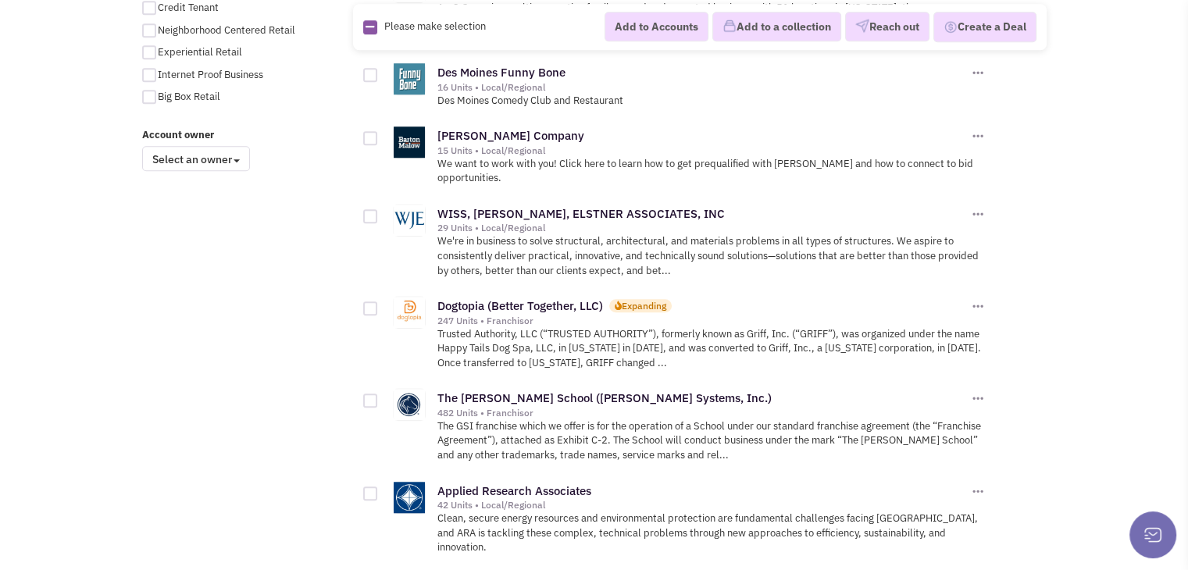
scroll to position [1327, 0]
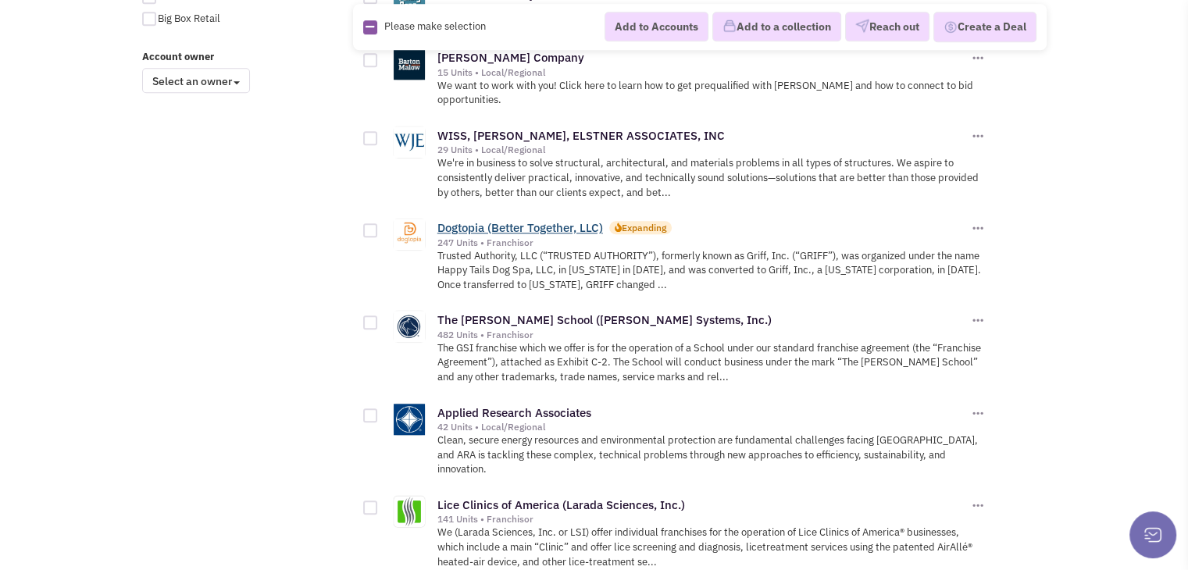
click at [475, 220] on link "Dogtopia (Better Together, LLC)" at bounding box center [520, 227] width 166 height 15
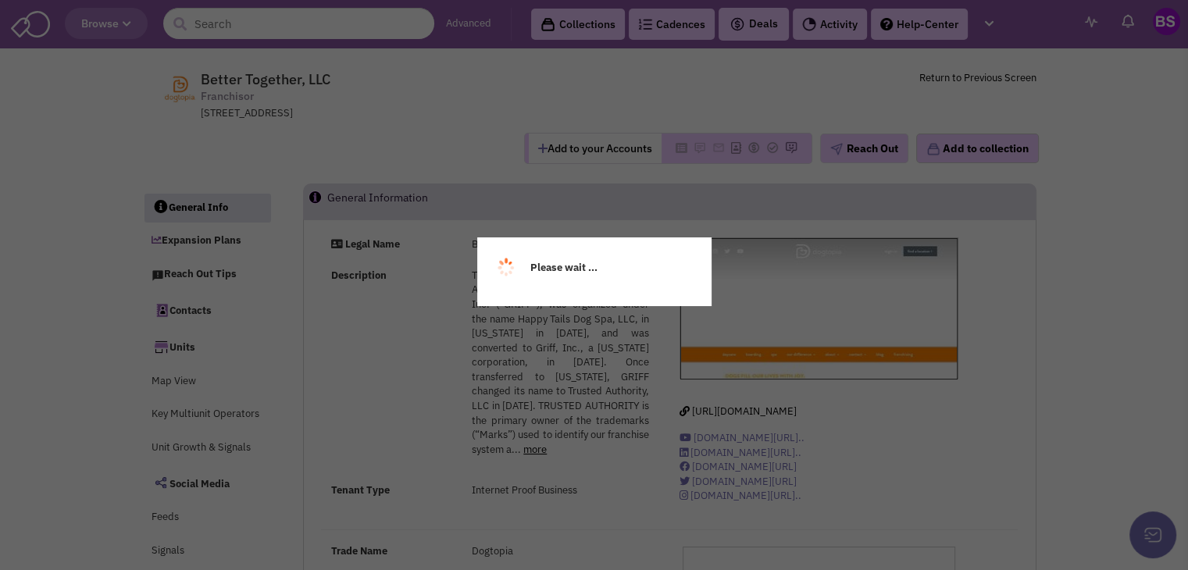
select select
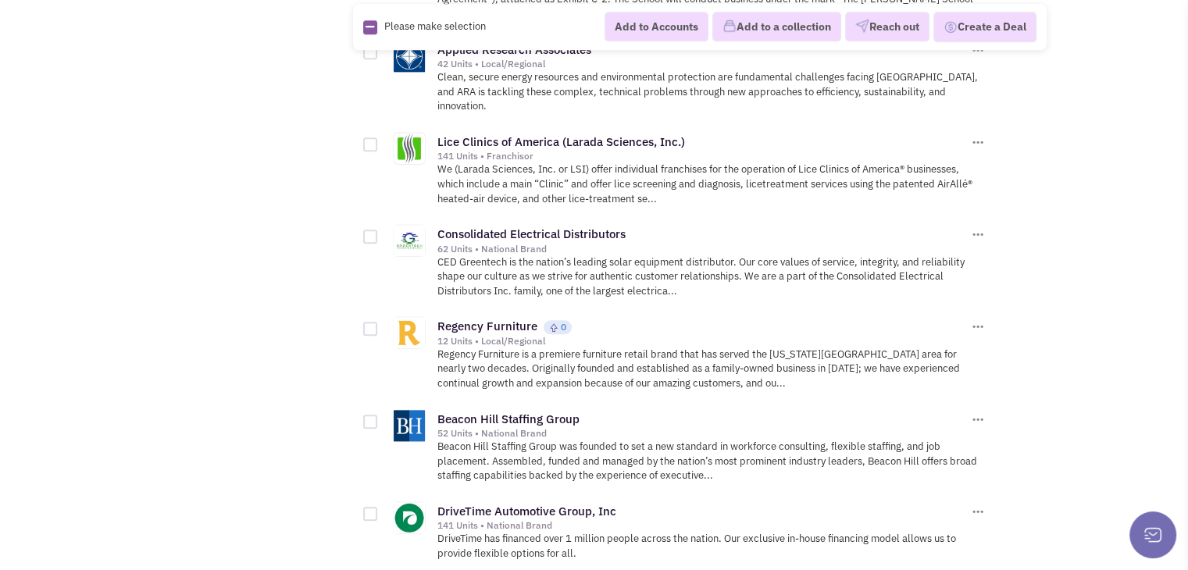
scroll to position [1718, 0]
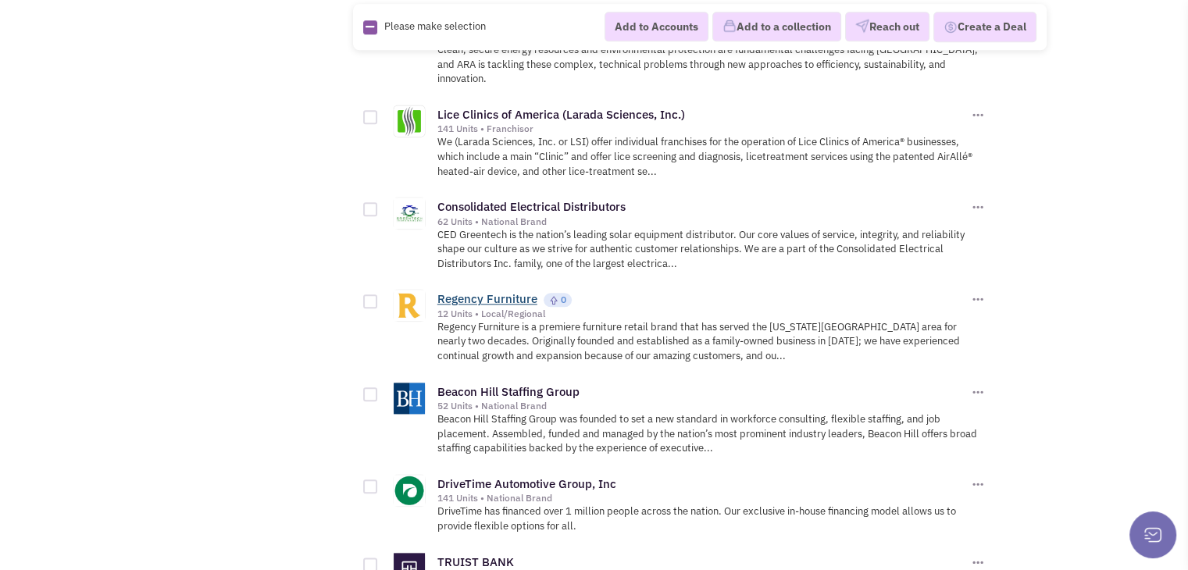
click at [475, 291] on link "Regency Furniture" at bounding box center [487, 298] width 100 height 15
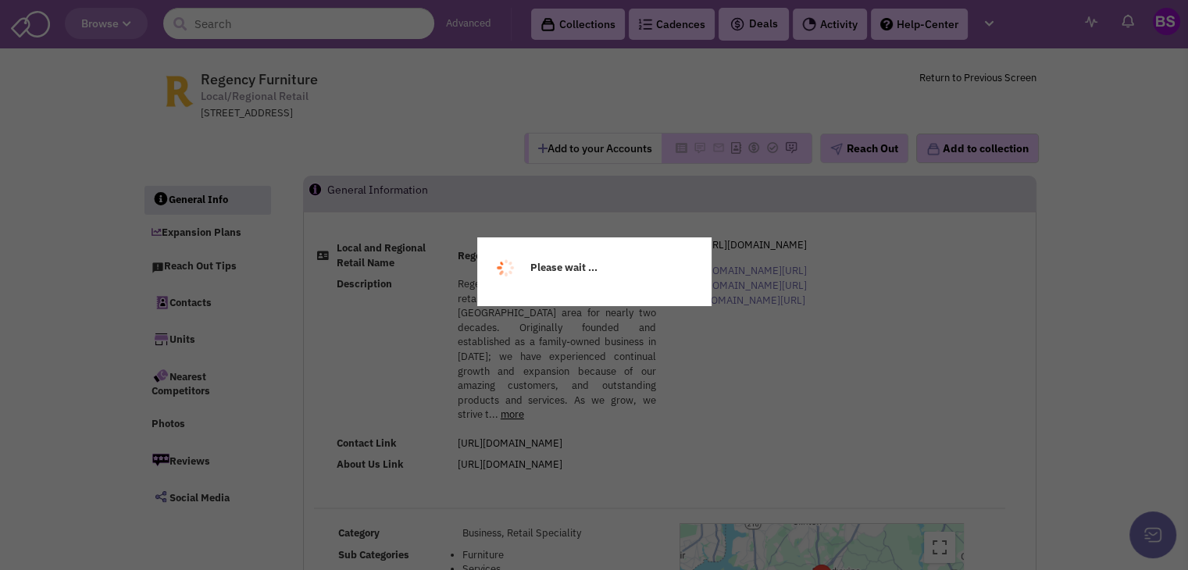
select select
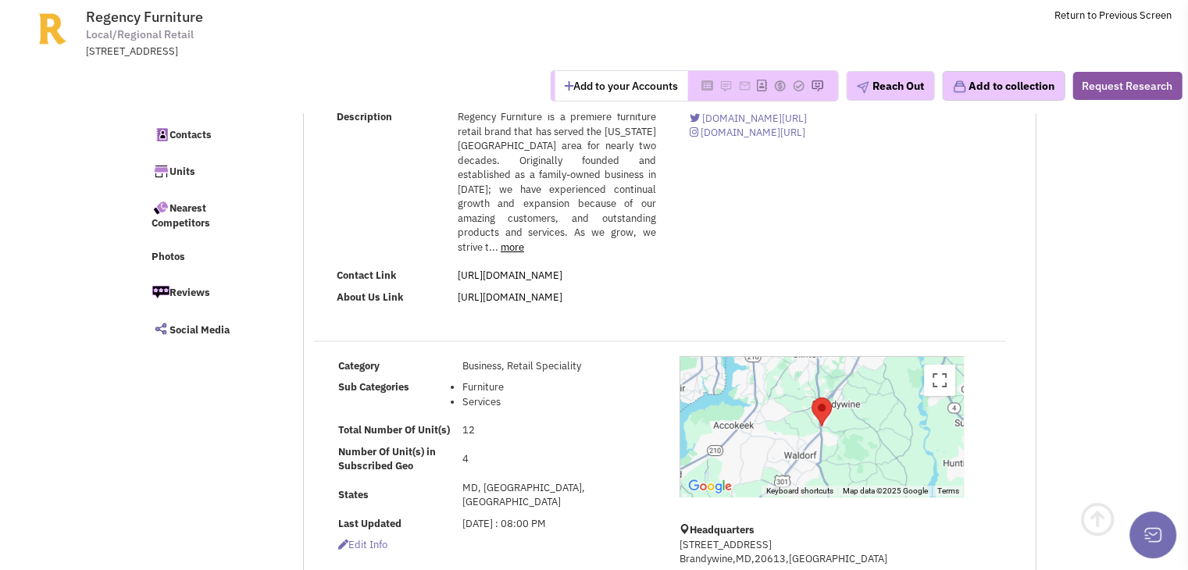
scroll to position [78, 0]
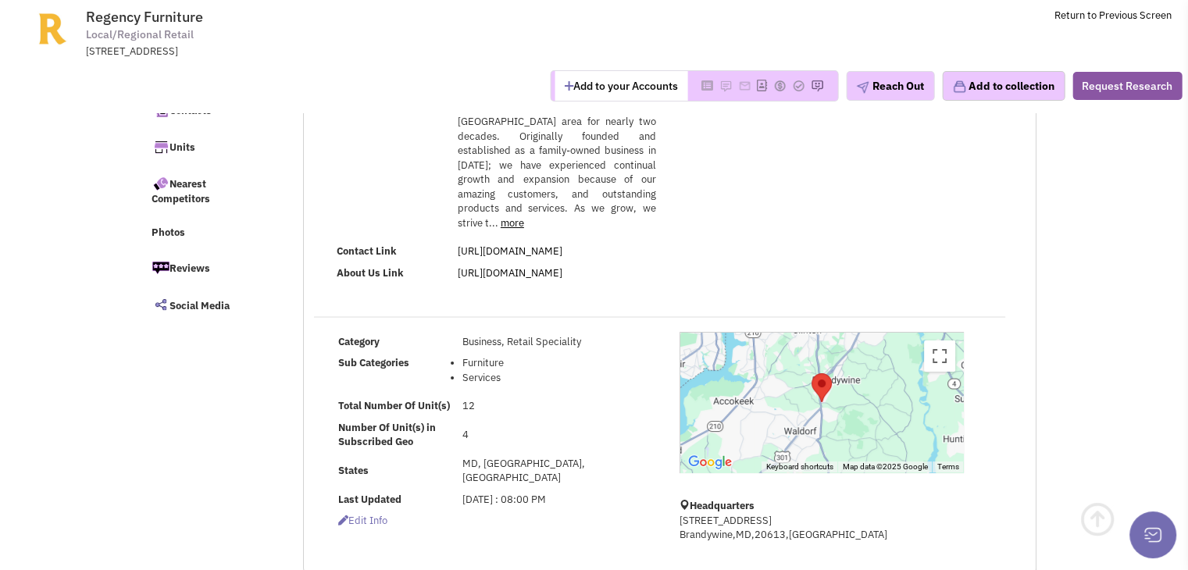
select select
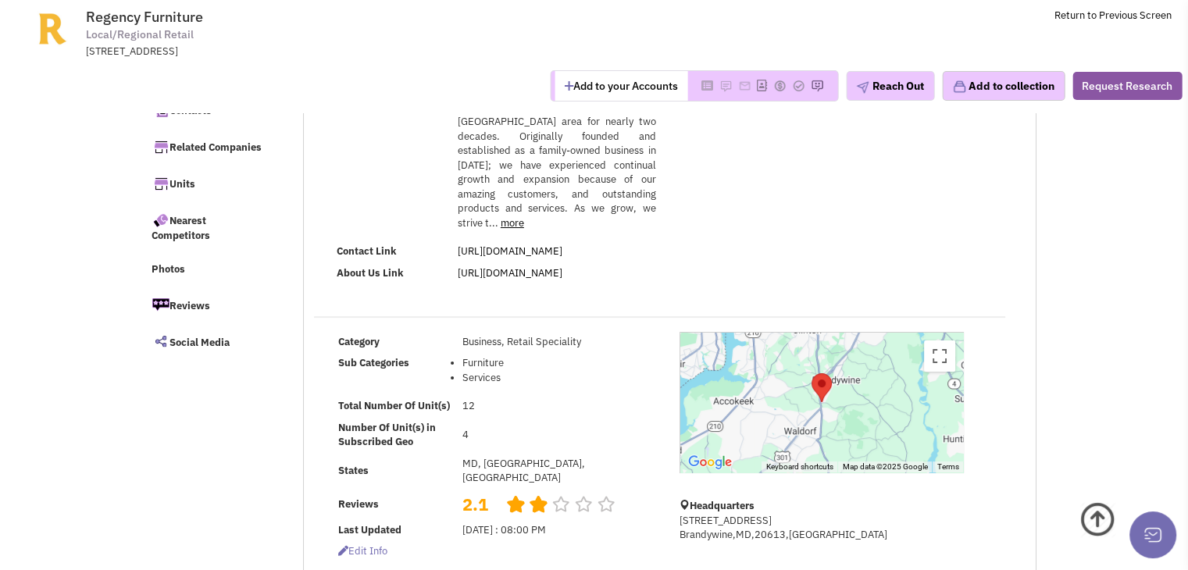
scroll to position [156, 0]
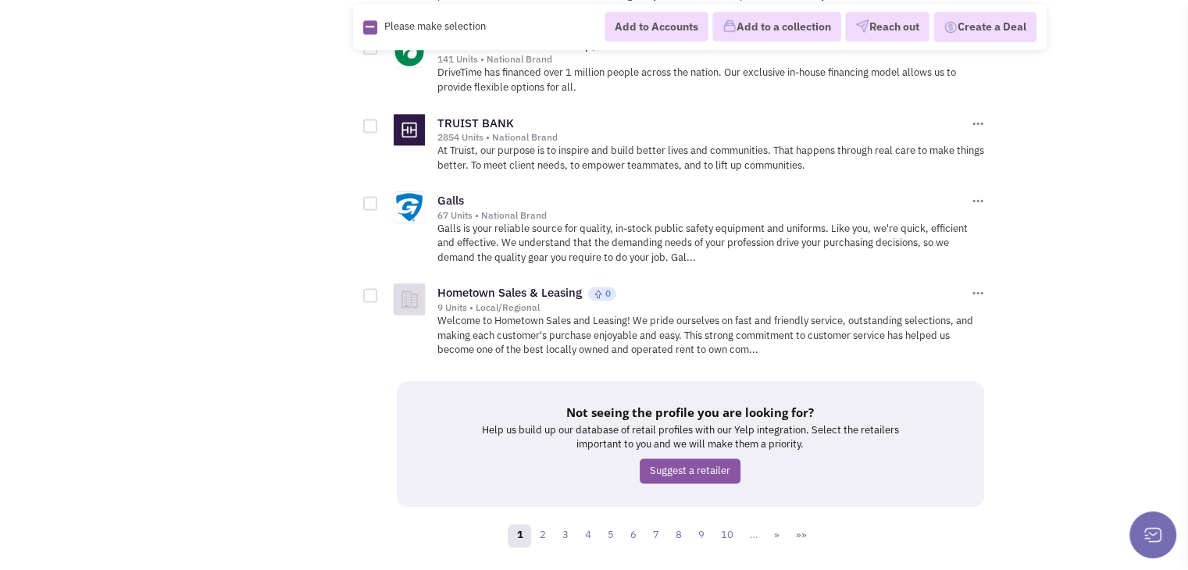
scroll to position [2160, 0]
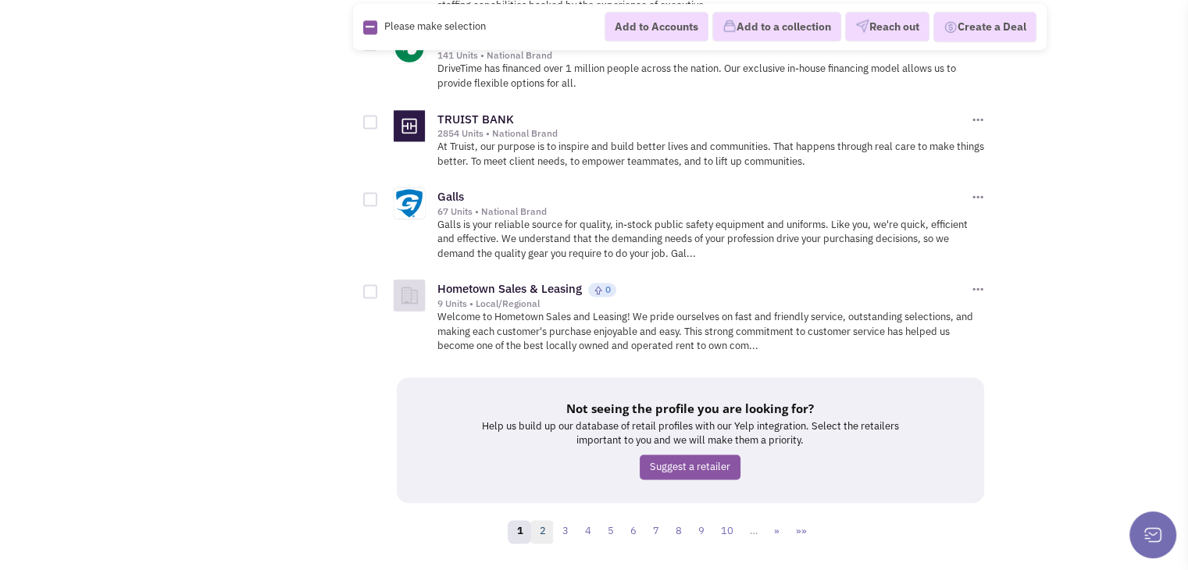
click at [543, 520] on link "2" at bounding box center [541, 531] width 23 height 23
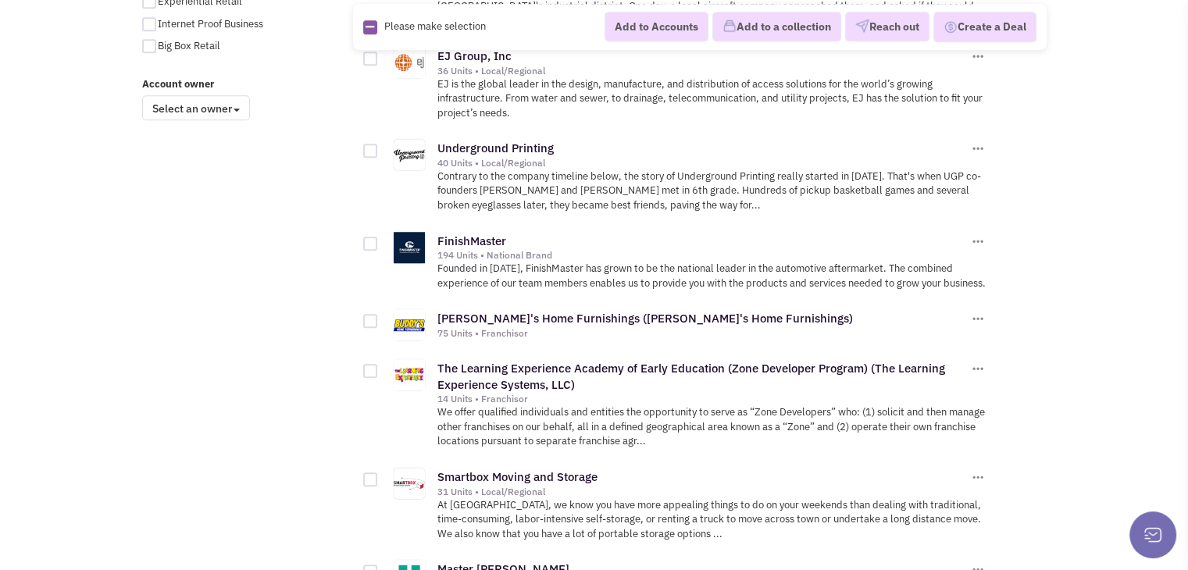
scroll to position [1327, 0]
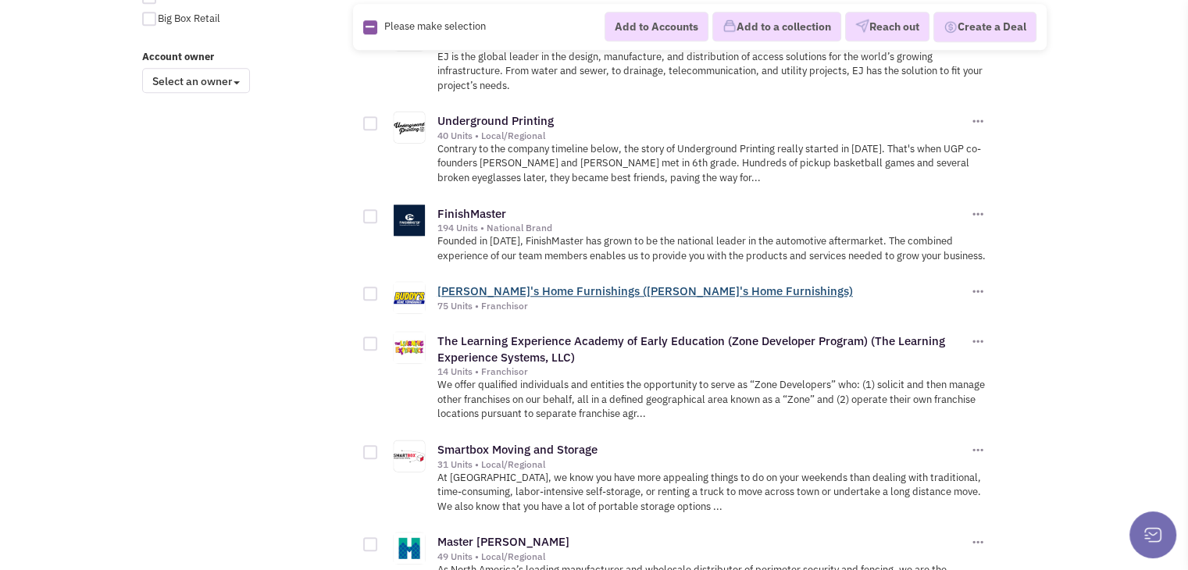
click at [536, 298] on link "[PERSON_NAME]'s Home Furnishings ([PERSON_NAME]'s Home Furnishings)" at bounding box center [644, 290] width 415 height 15
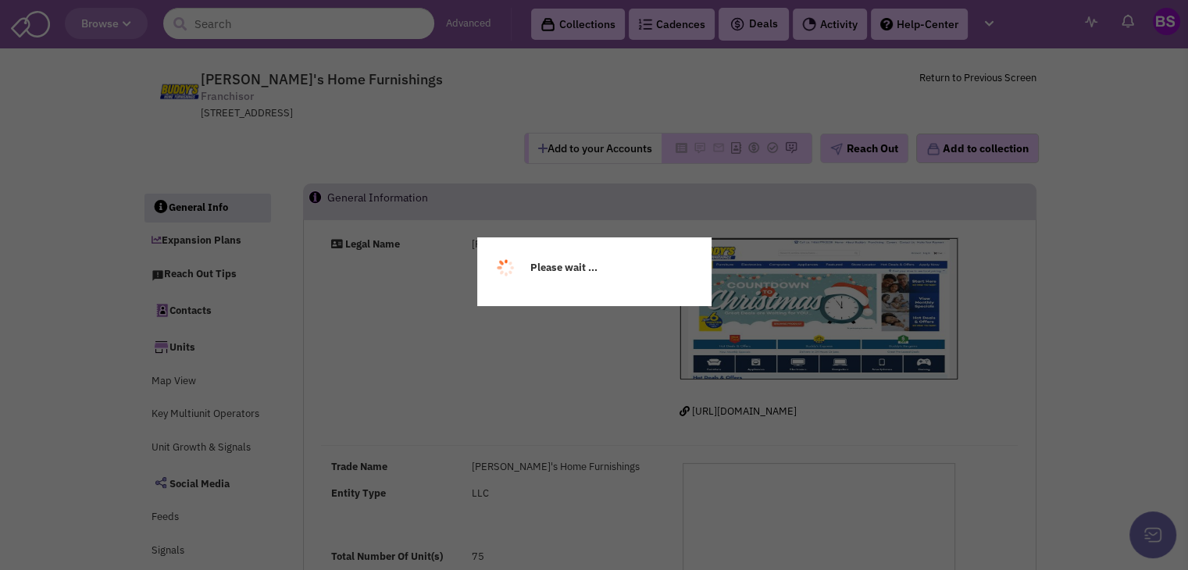
select select
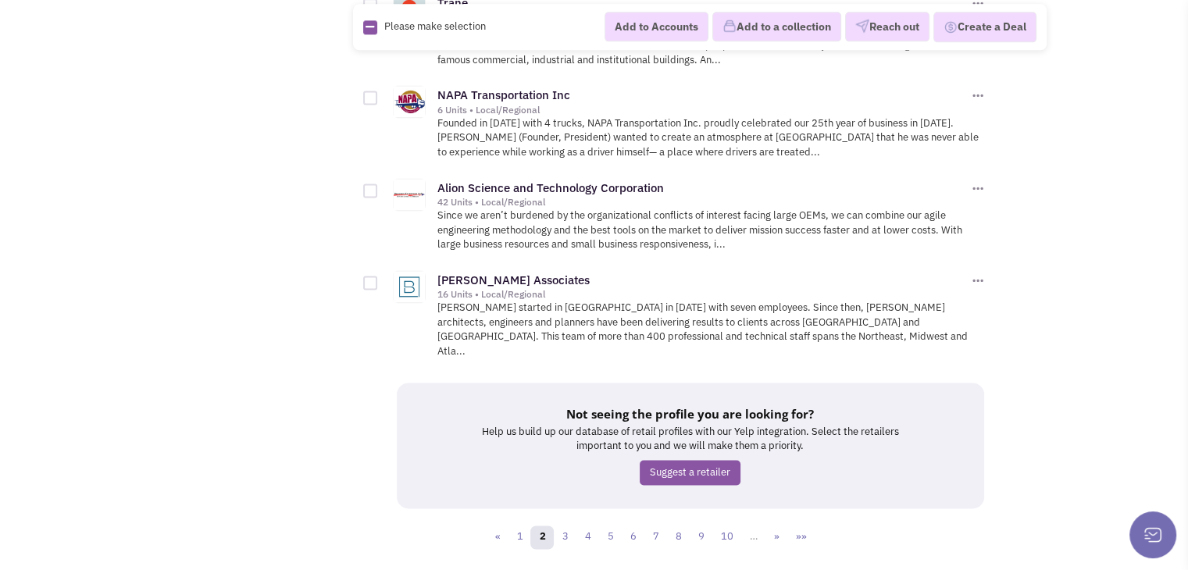
scroll to position [2178, 0]
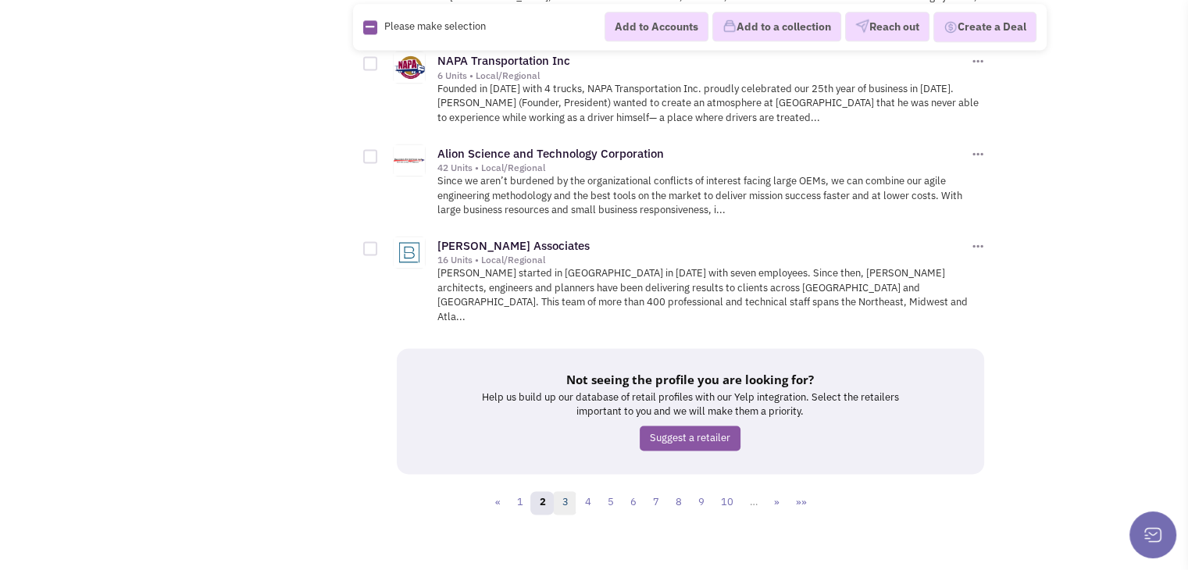
click at [566, 491] on link "3" at bounding box center [564, 502] width 23 height 23
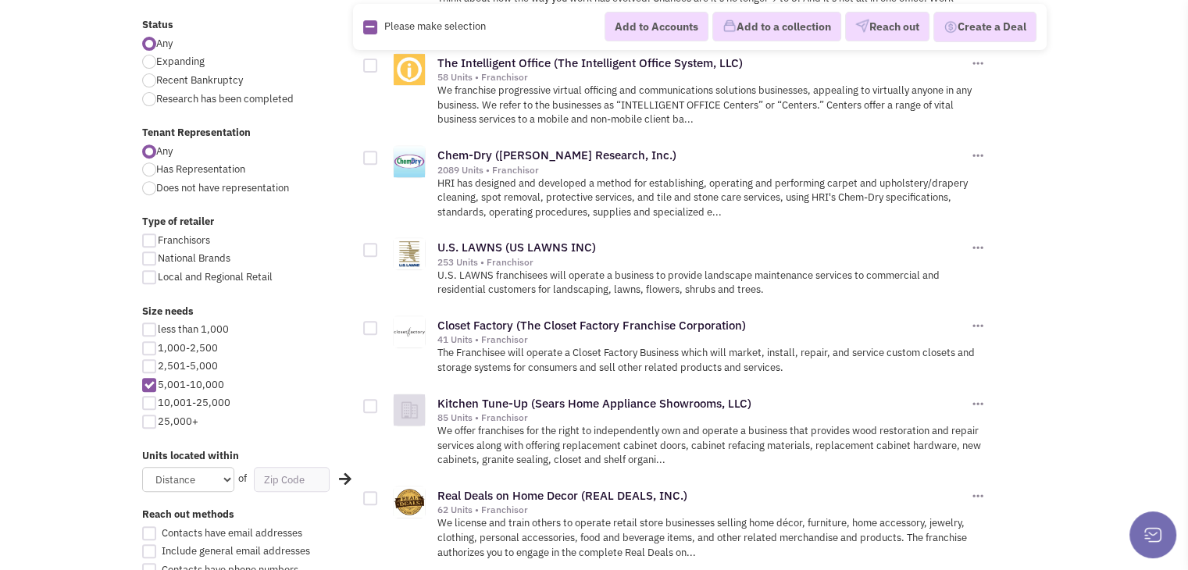
scroll to position [625, 0]
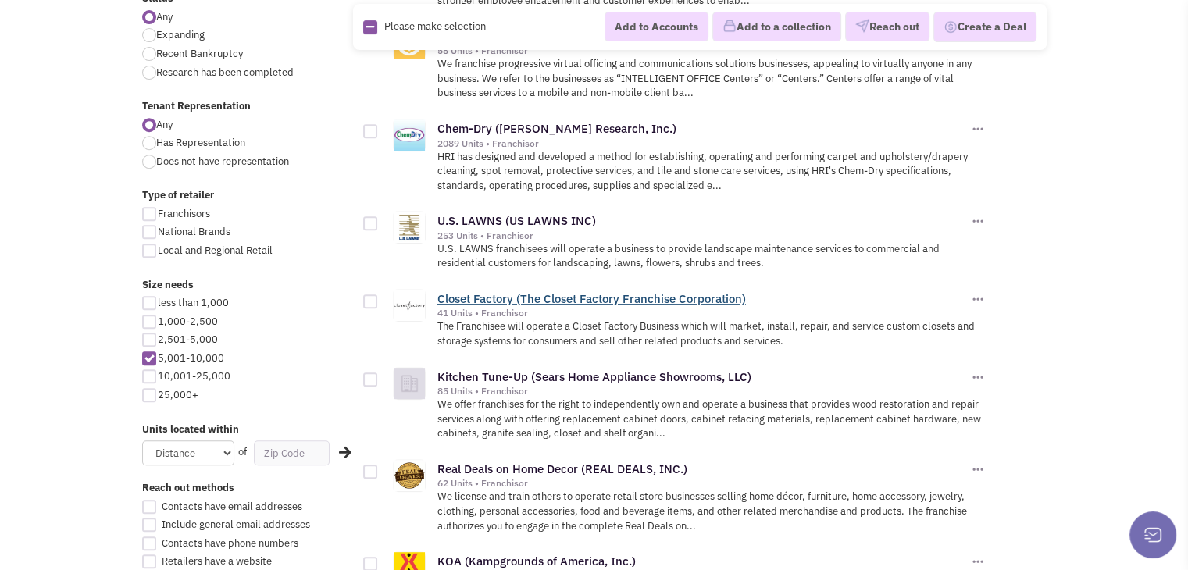
click at [503, 293] on link "Closet Factory (The Closet Factory Franchise Corporation)" at bounding box center [591, 298] width 308 height 15
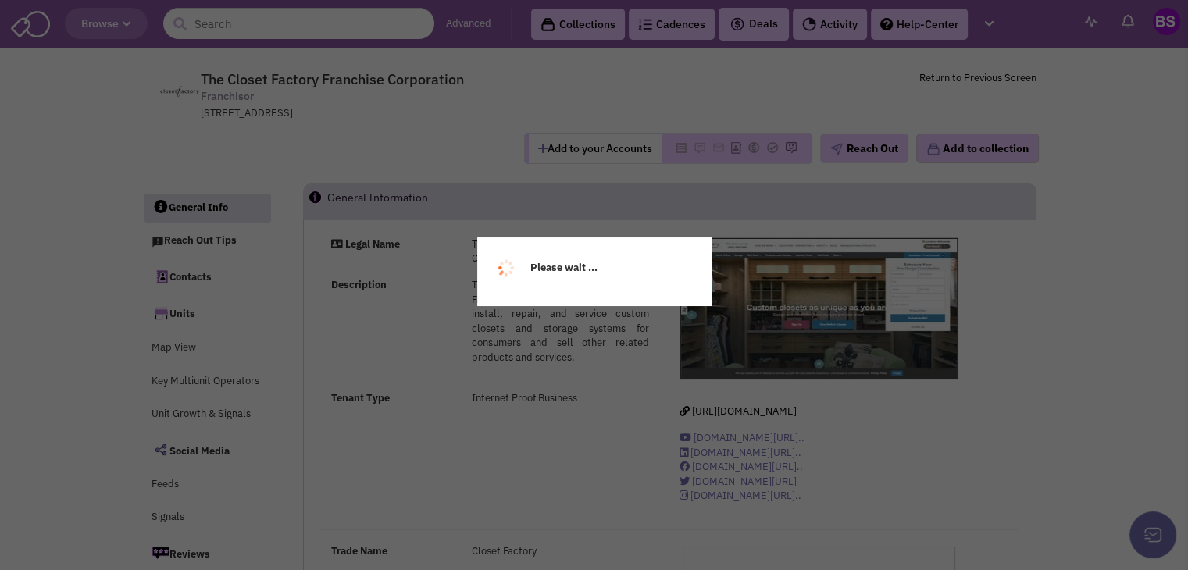
select select
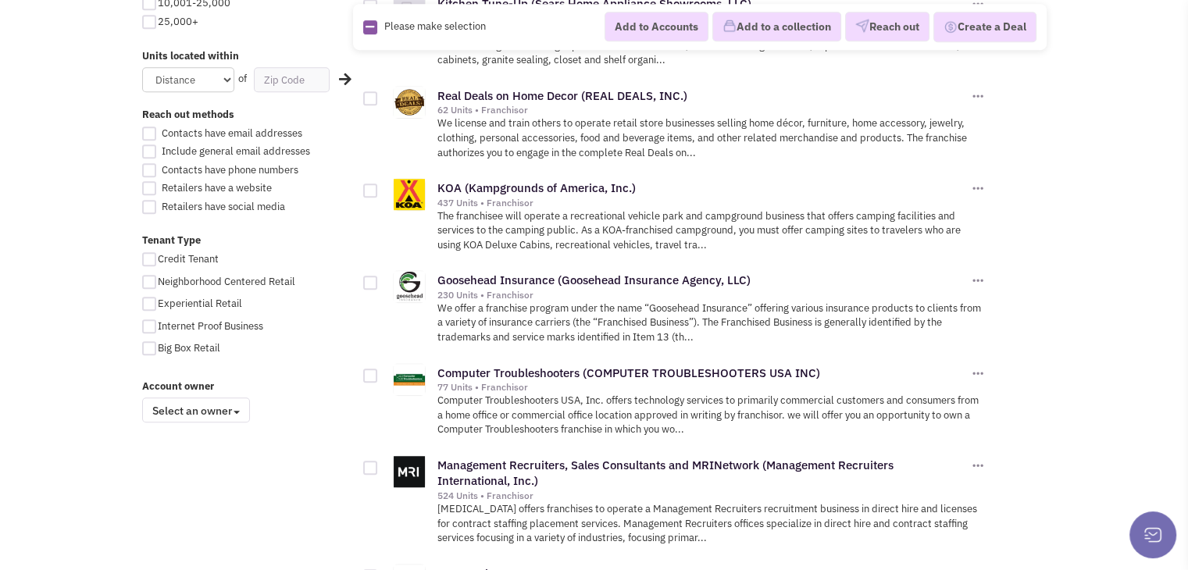
scroll to position [1014, 0]
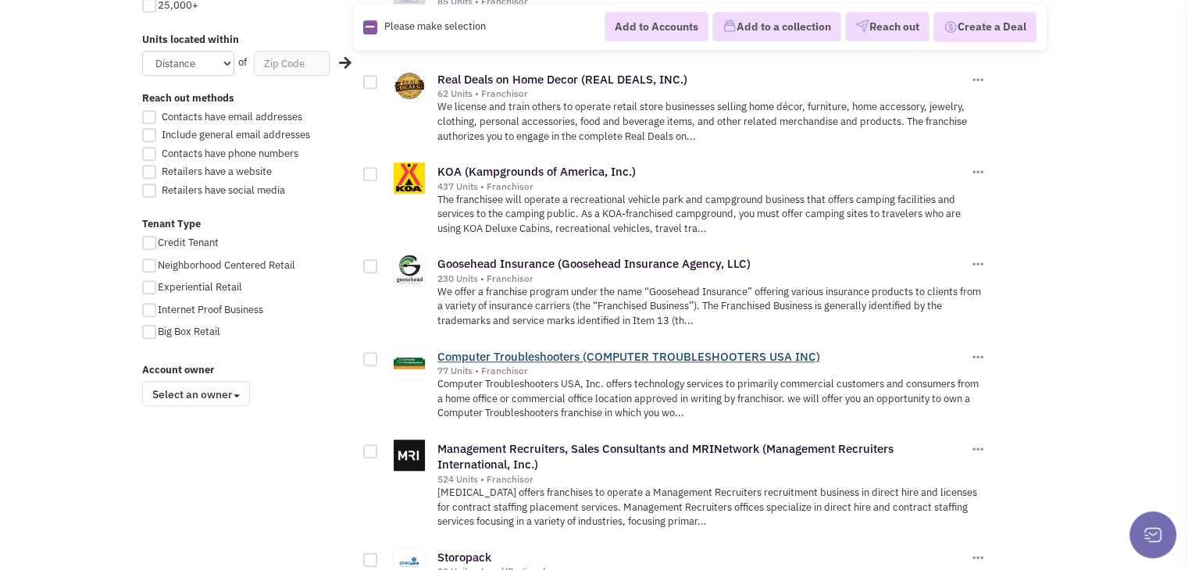
click at [636, 349] on link "Computer Troubleshooters (COMPUTER TROUBLESHOOTERS USA INC)" at bounding box center [628, 356] width 383 height 15
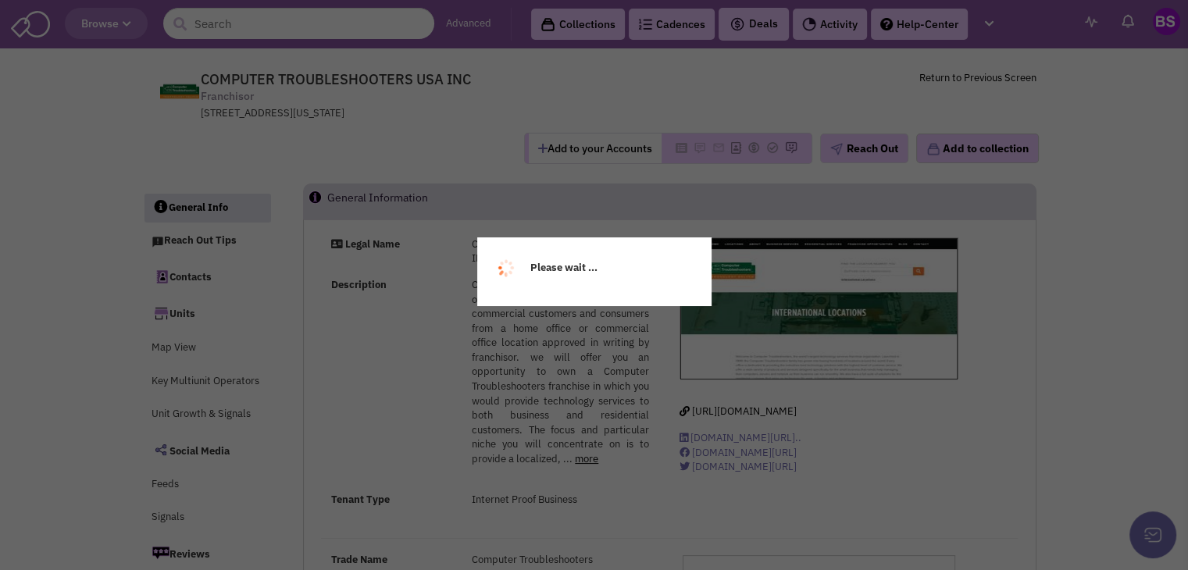
select select
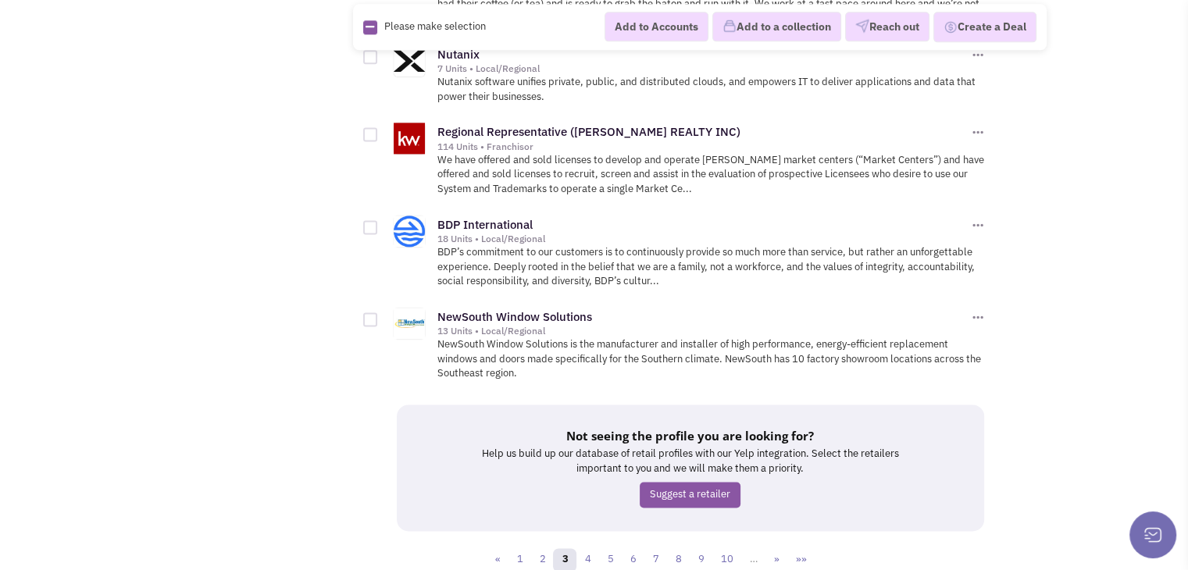
scroll to position [2164, 0]
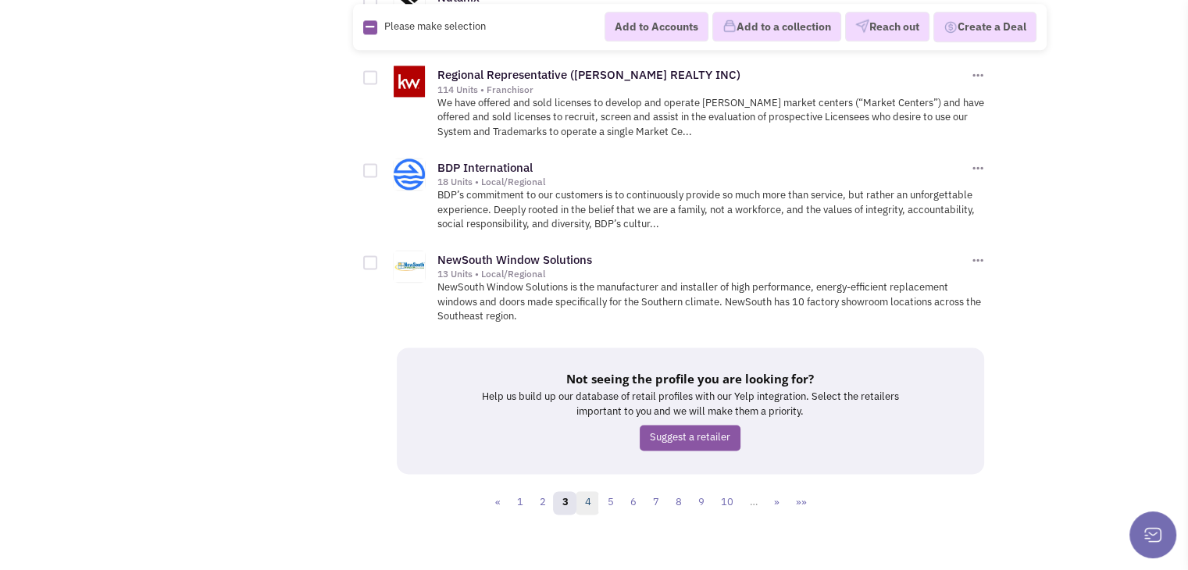
click at [588, 491] on link "4" at bounding box center [586, 502] width 23 height 23
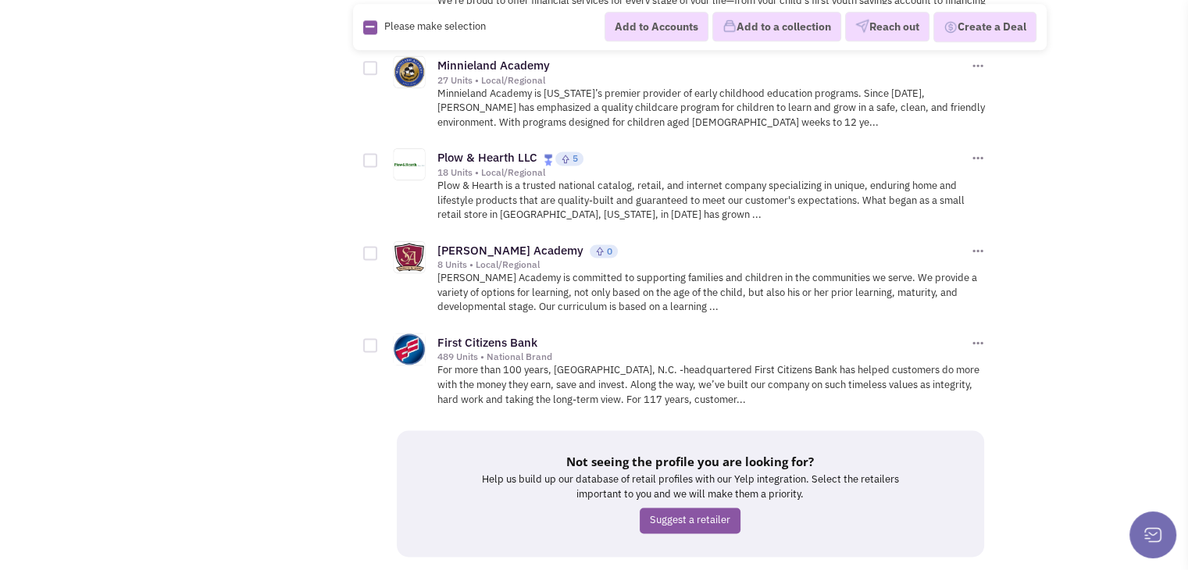
scroll to position [2177, 0]
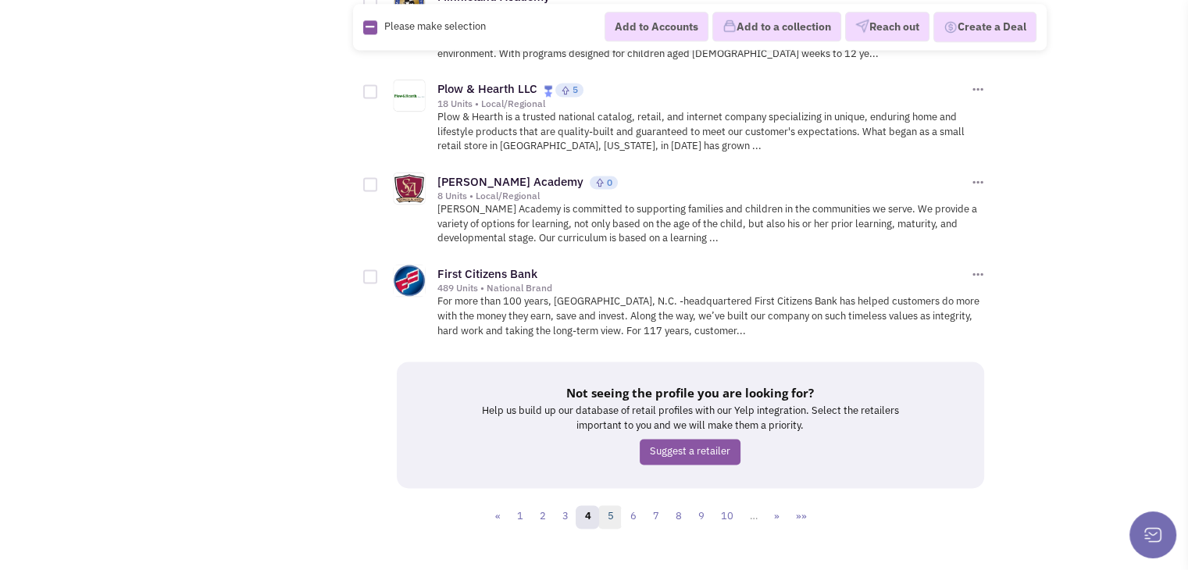
click at [609, 505] on link "5" at bounding box center [609, 516] width 23 height 23
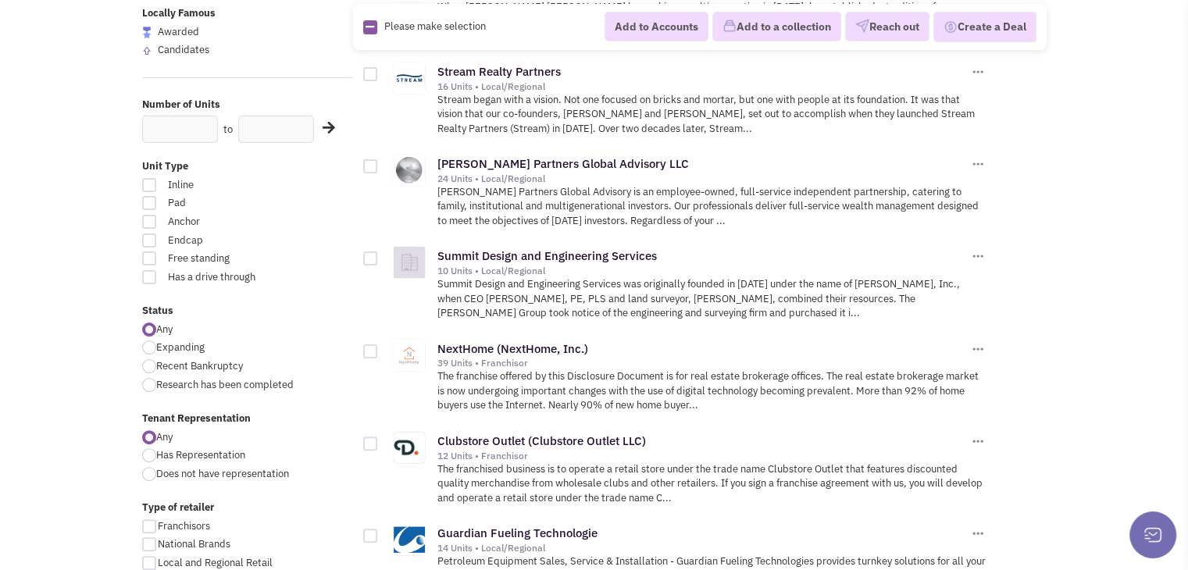
scroll to position [390, 0]
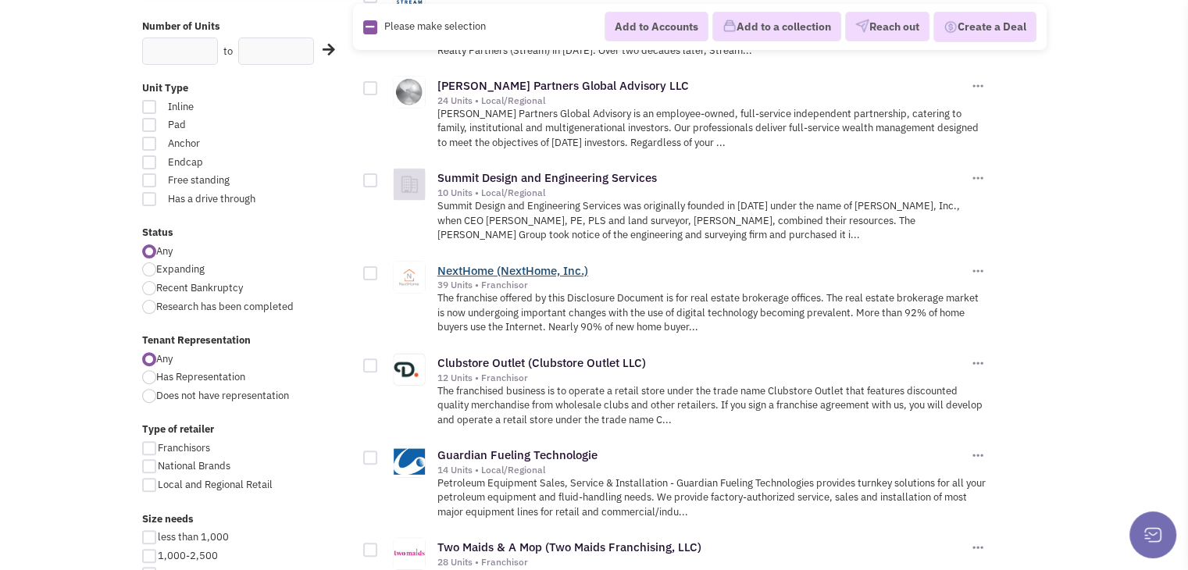
click at [481, 269] on link "NextHome (NextHome, Inc.)" at bounding box center [512, 270] width 151 height 15
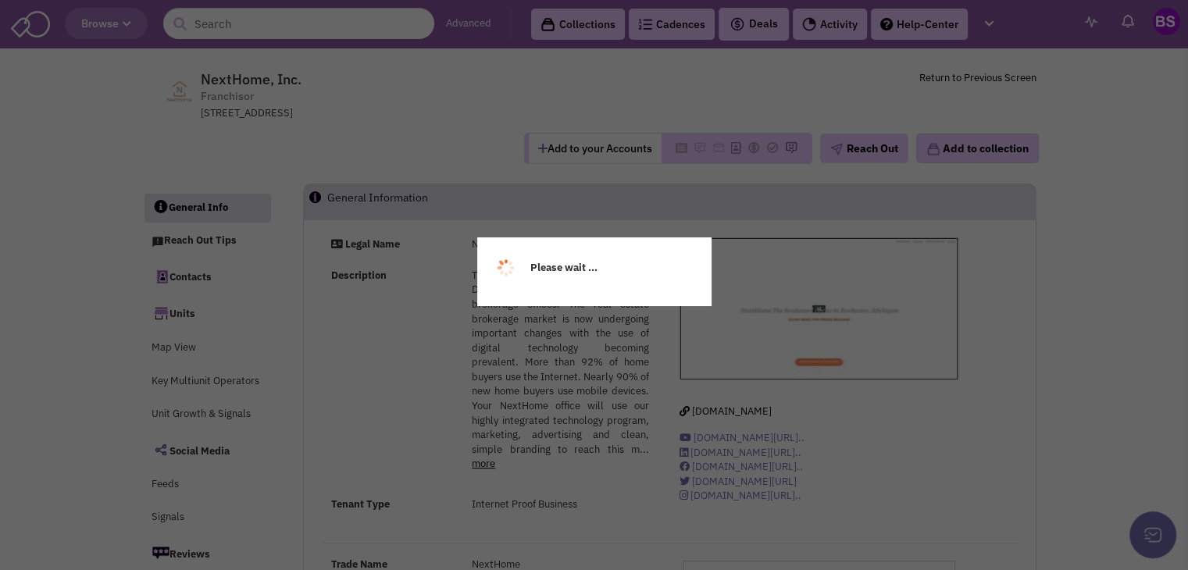
select select
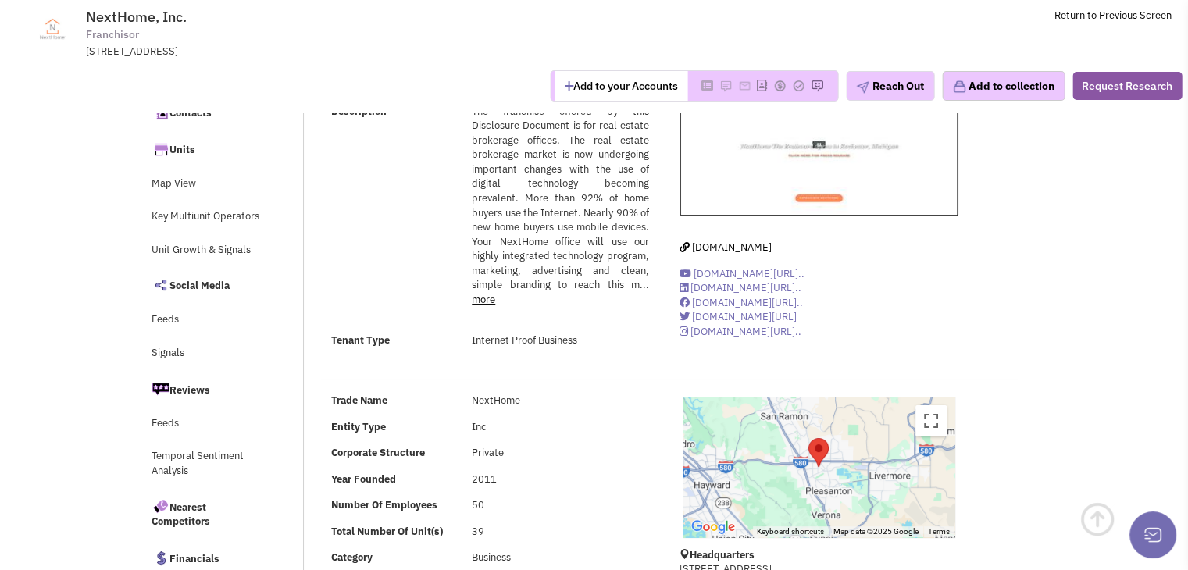
scroll to position [78, 0]
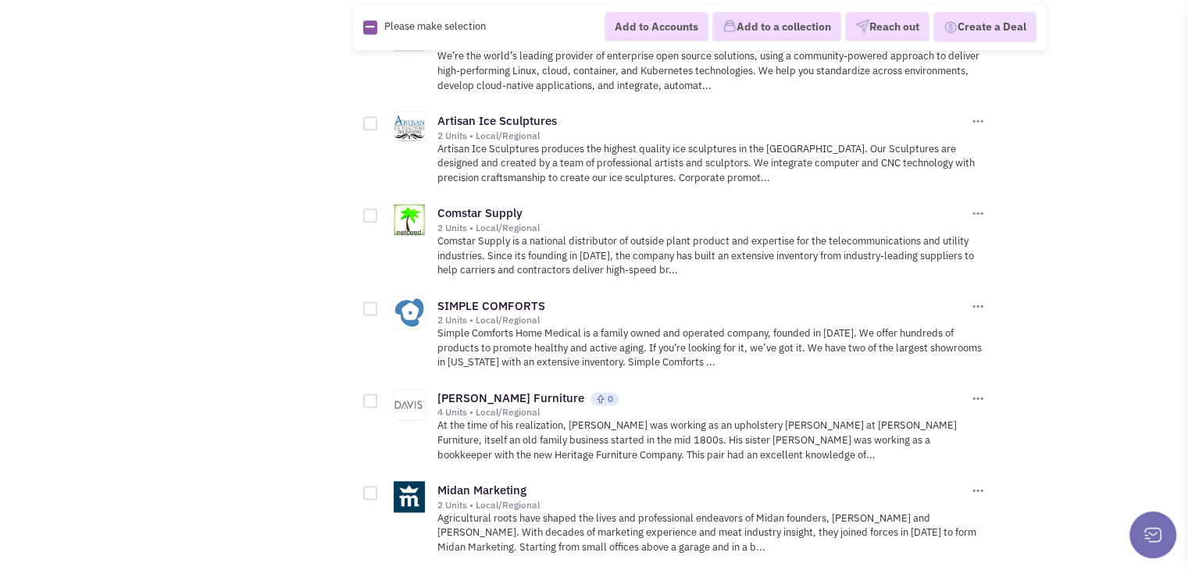
scroll to position [2030, 0]
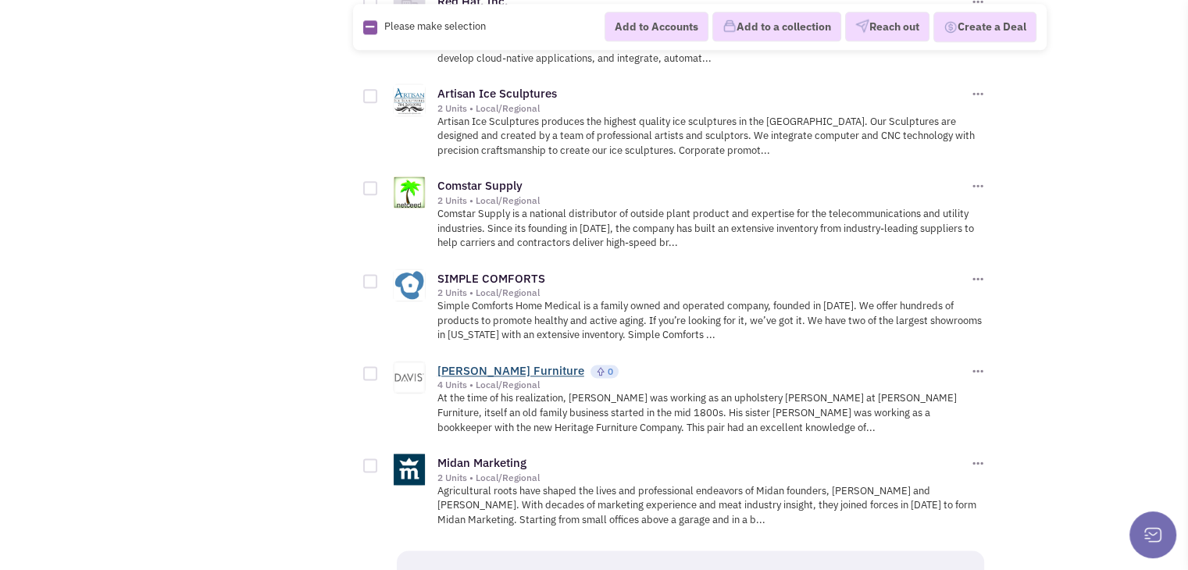
click at [476, 363] on link "[PERSON_NAME] Furniture" at bounding box center [510, 370] width 147 height 15
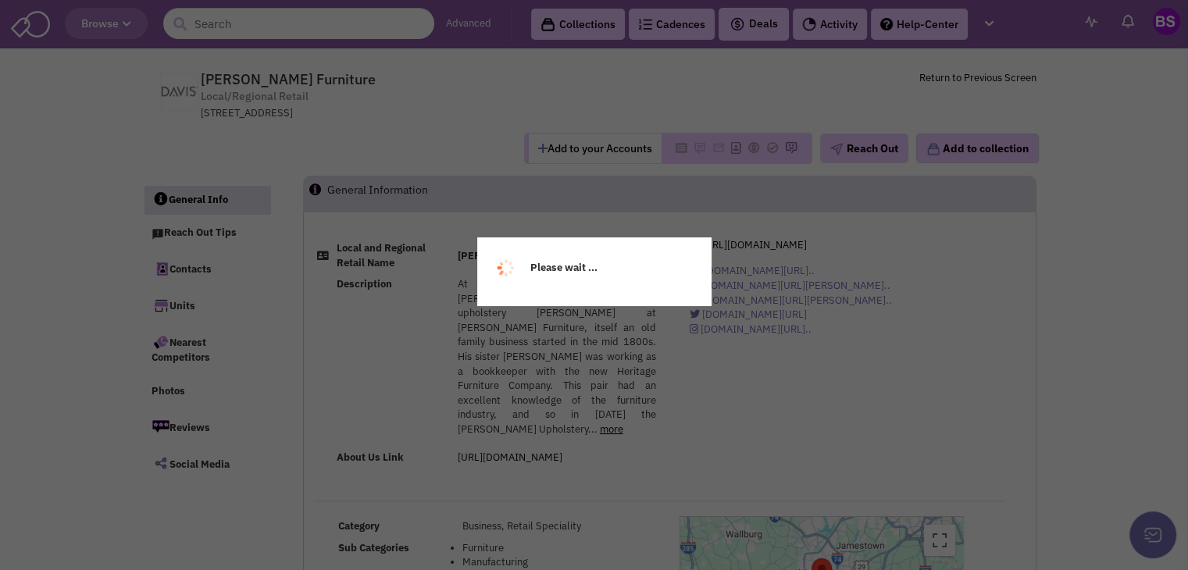
select select
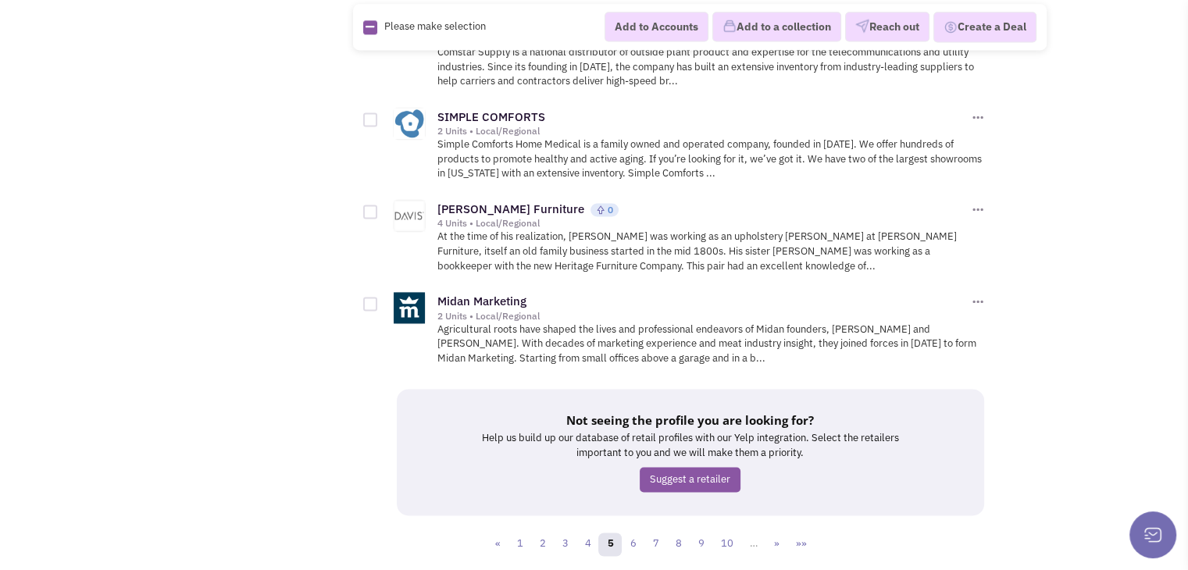
scroll to position [2204, 0]
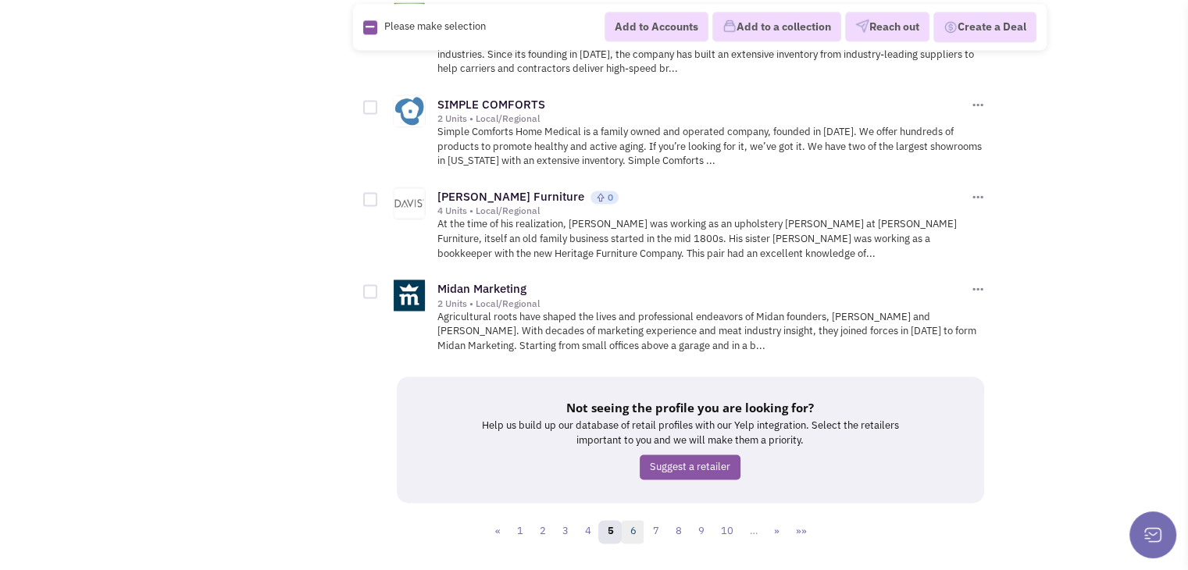
click at [634, 520] on link "6" at bounding box center [632, 531] width 23 height 23
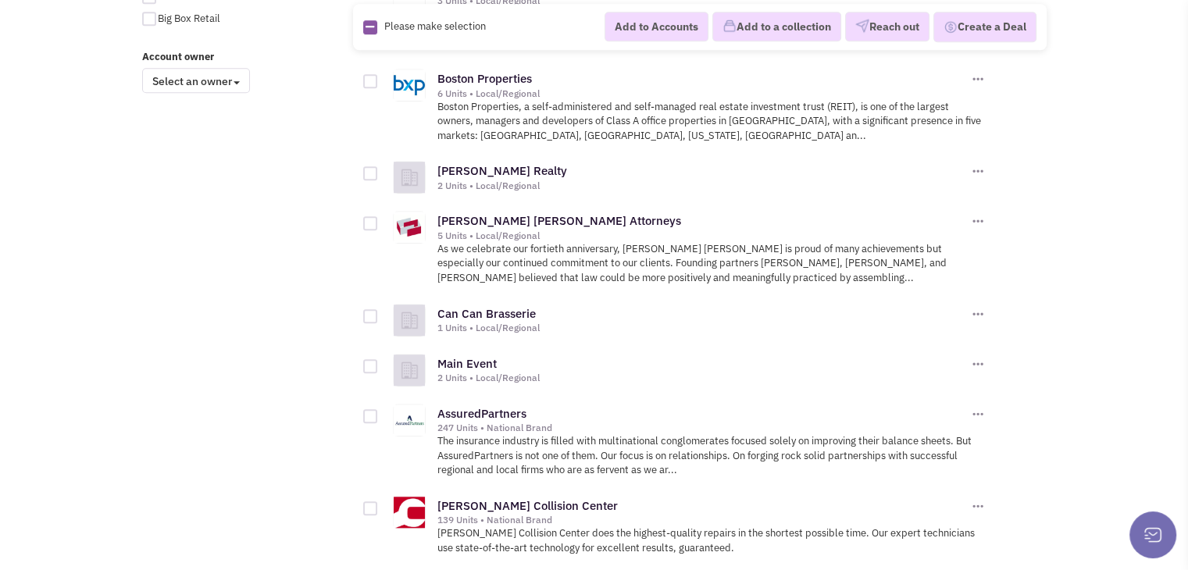
scroll to position [1405, 0]
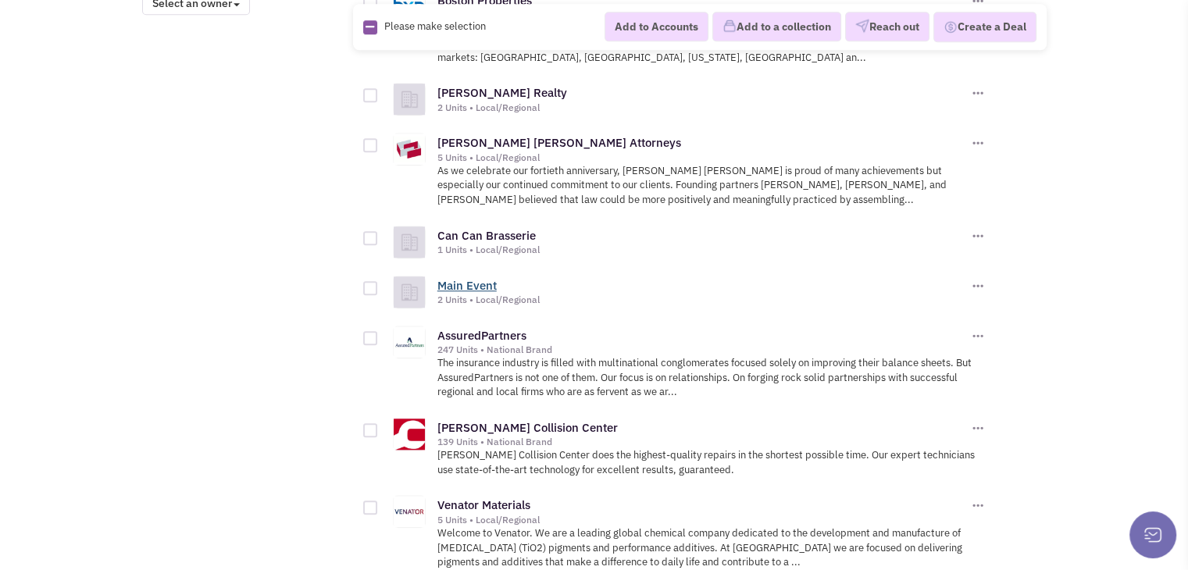
click at [454, 278] on link "Main Event" at bounding box center [466, 285] width 59 height 15
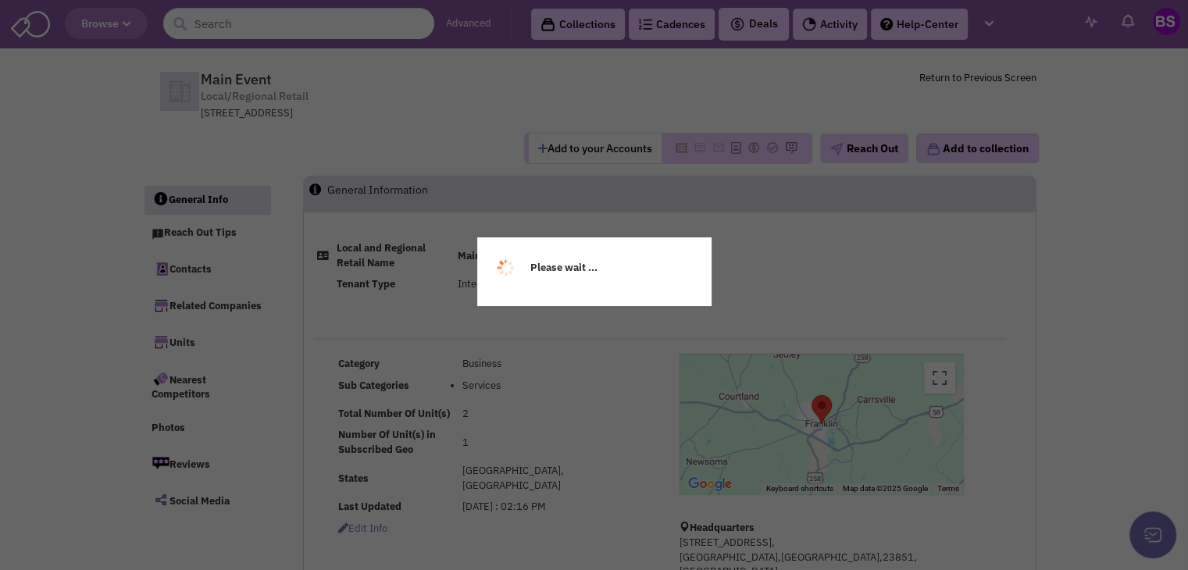
select select
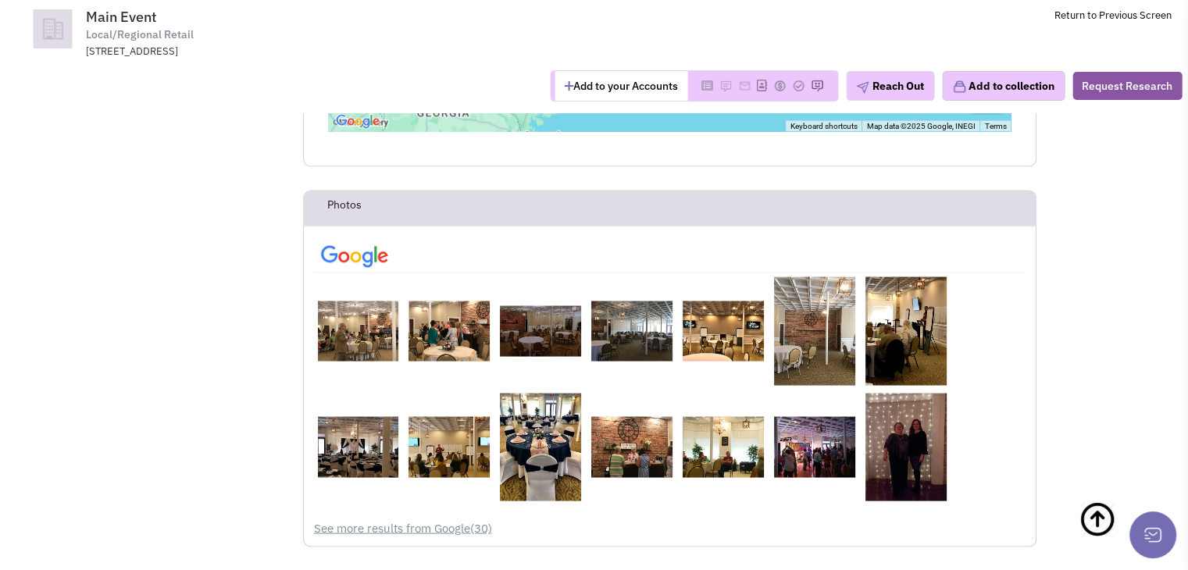
scroll to position [2965, 0]
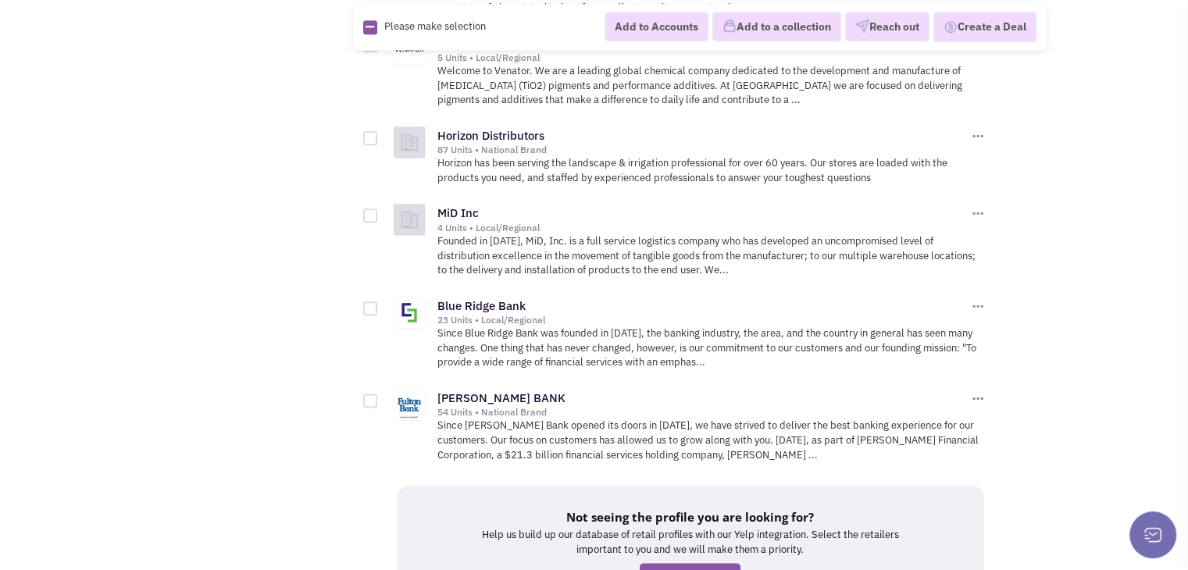
scroll to position [1946, 0]
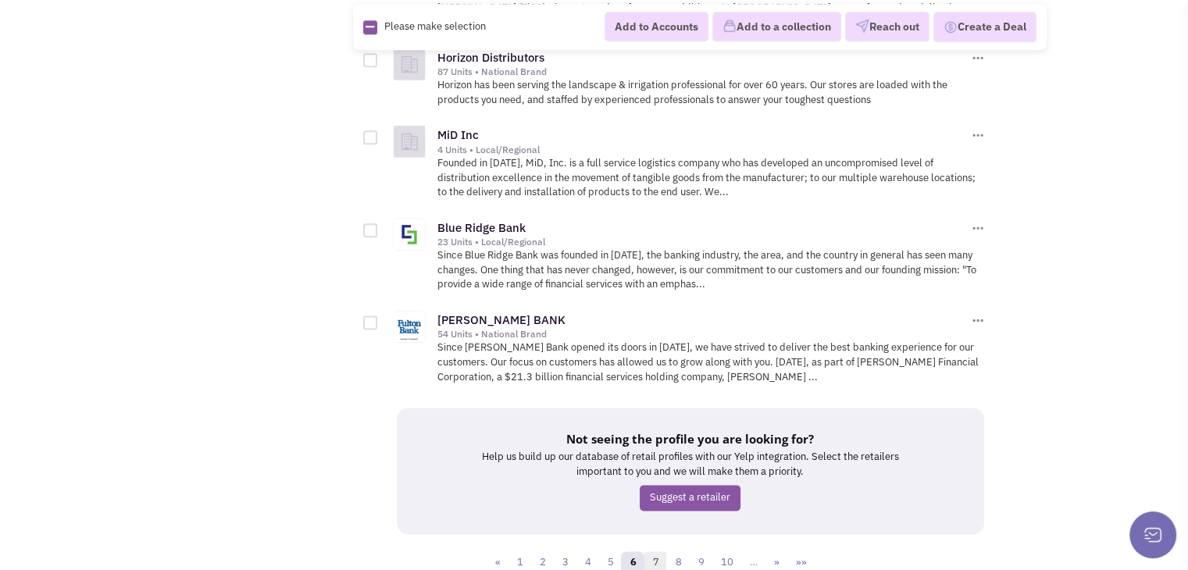
click at [658, 551] on link "7" at bounding box center [654, 562] width 23 height 23
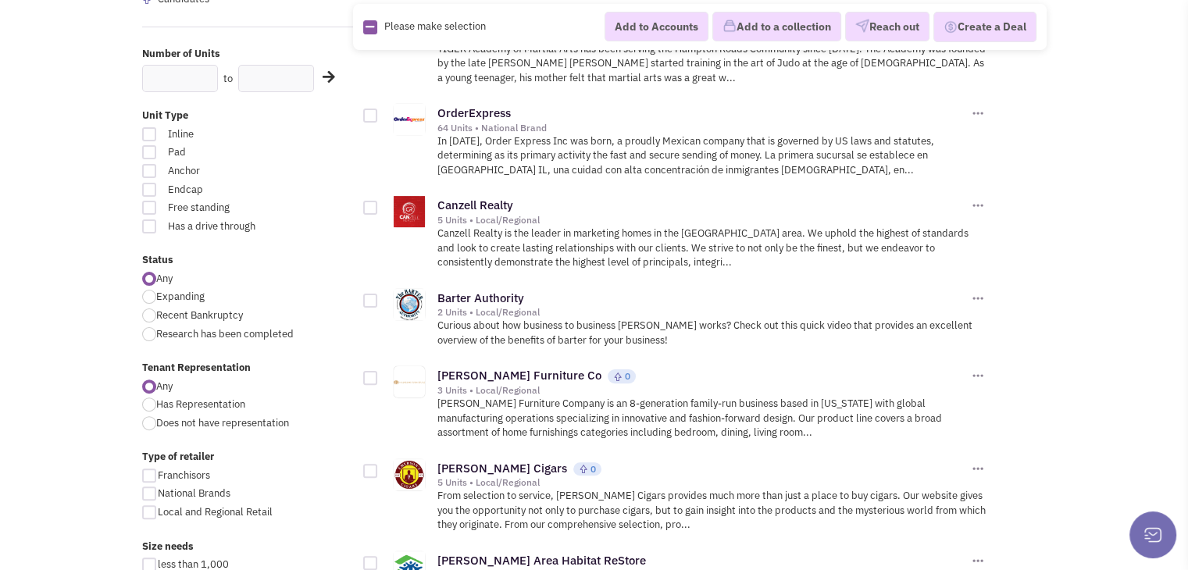
scroll to position [390, 0]
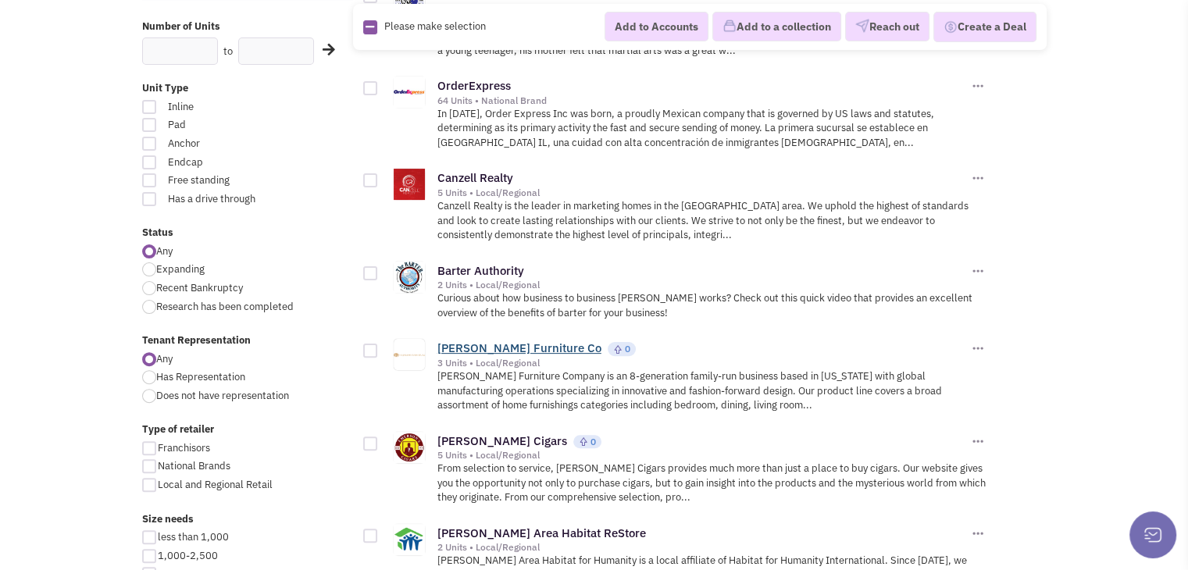
click at [507, 345] on link "Najarian Furniture Co" at bounding box center [519, 347] width 164 height 15
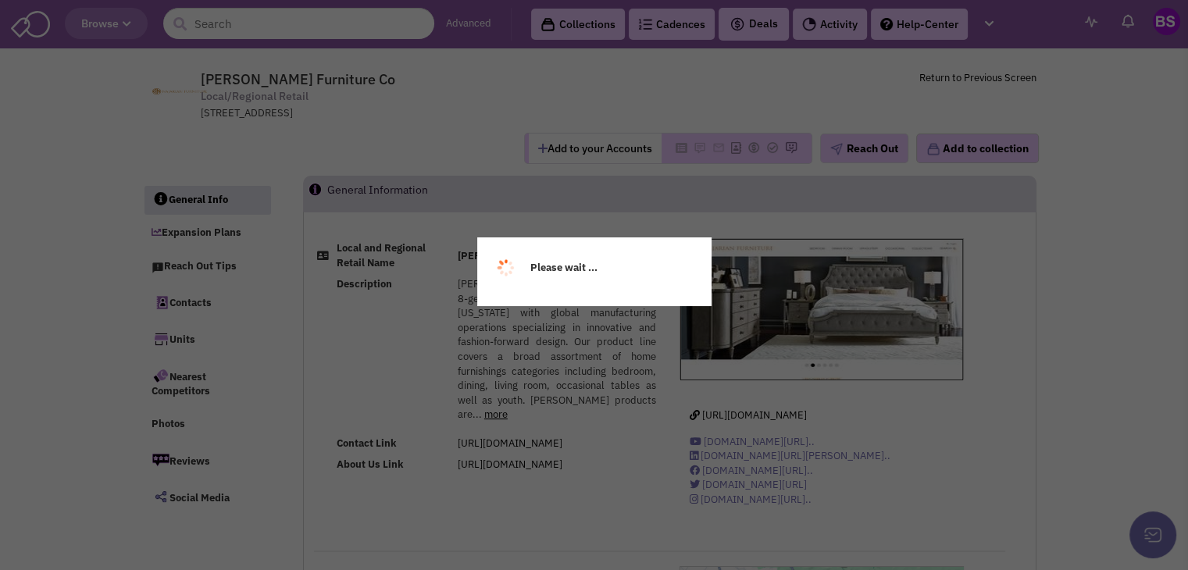
select select
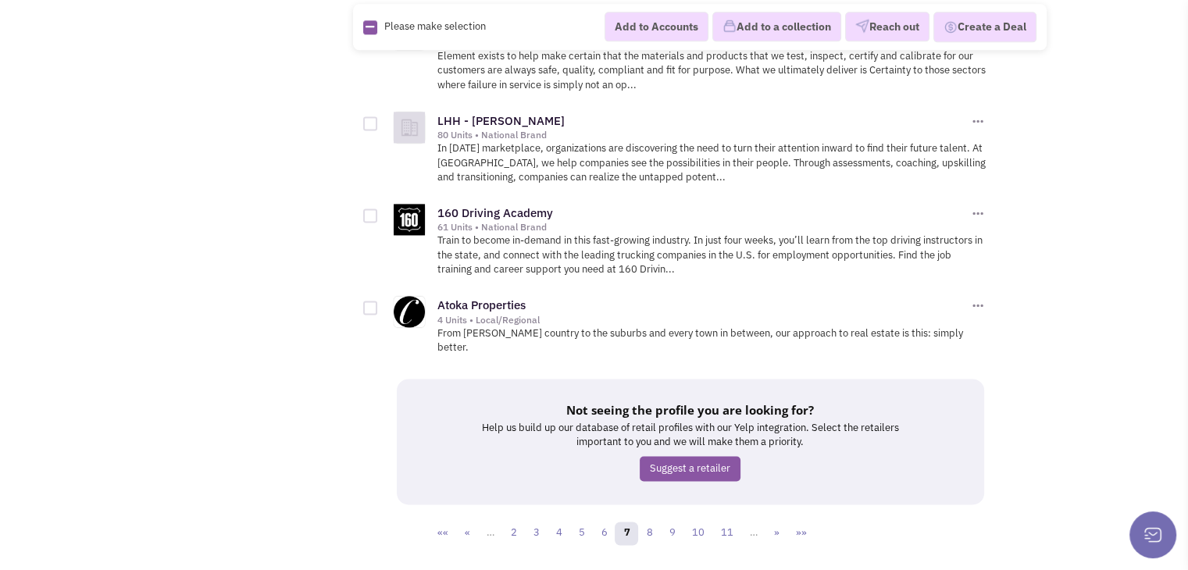
scroll to position [2175, 0]
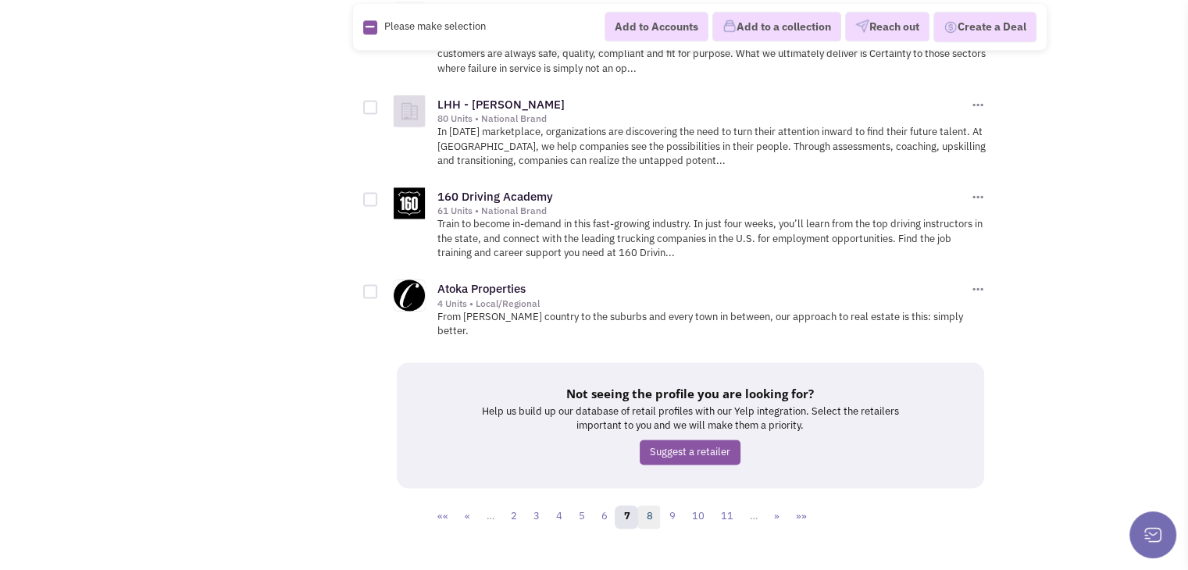
click at [650, 505] on link "8" at bounding box center [648, 516] width 23 height 23
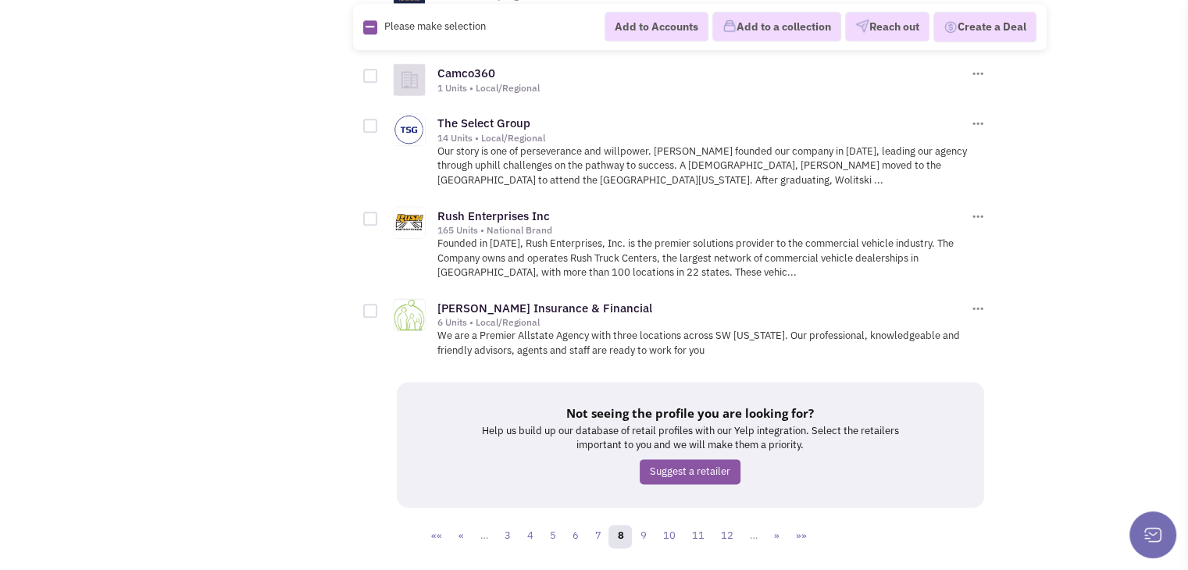
scroll to position [1896, 0]
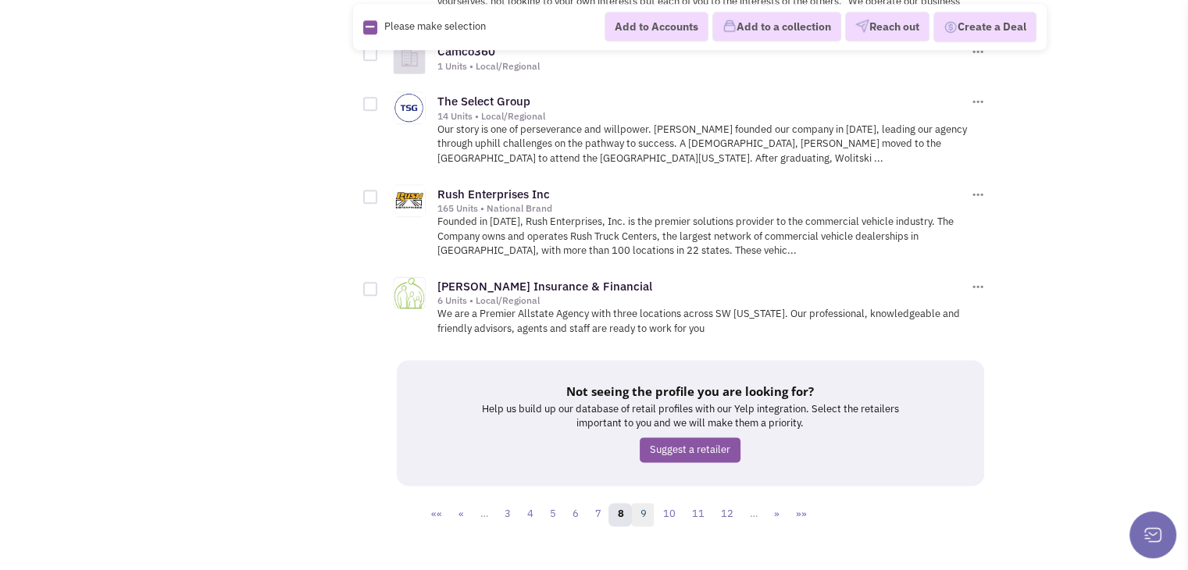
click at [642, 503] on link "9" at bounding box center [642, 514] width 23 height 23
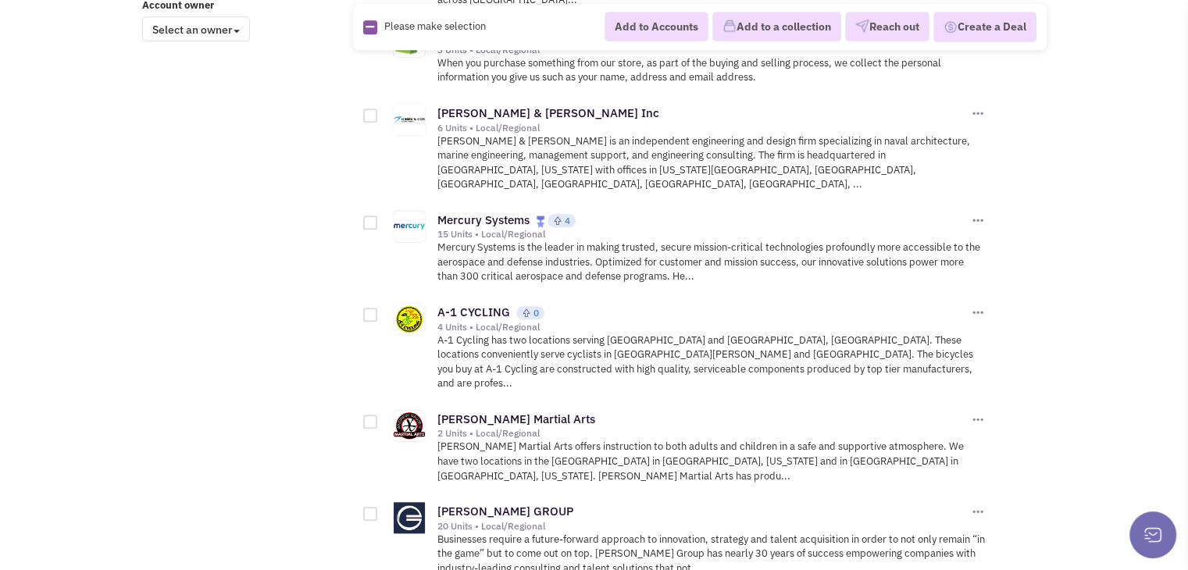
scroll to position [1405, 0]
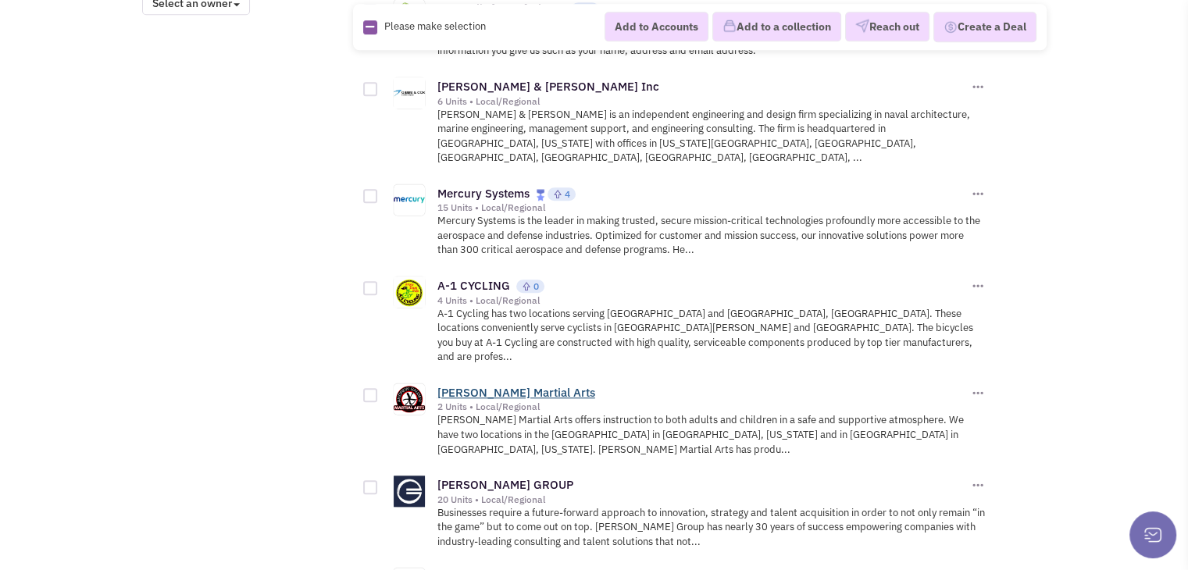
click at [549, 385] on link "[PERSON_NAME] Martial Arts" at bounding box center [516, 392] width 158 height 15
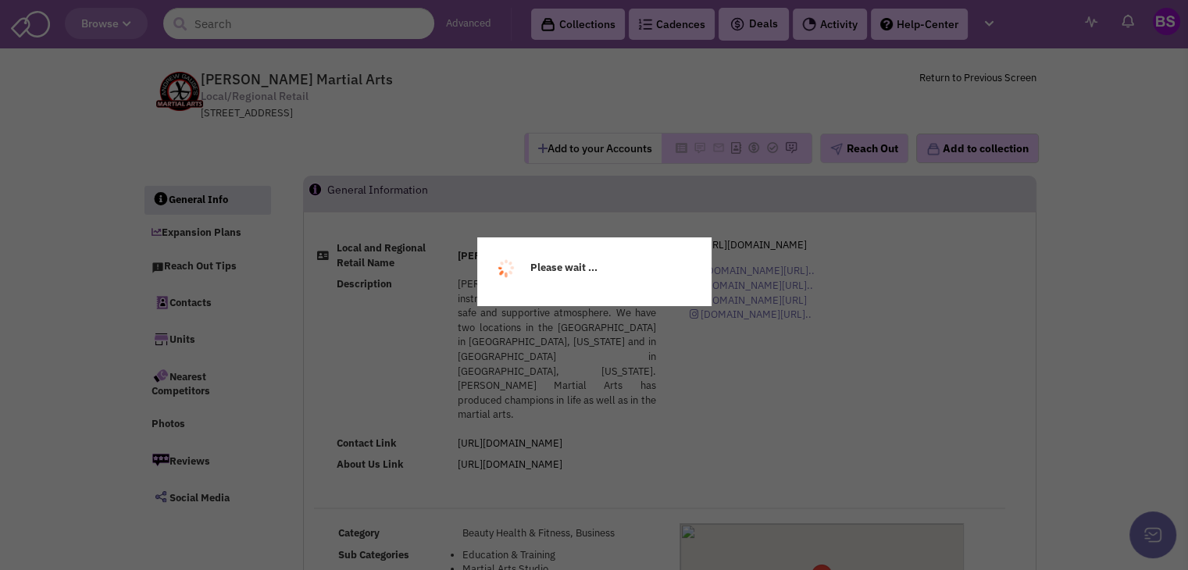
select select
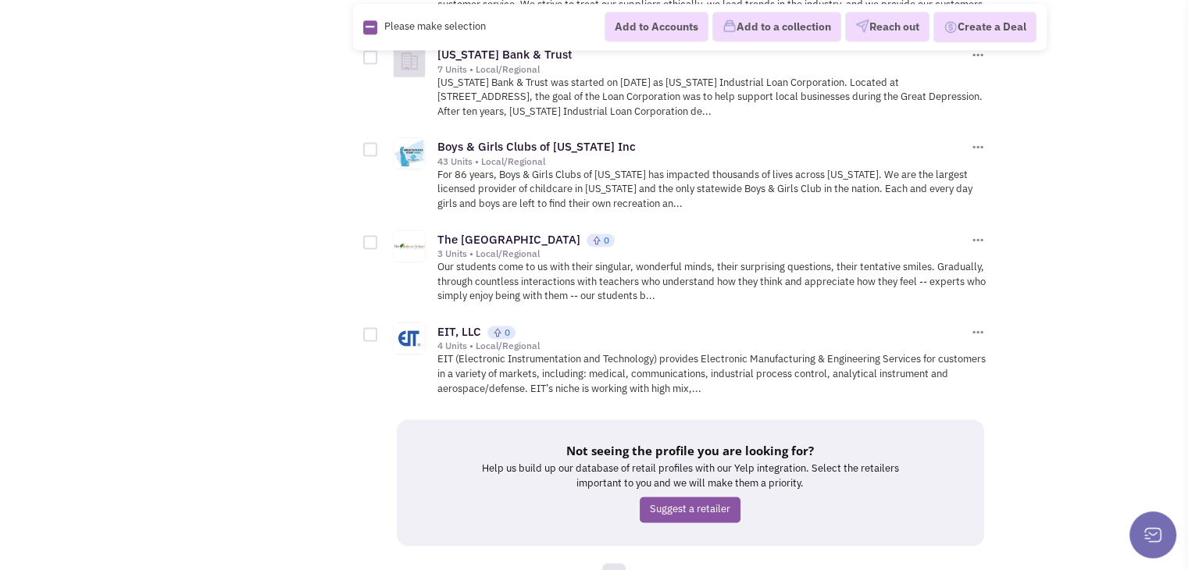
scroll to position [2218, 0]
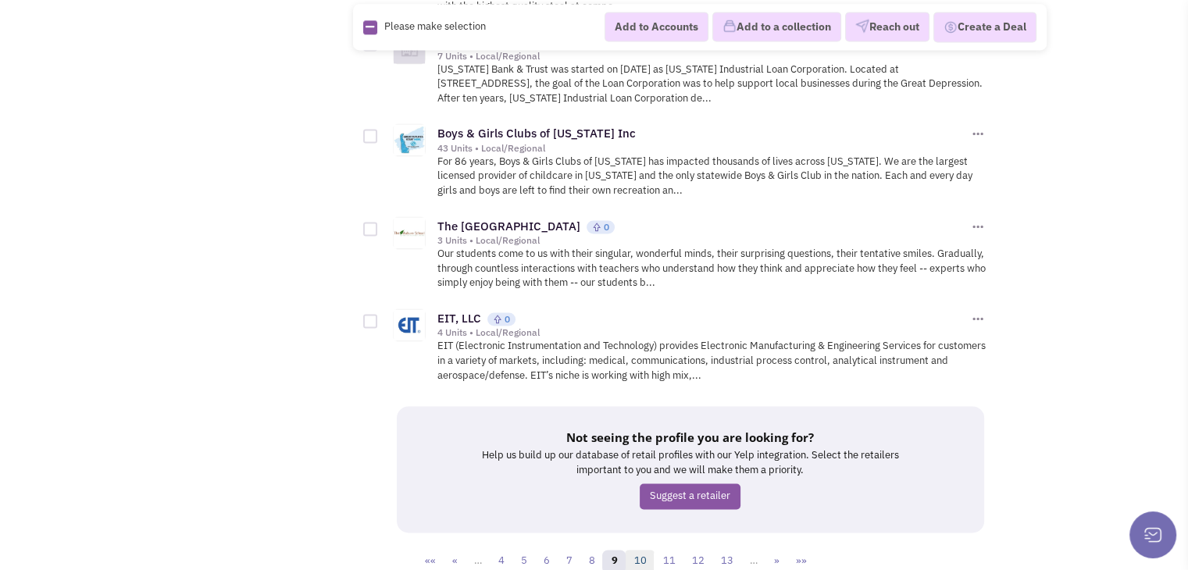
click at [639, 550] on link "10" at bounding box center [640, 561] width 30 height 23
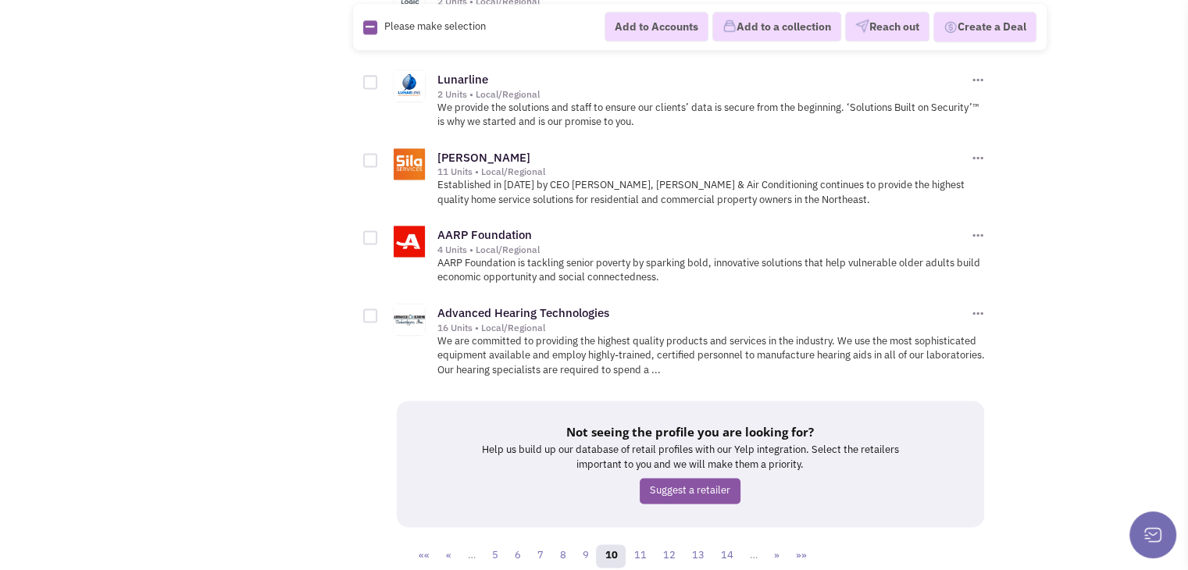
scroll to position [2186, 0]
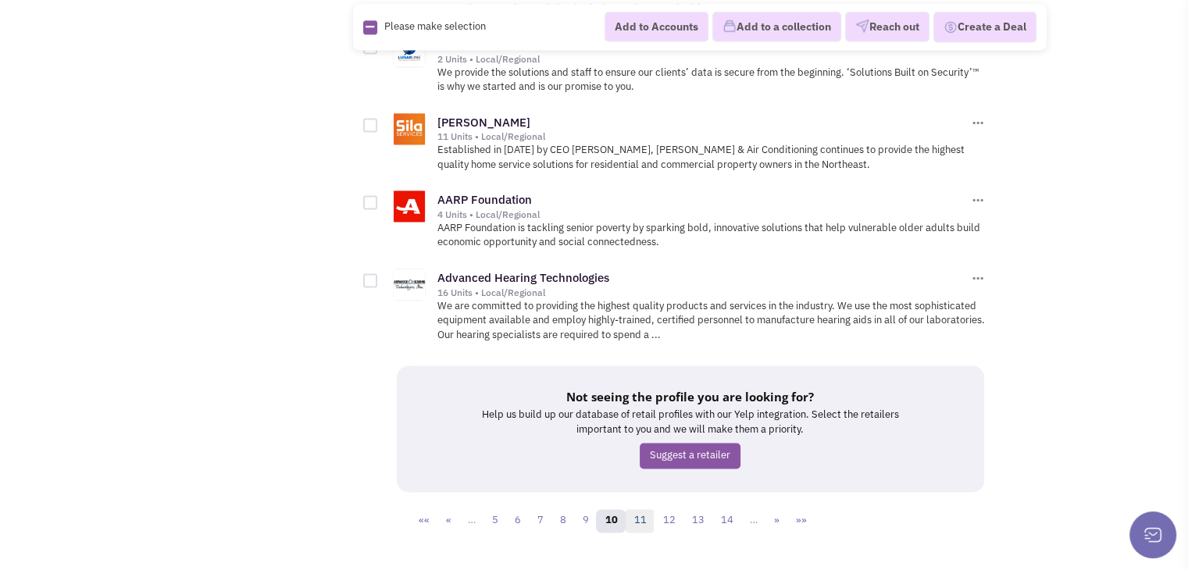
click at [641, 509] on link "11" at bounding box center [640, 520] width 30 height 23
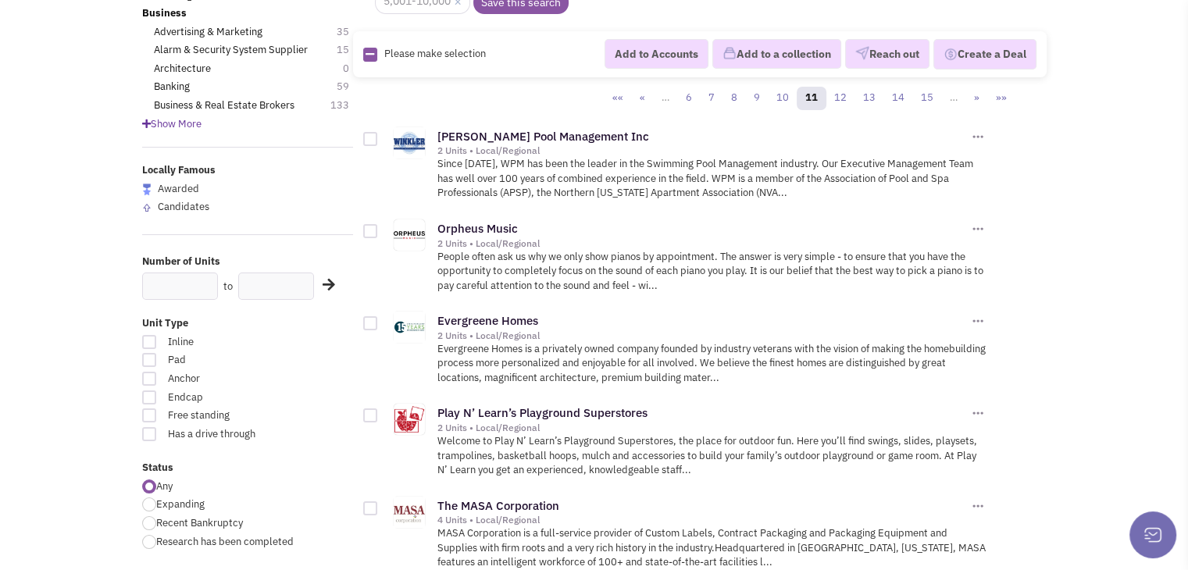
scroll to position [156, 0]
click at [518, 408] on link "Play N’ Learn’s Playground Superstores" at bounding box center [542, 411] width 210 height 15
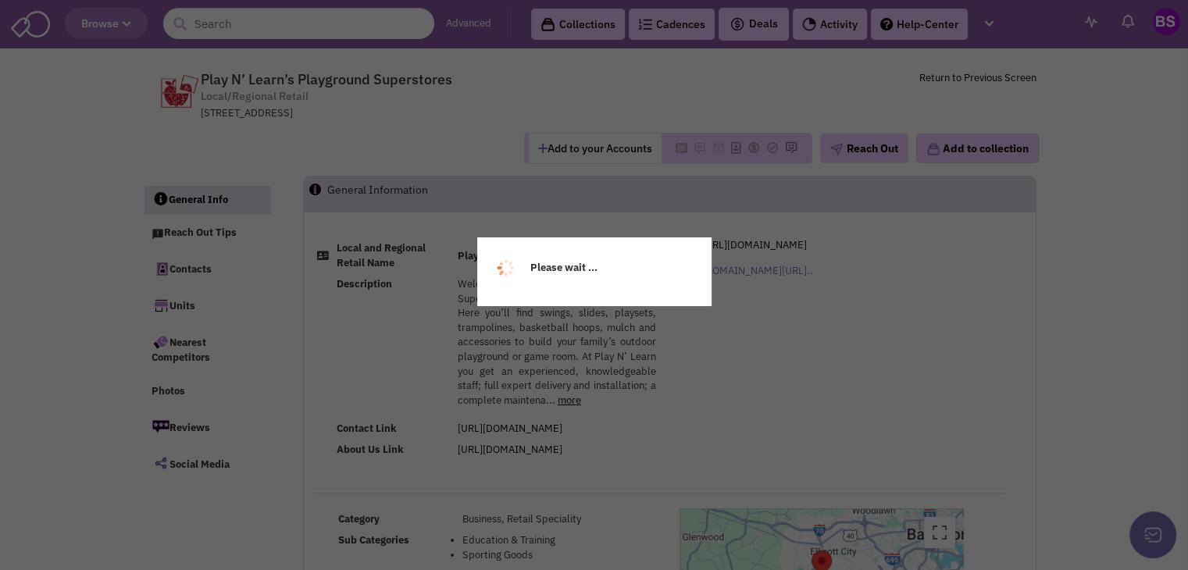
select select
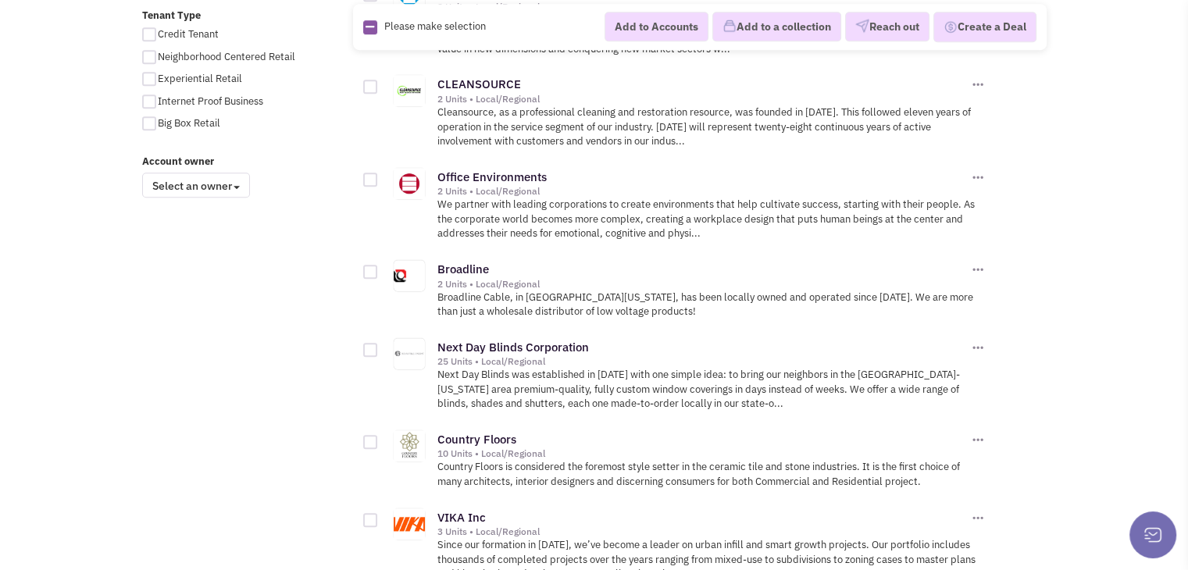
scroll to position [1249, 0]
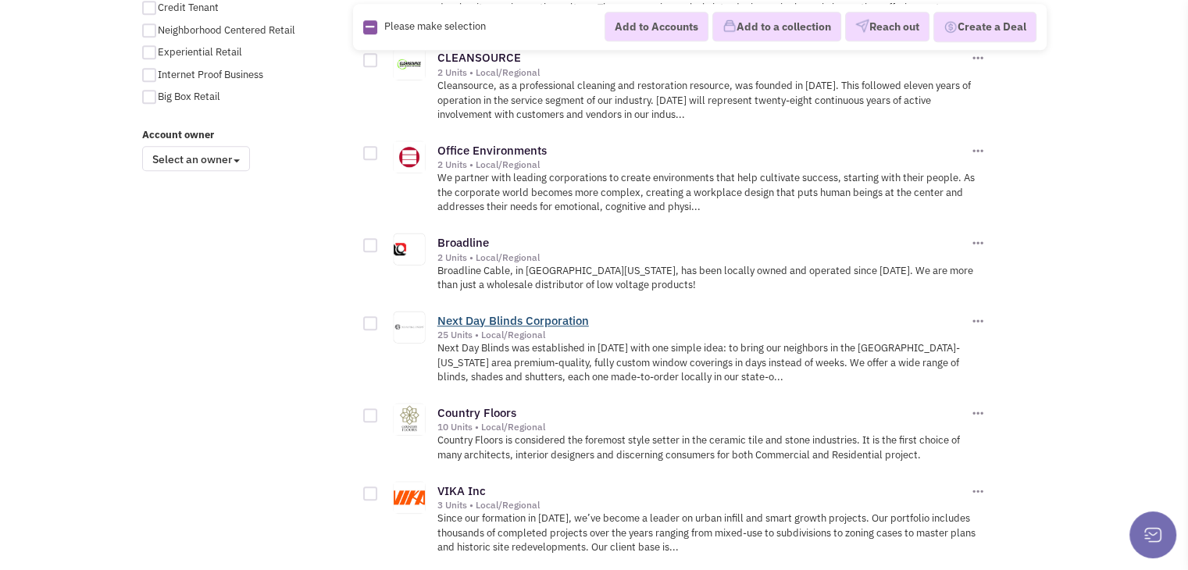
click at [473, 313] on link "Next Day Blinds Corporation" at bounding box center [512, 320] width 151 height 15
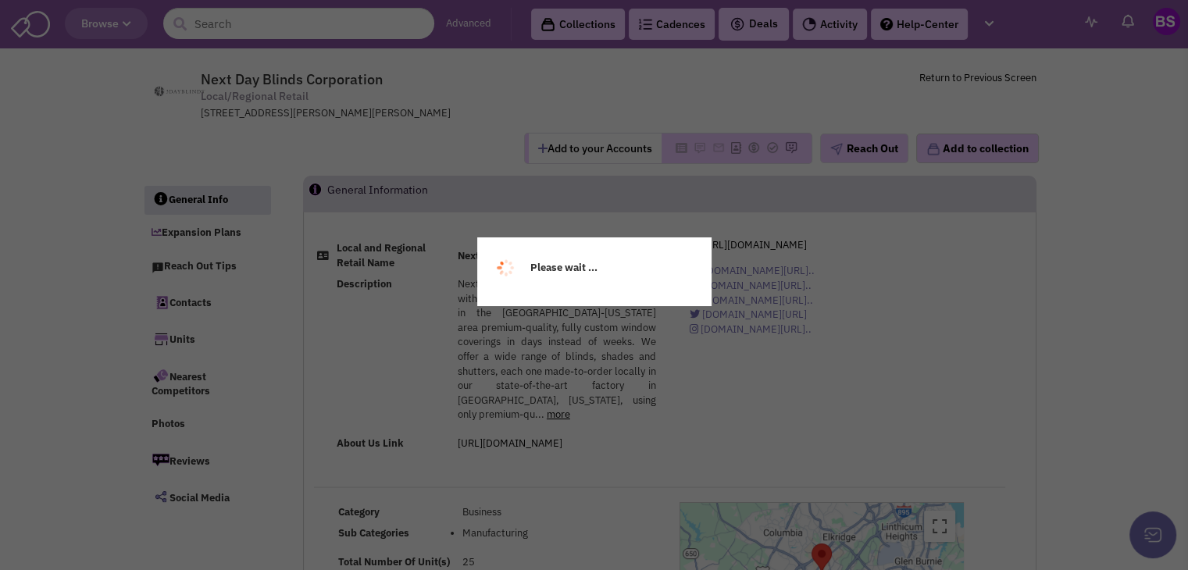
select select
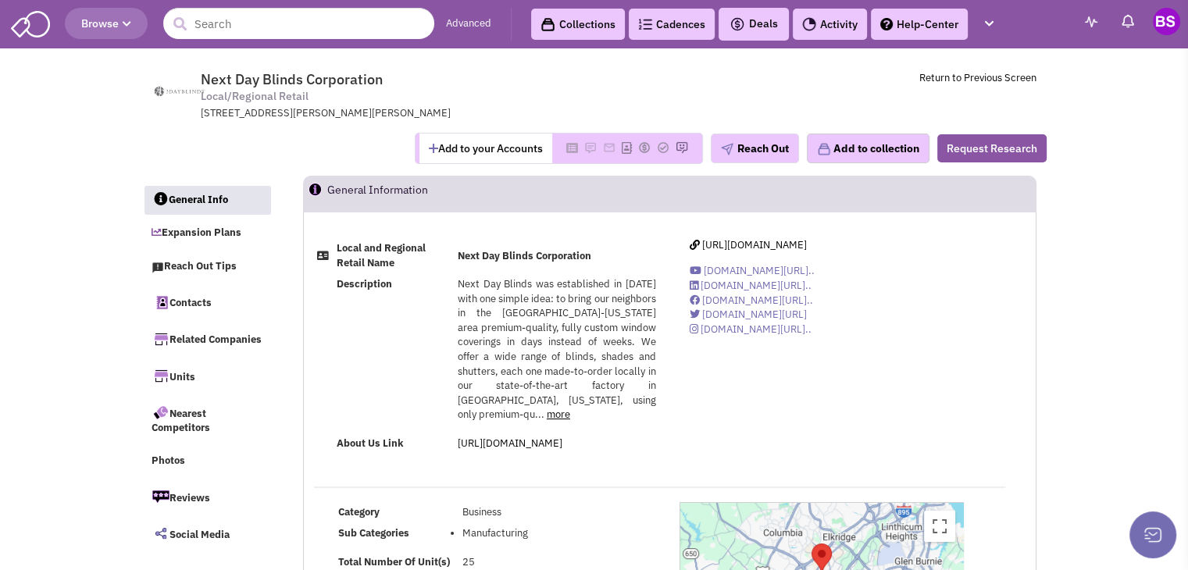
scroll to position [78, 0]
